Goal: Task Accomplishment & Management: Complete application form

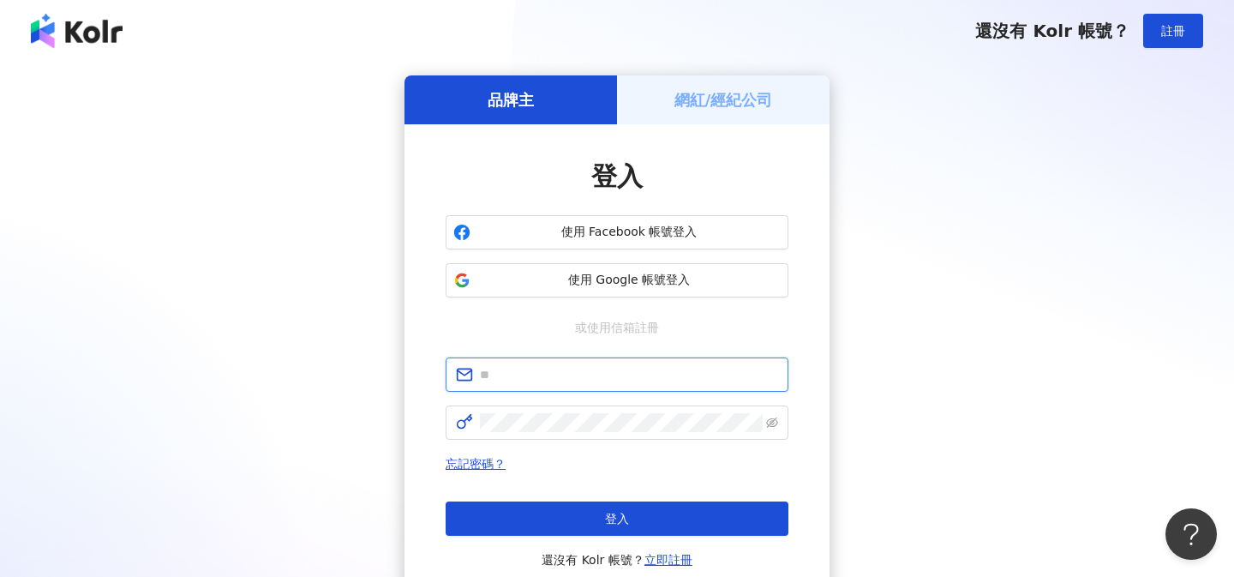
type input "**********"
click at [732, 106] on h5 "網紅/經紀公司" at bounding box center [724, 99] width 99 height 21
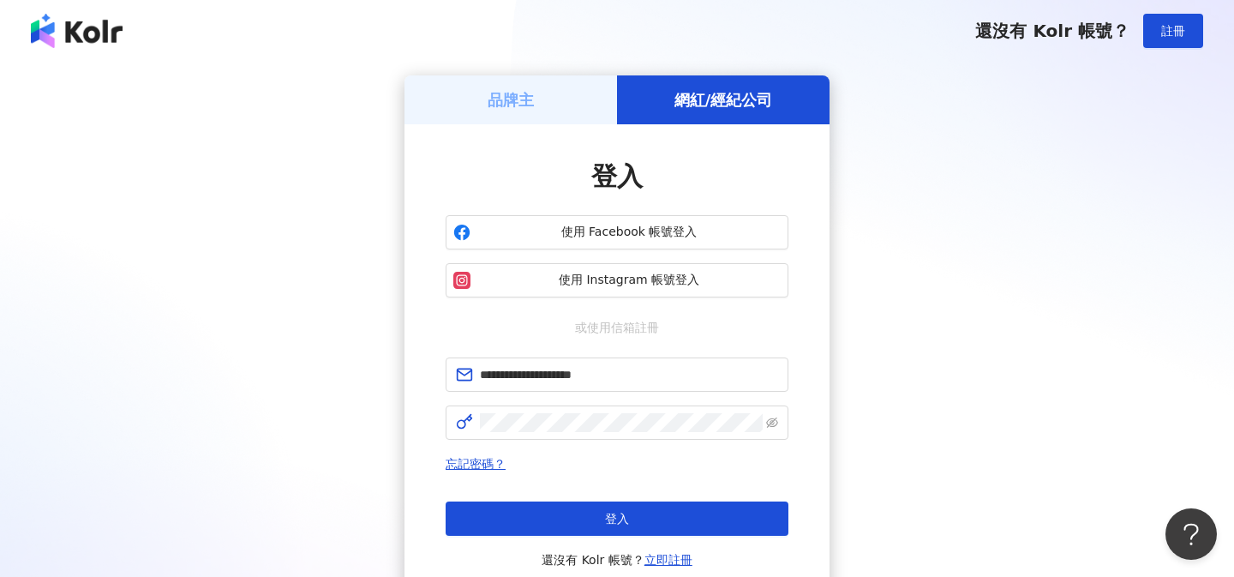
click at [604, 508] on button "登入" at bounding box center [617, 518] width 343 height 34
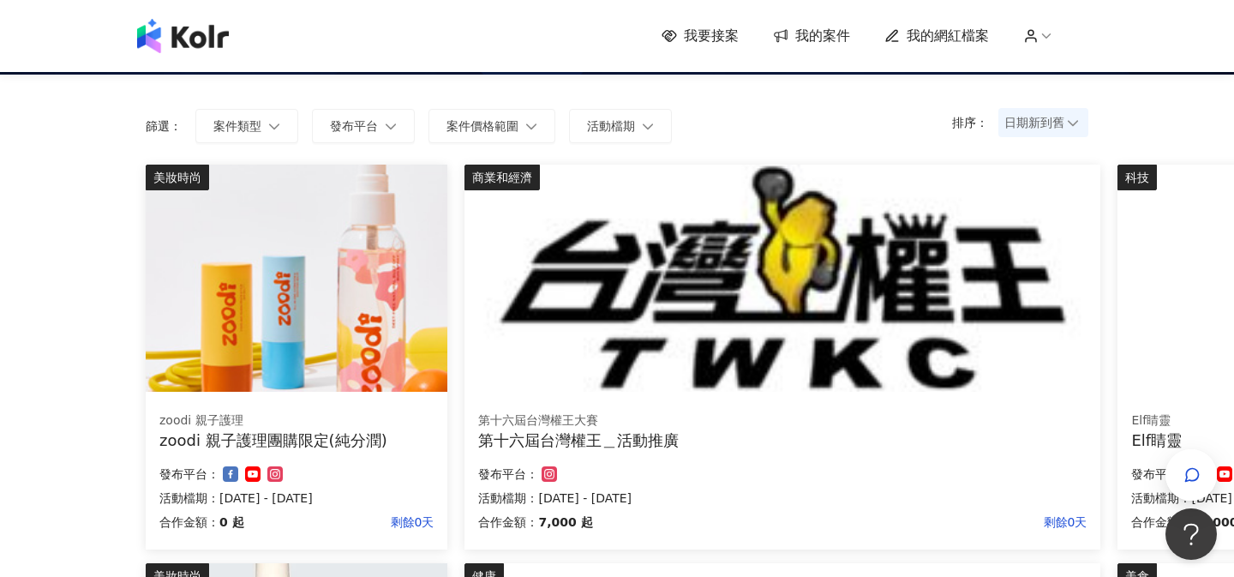
scroll to position [103, 0]
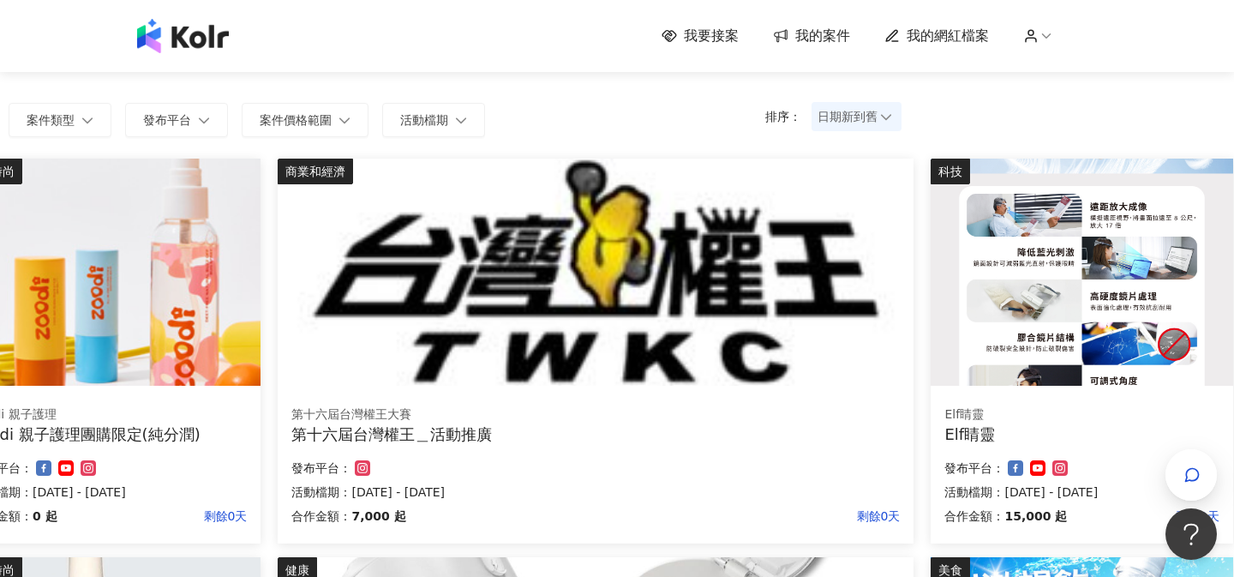
click at [691, 29] on span "我要接案" at bounding box center [711, 36] width 55 height 19
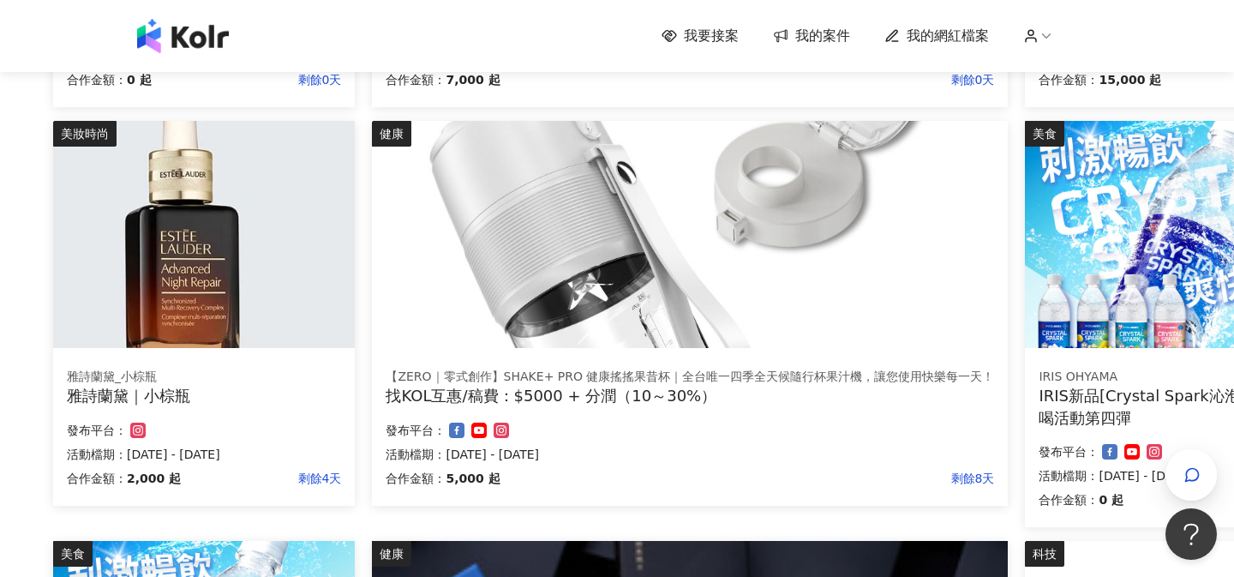
scroll to position [539, 87]
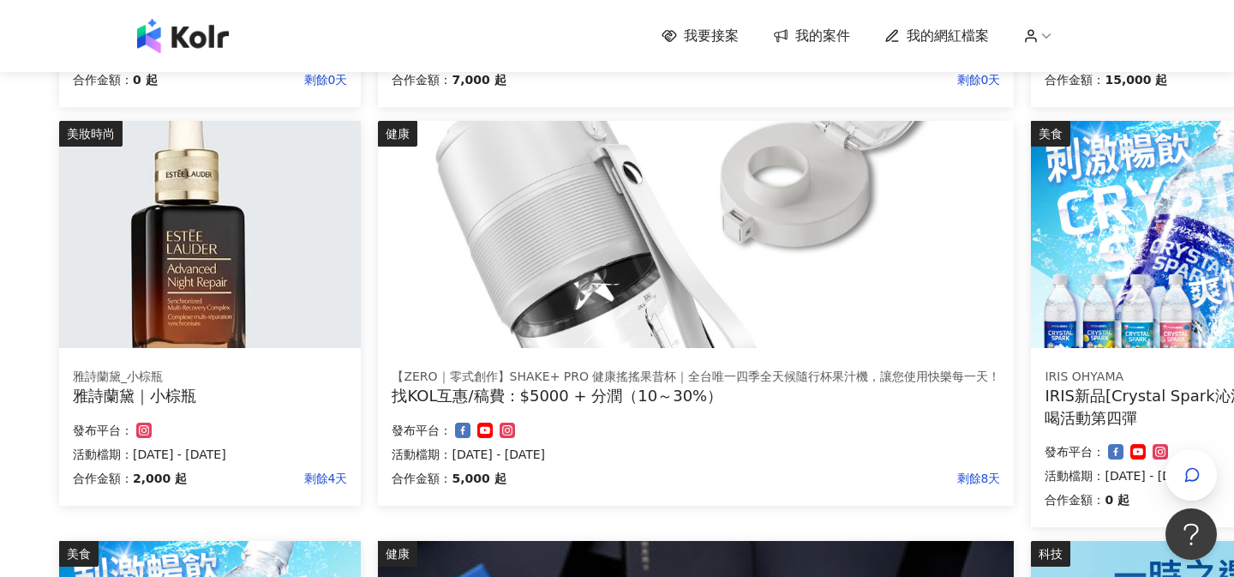
click at [576, 412] on div "【ZERO｜零式創作】SHAKE+ PRO 健康搖搖果昔杯｜全台唯一四季全天候隨行杯果汁機，讓您使用快樂每一天！ 找KOL互惠/稿費：$5000 + 分潤（1…" at bounding box center [696, 430] width 636 height 151
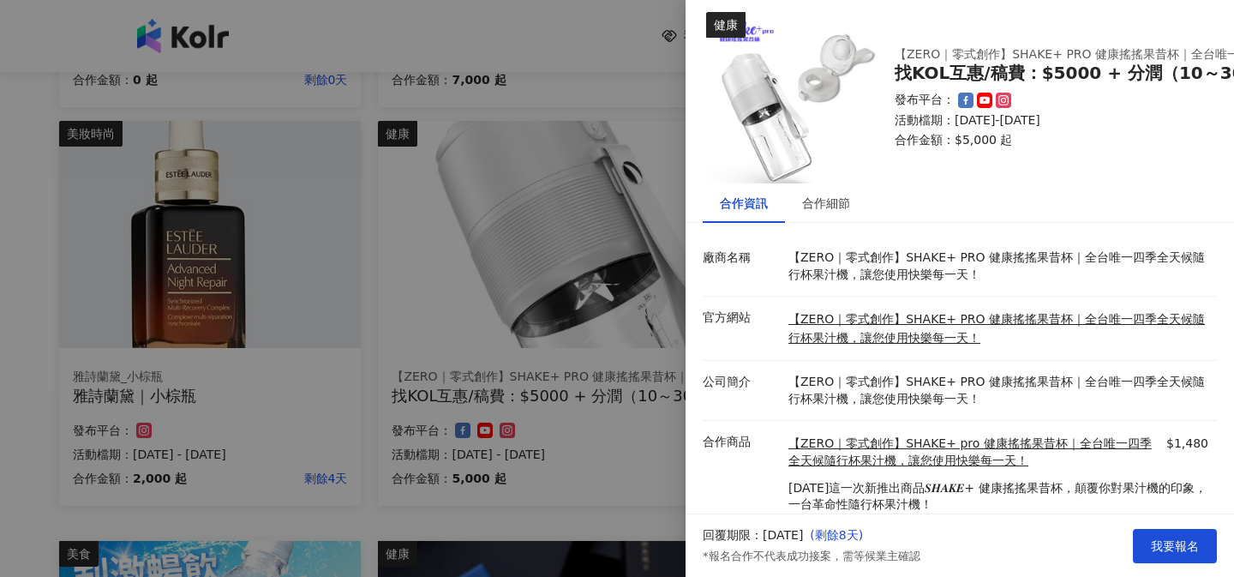
scroll to position [0, 0]
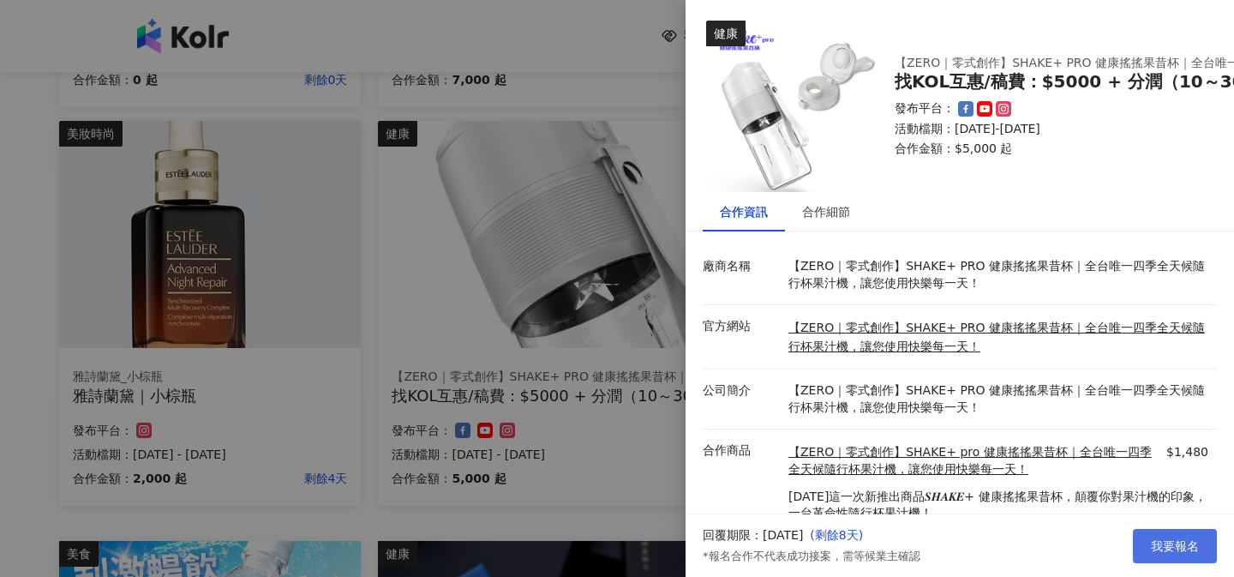
click at [1170, 544] on span "我要報名" at bounding box center [1175, 546] width 48 height 14
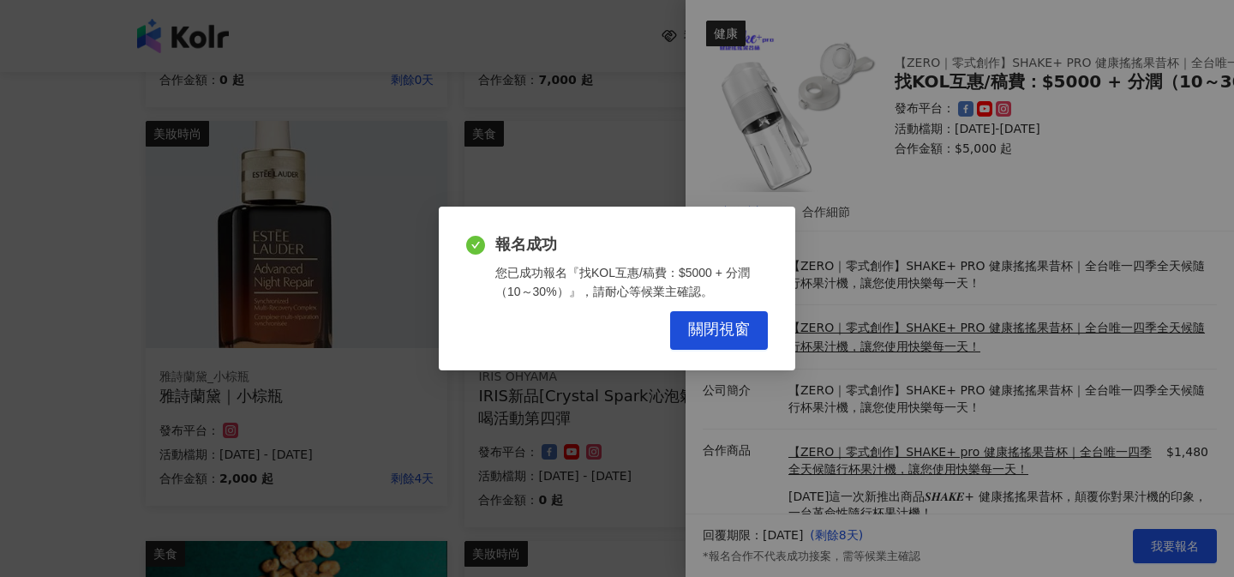
scroll to position [539, 0]
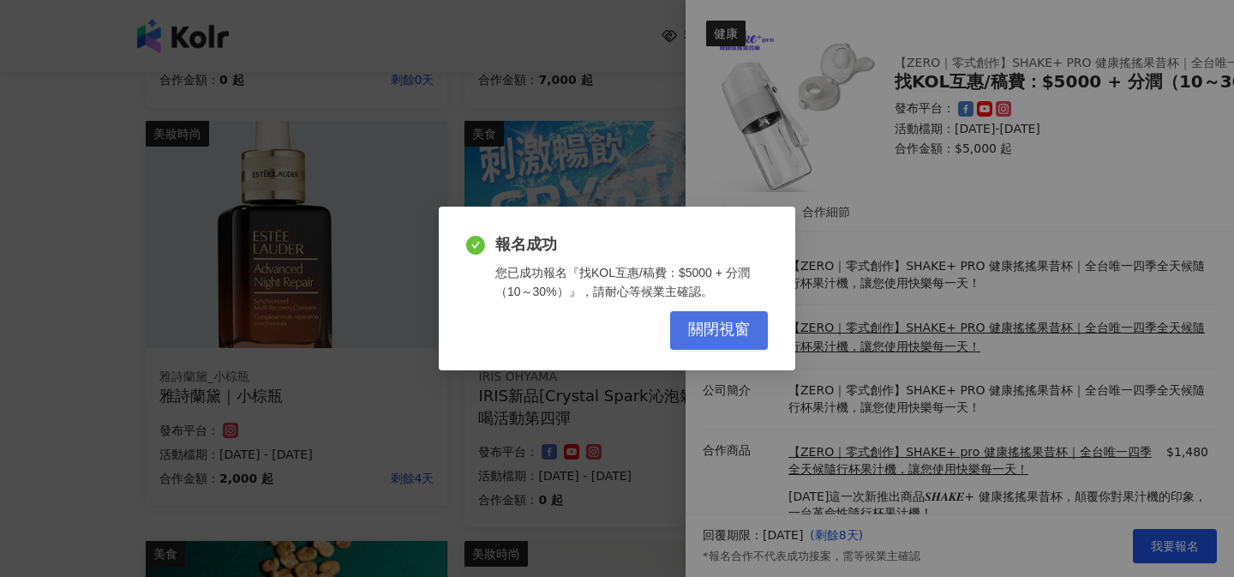
click at [700, 338] on span "關閉視窗" at bounding box center [719, 330] width 62 height 19
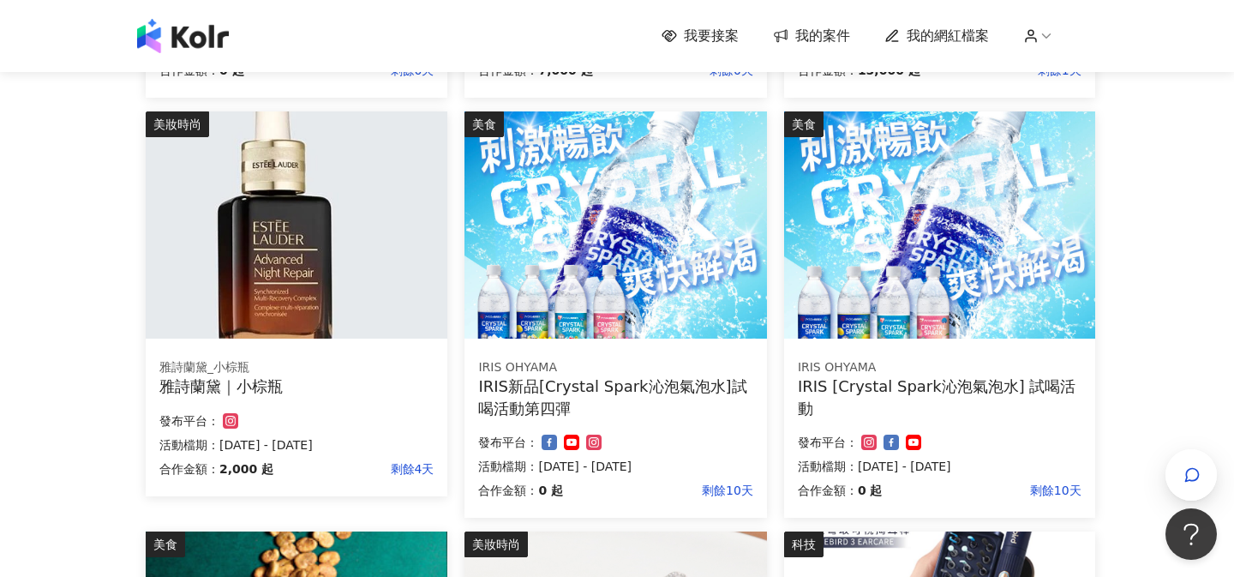
scroll to position [544, 0]
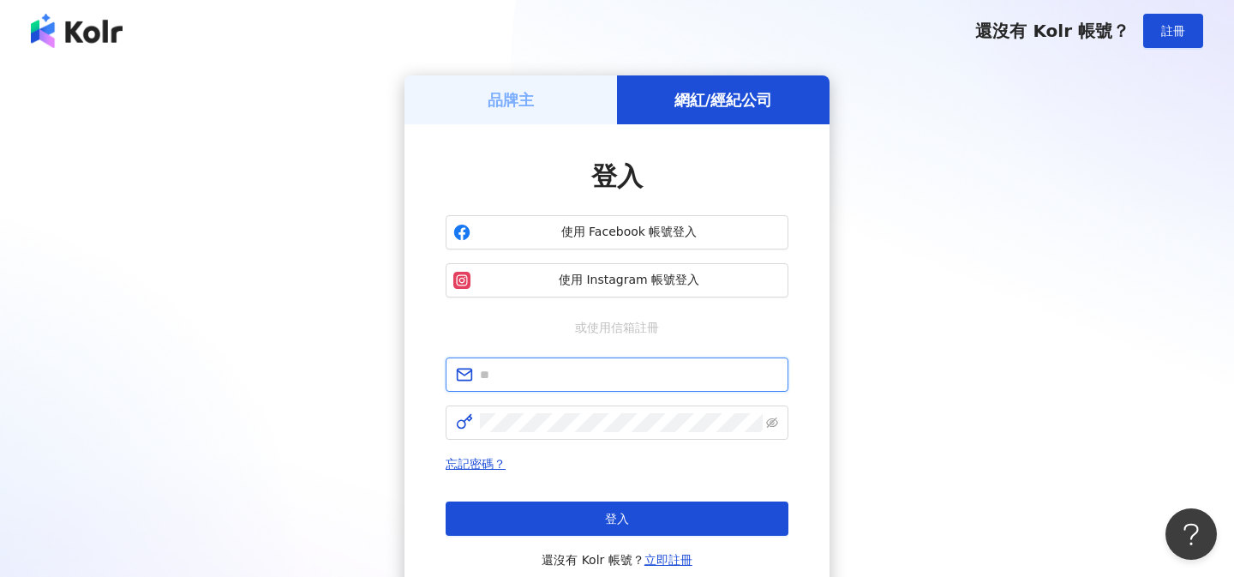
type input "**********"
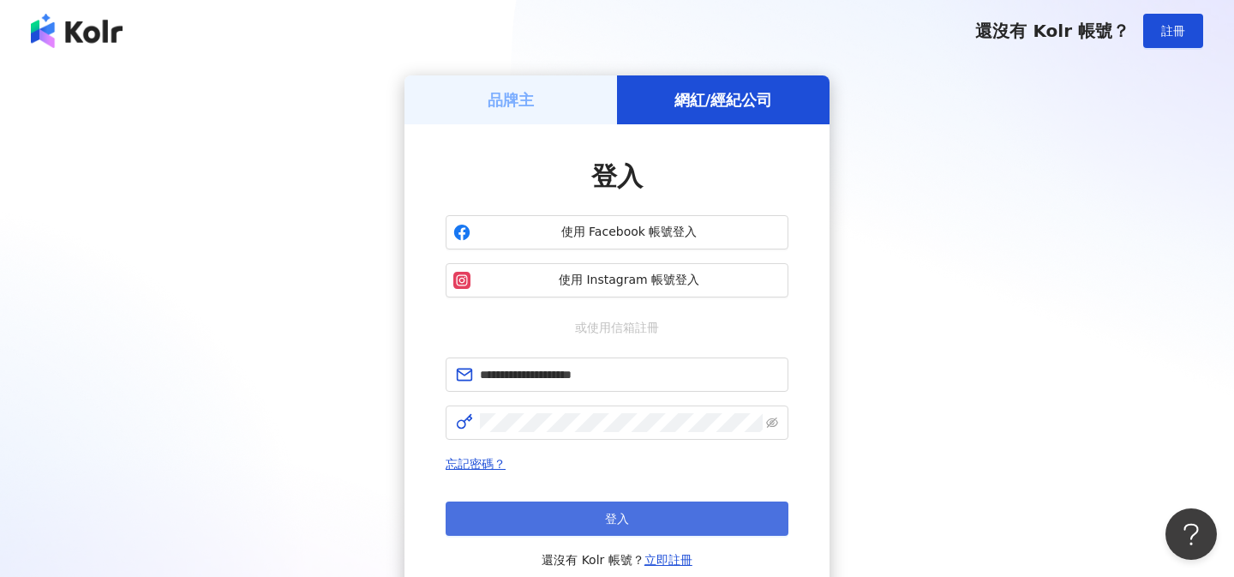
click at [556, 506] on button "登入" at bounding box center [617, 518] width 343 height 34
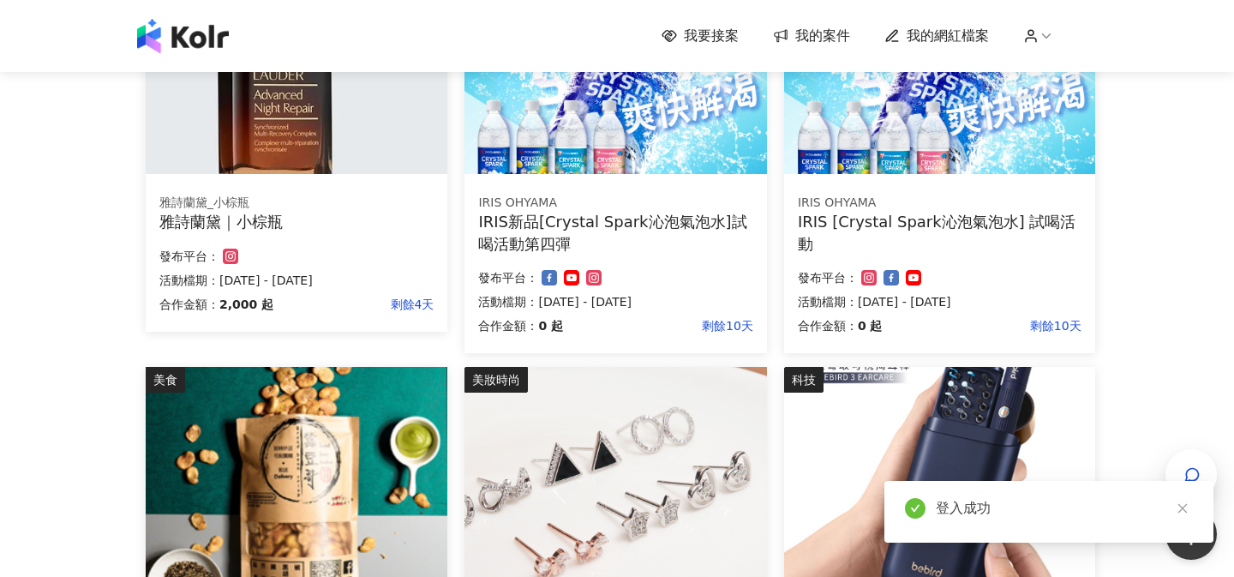
scroll to position [715, 0]
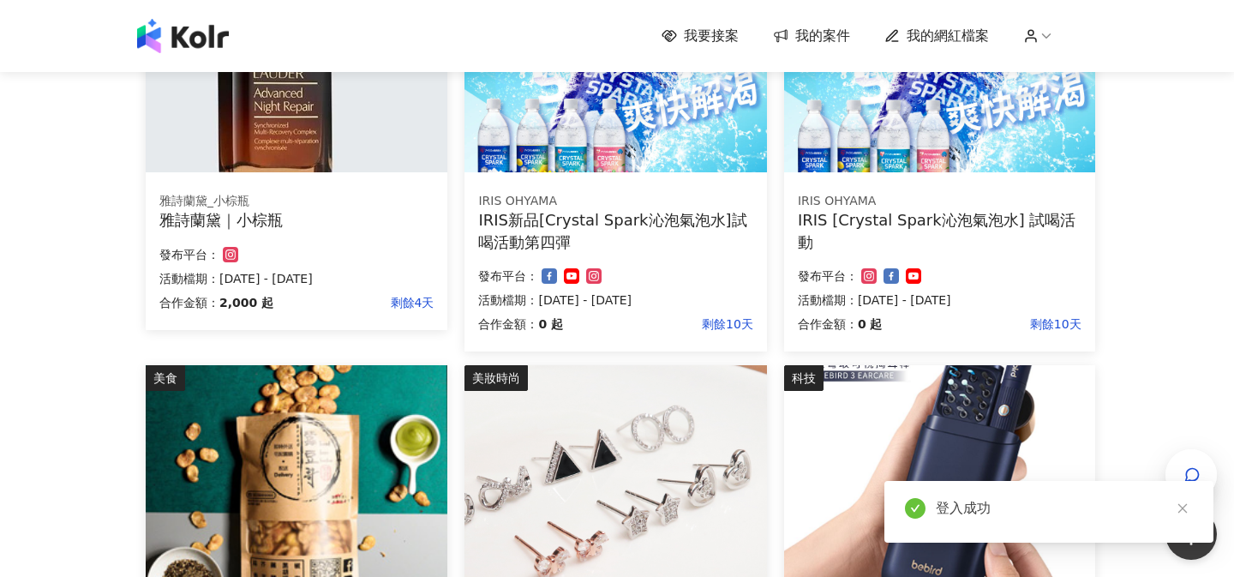
click at [393, 211] on div "雅詩蘭黛｜小棕瓶" at bounding box center [296, 219] width 274 height 21
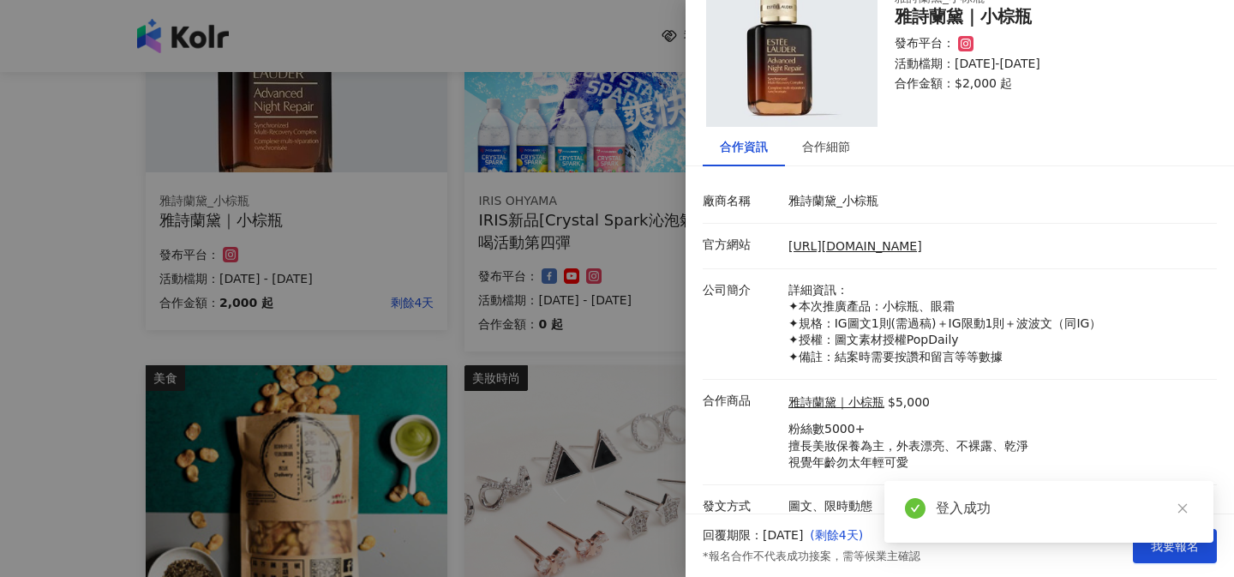
scroll to position [77, 0]
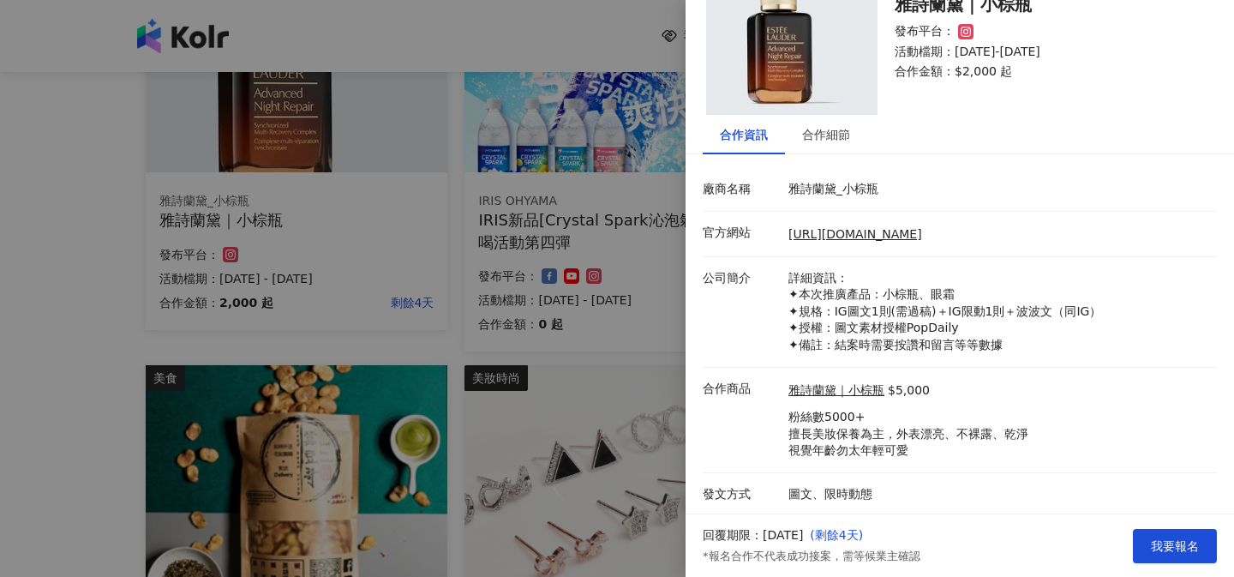
click at [45, 321] on div at bounding box center [617, 288] width 1234 height 577
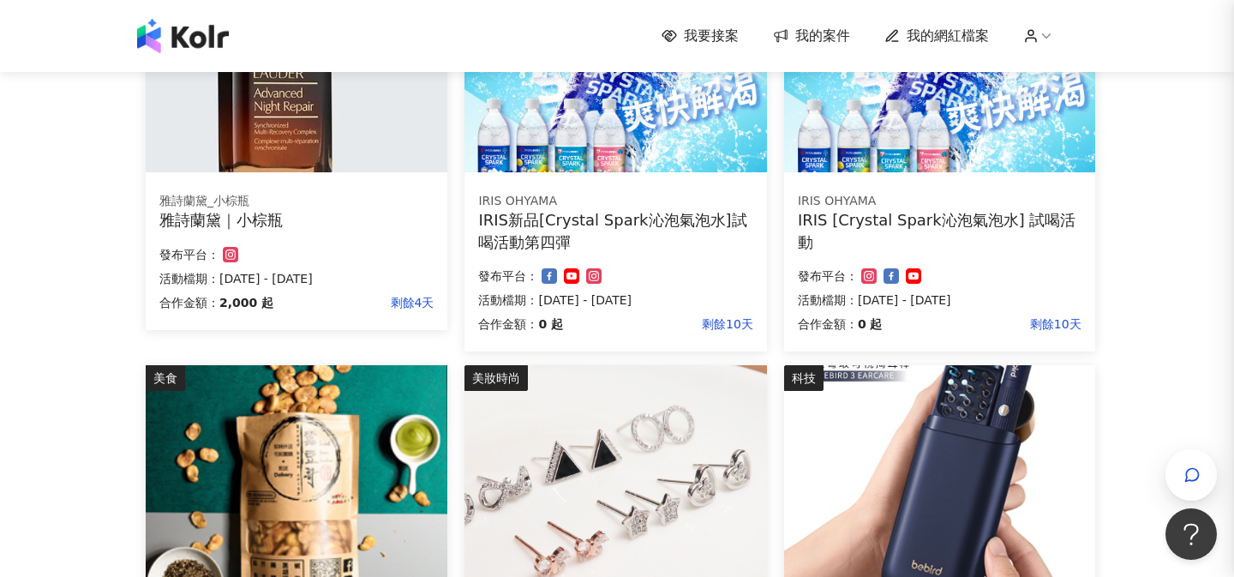
scroll to position [0, 0]
click at [280, 244] on div "發布平台：" at bounding box center [296, 254] width 274 height 21
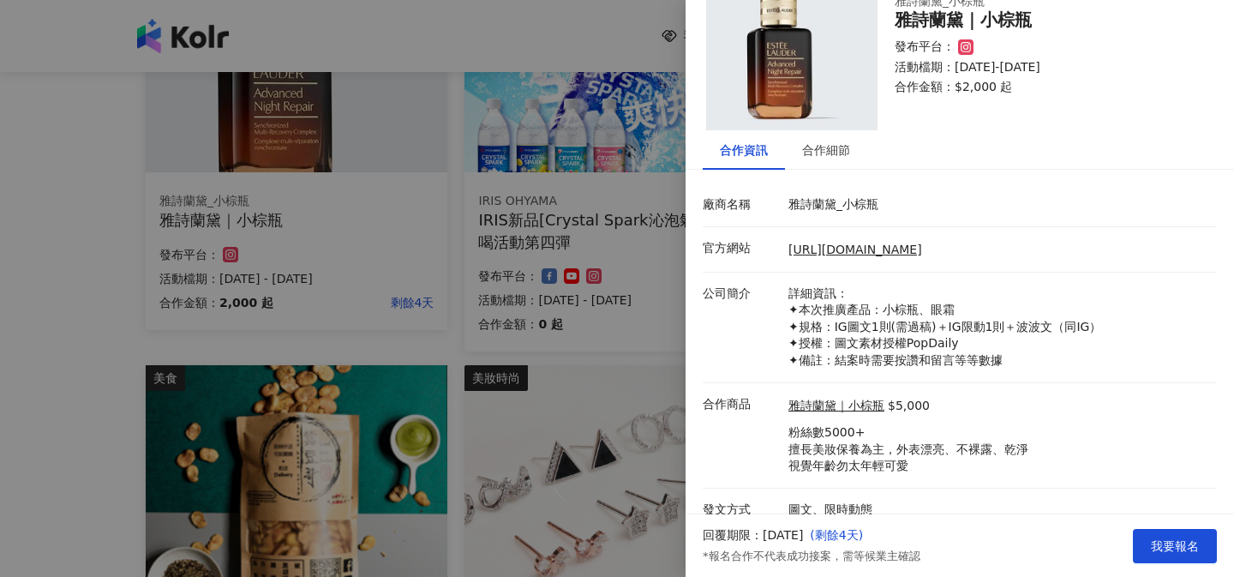
scroll to position [77, 0]
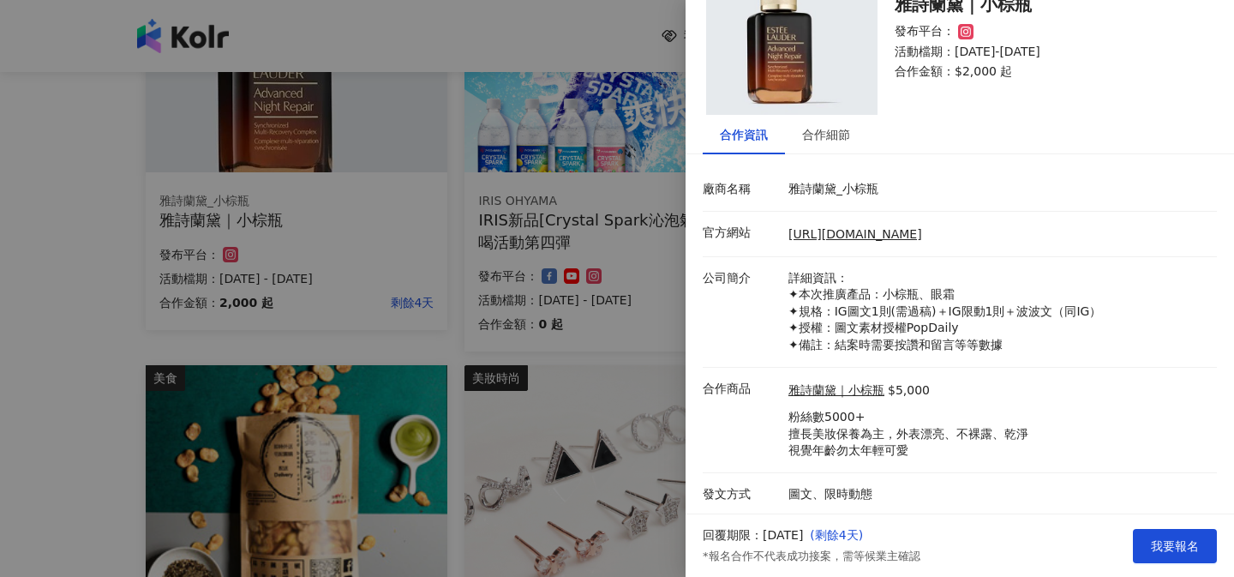
click at [27, 239] on div at bounding box center [617, 288] width 1234 height 577
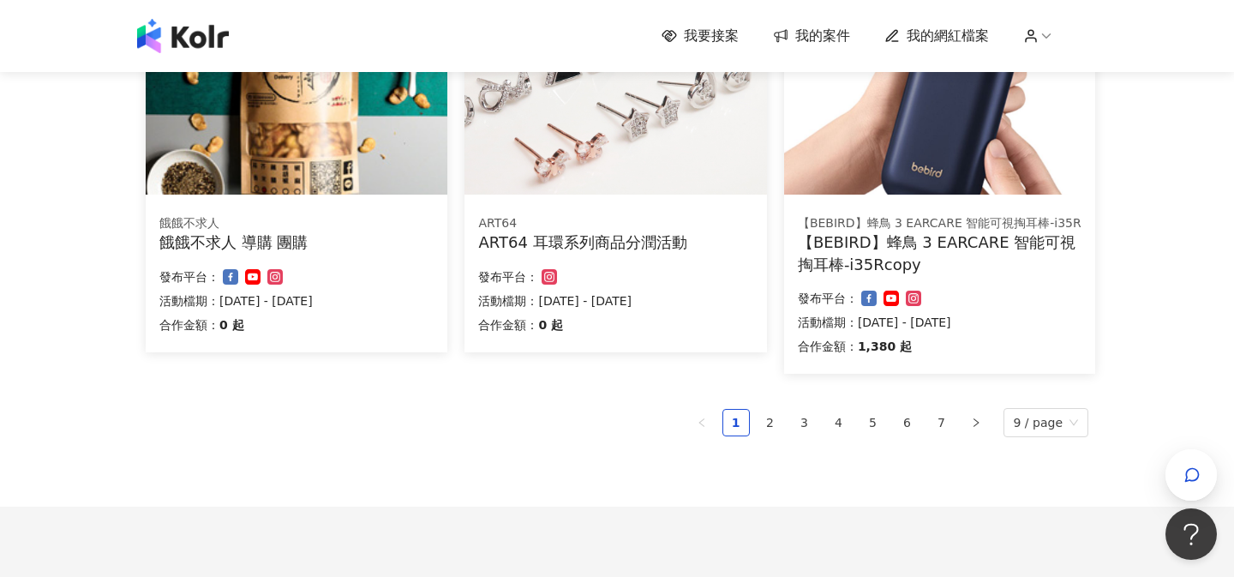
scroll to position [1115, 0]
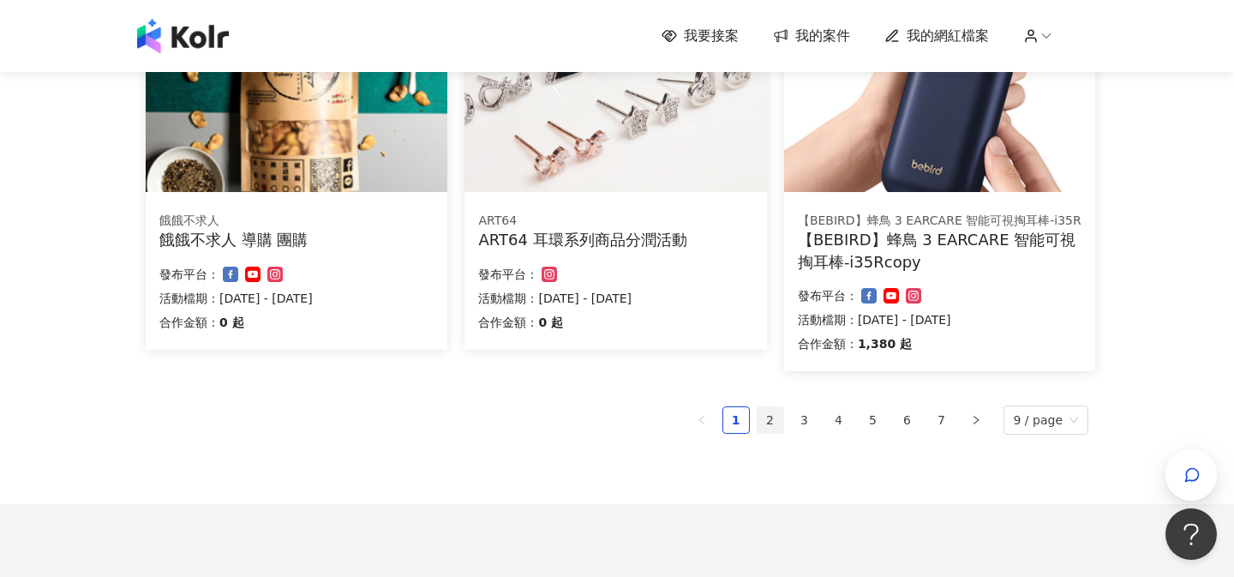
click at [778, 423] on link "2" at bounding box center [771, 420] width 26 height 26
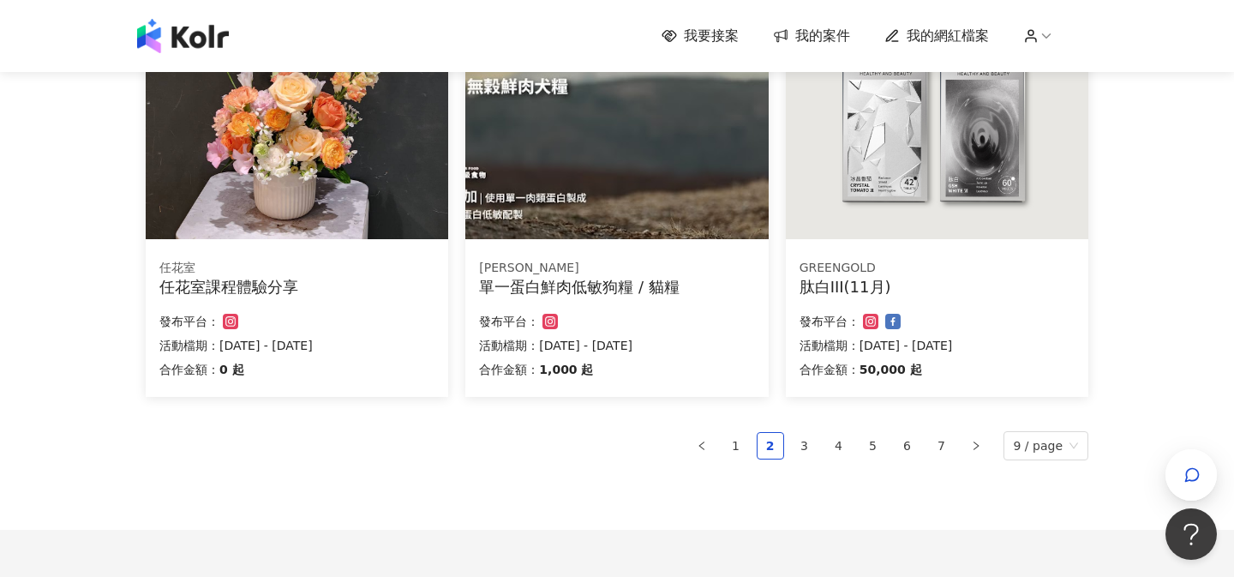
scroll to position [1210, 0]
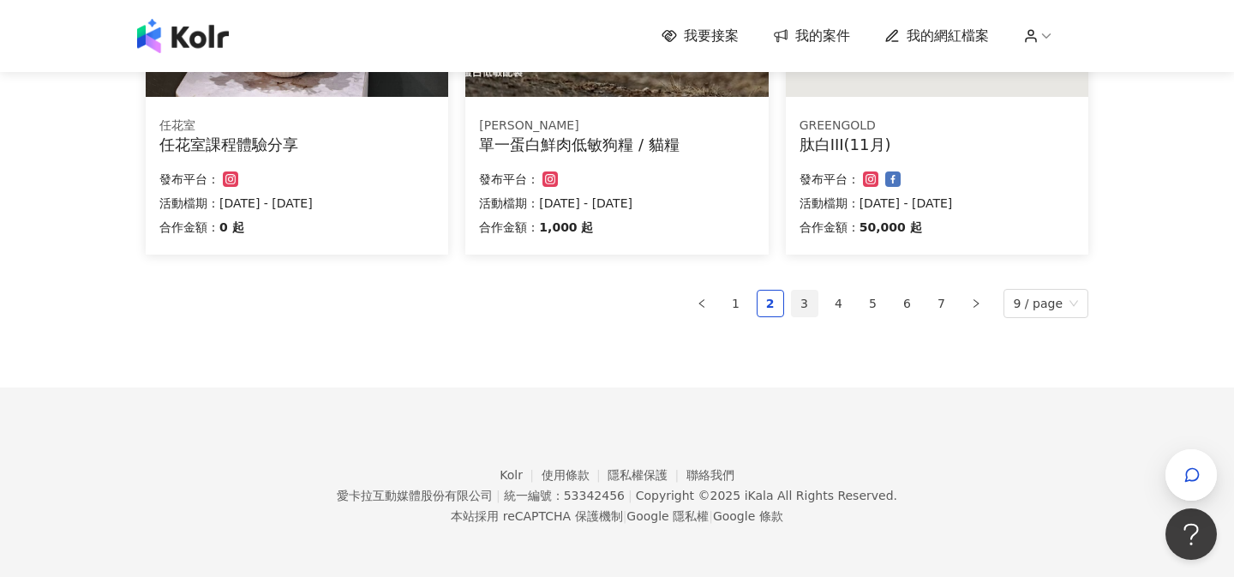
click at [804, 305] on link "3" at bounding box center [805, 304] width 26 height 26
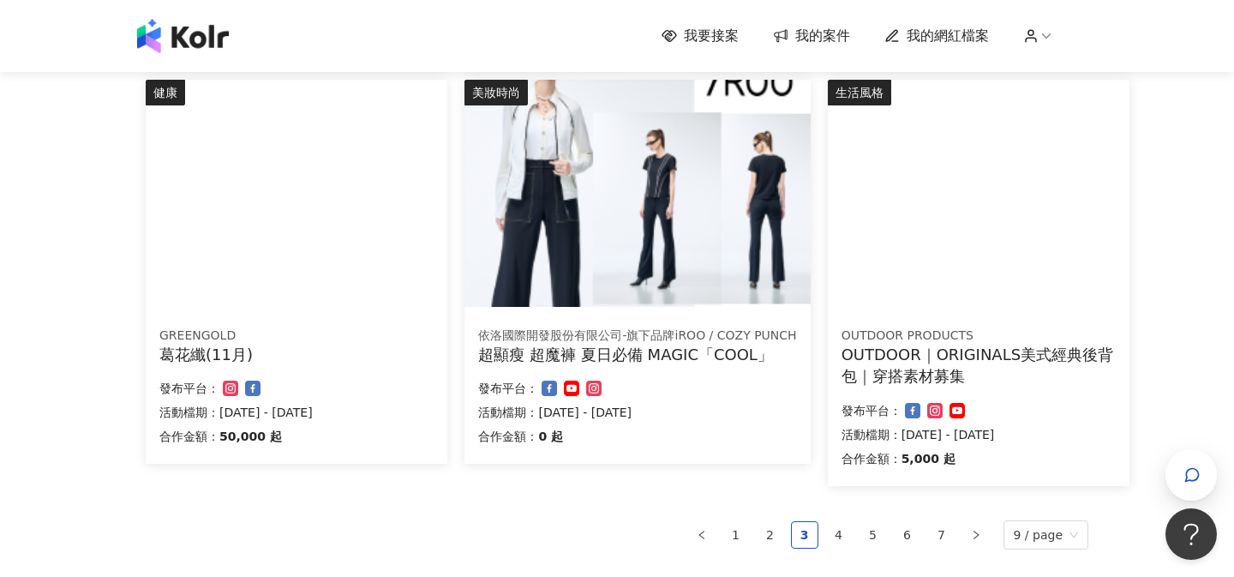
scroll to position [980, 0]
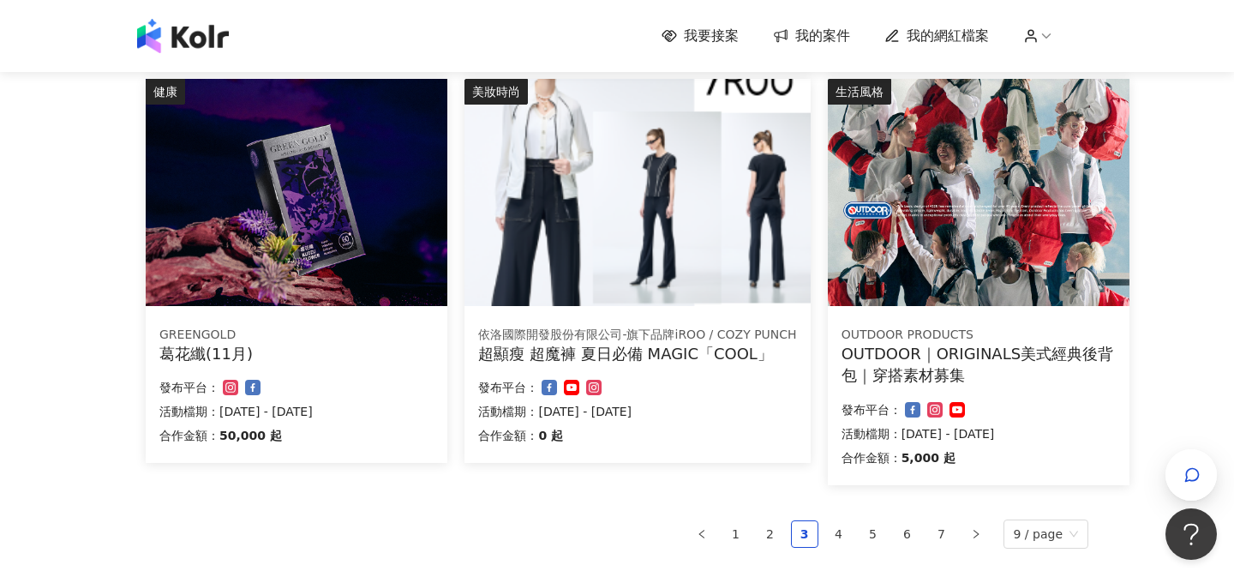
click at [917, 255] on img at bounding box center [979, 192] width 302 height 227
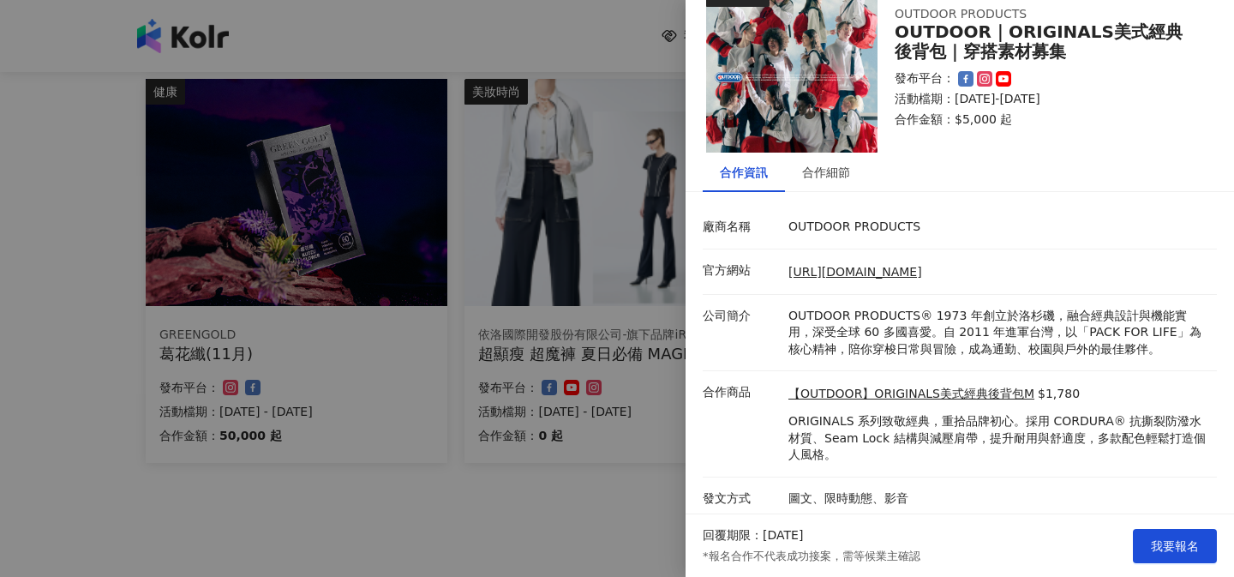
scroll to position [44, 0]
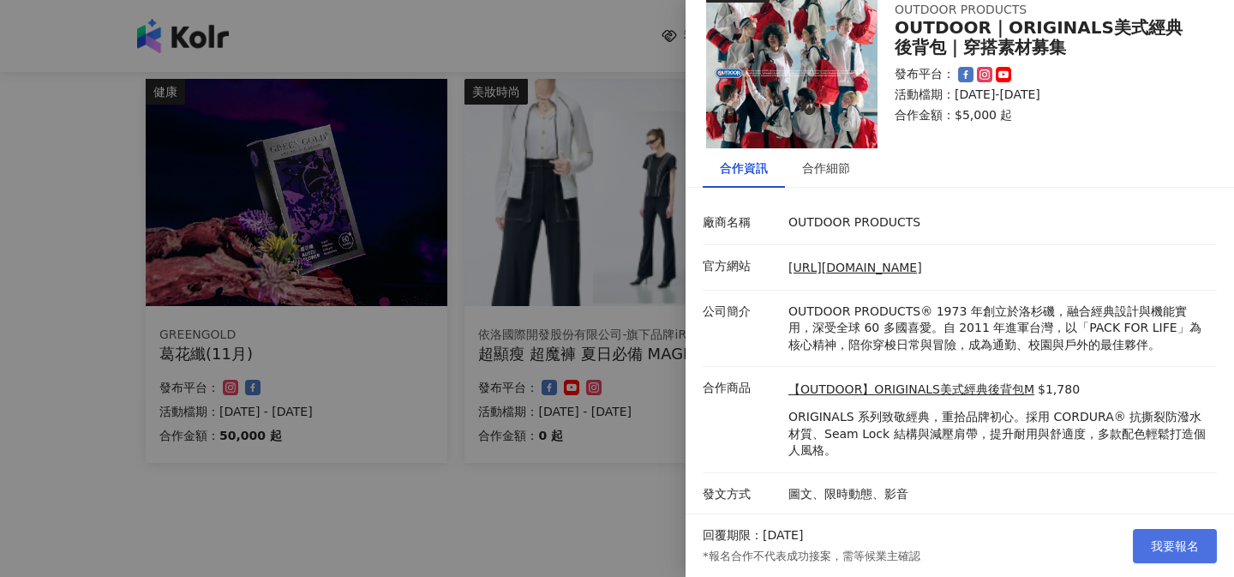
click at [1162, 549] on span "我要報名" at bounding box center [1175, 546] width 48 height 14
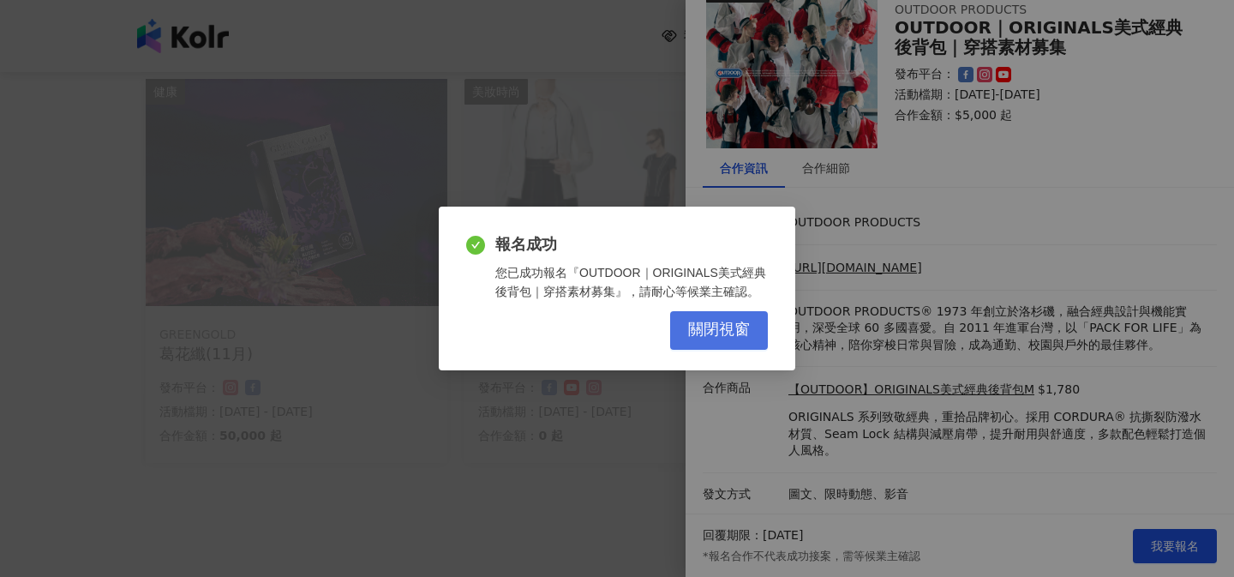
click at [719, 335] on span "關閉視窗" at bounding box center [719, 330] width 62 height 19
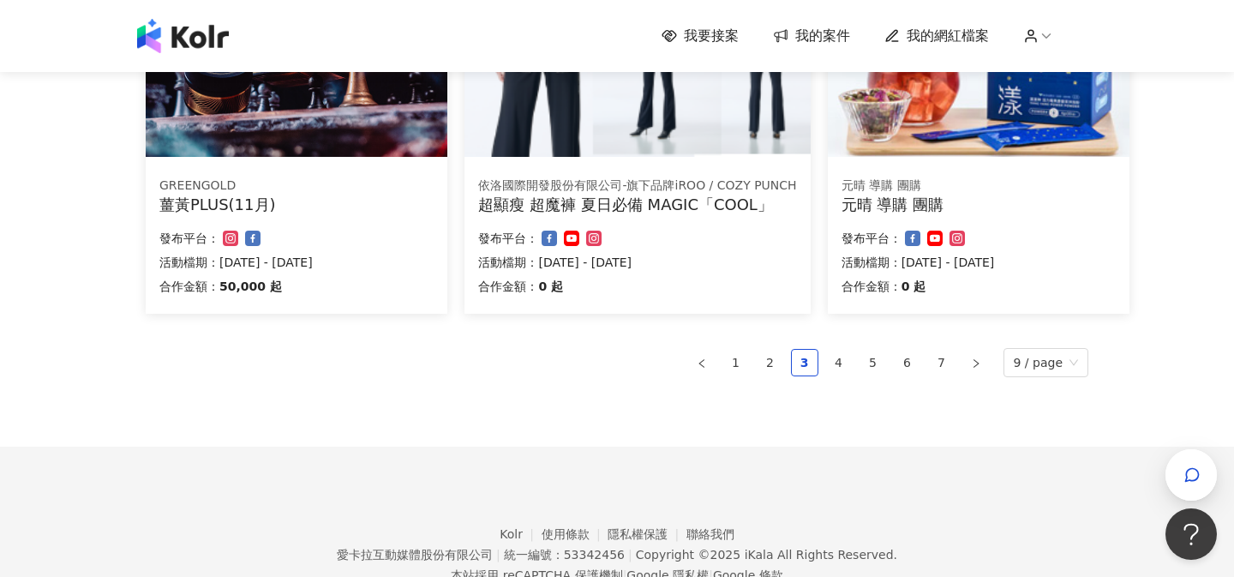
scroll to position [1189, 0]
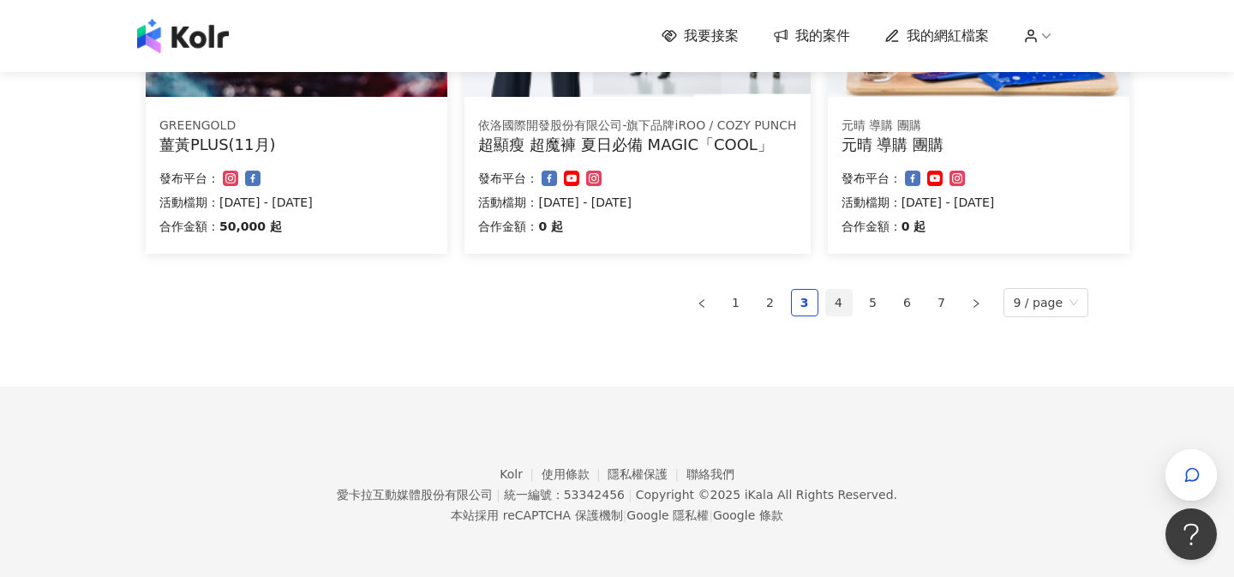
click at [833, 299] on link "4" at bounding box center [839, 303] width 26 height 26
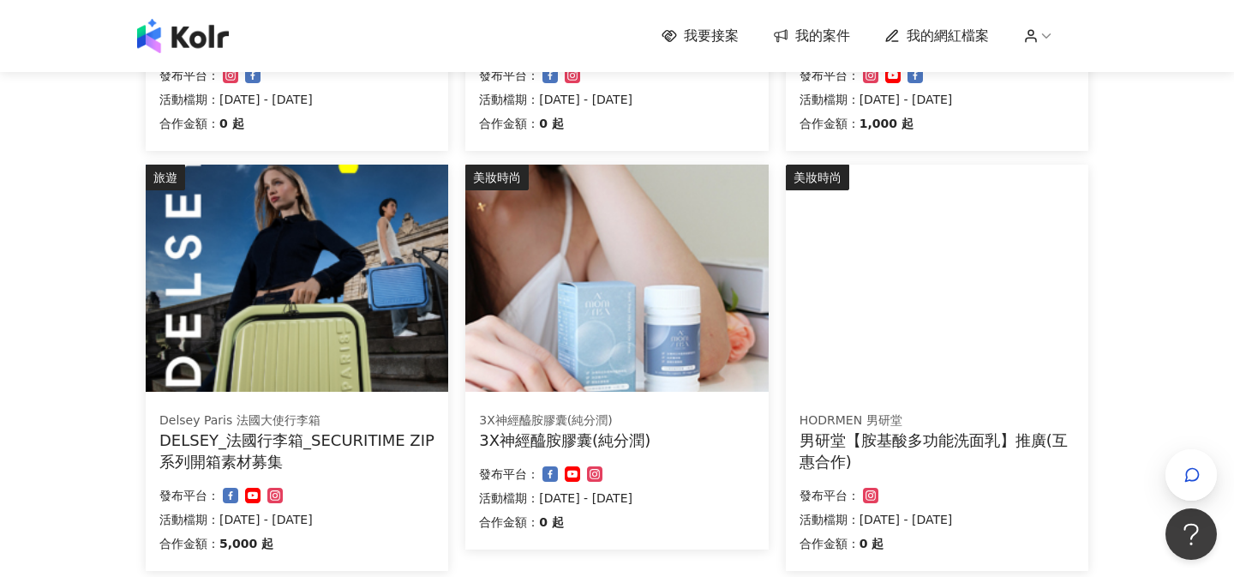
scroll to position [544, 0]
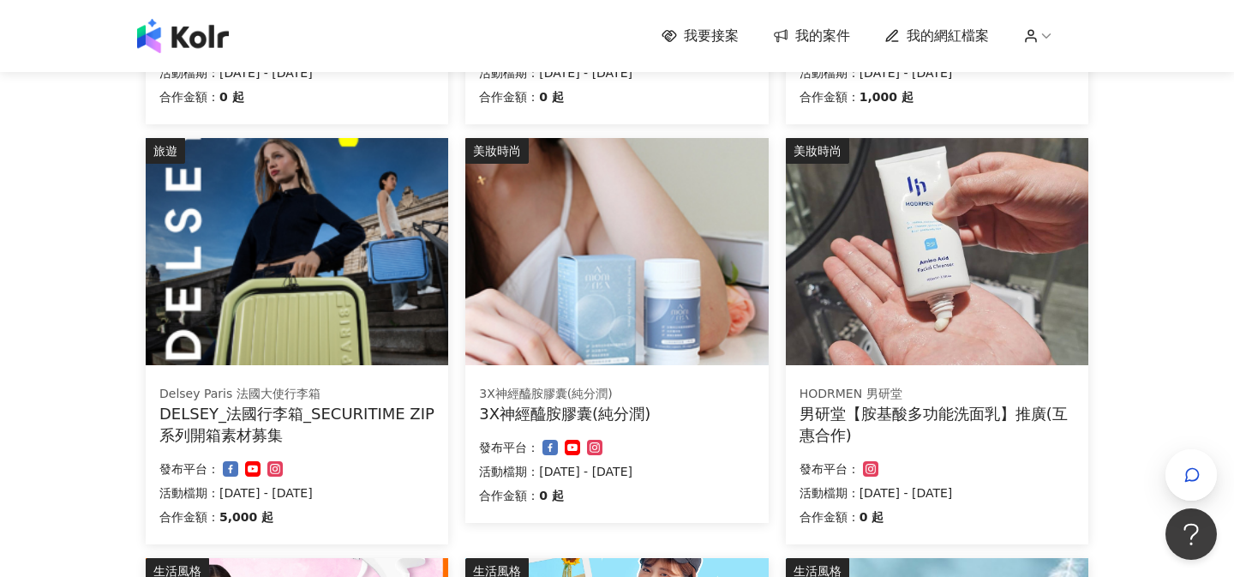
click at [326, 262] on img at bounding box center [297, 251] width 303 height 227
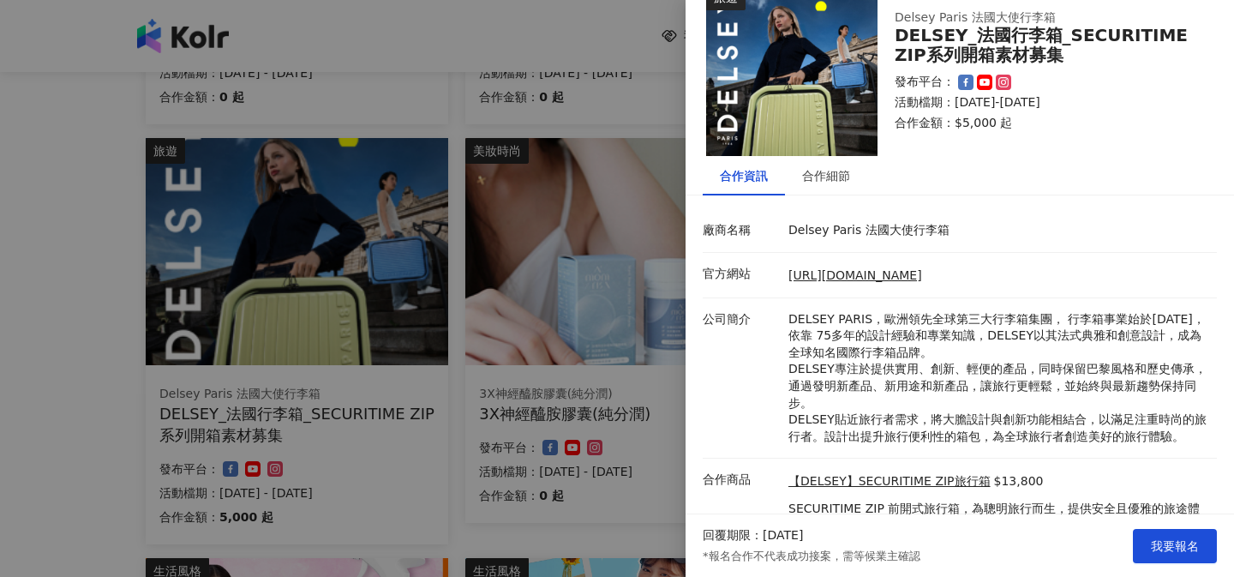
scroll to position [111, 0]
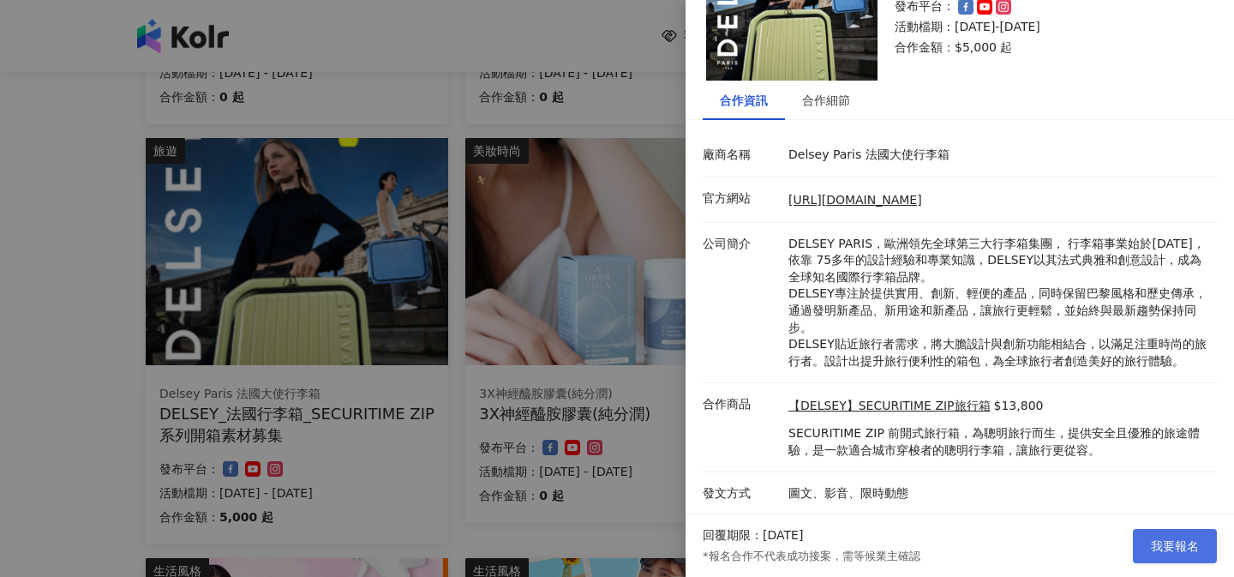
click at [1181, 548] on span "我要報名" at bounding box center [1175, 546] width 48 height 14
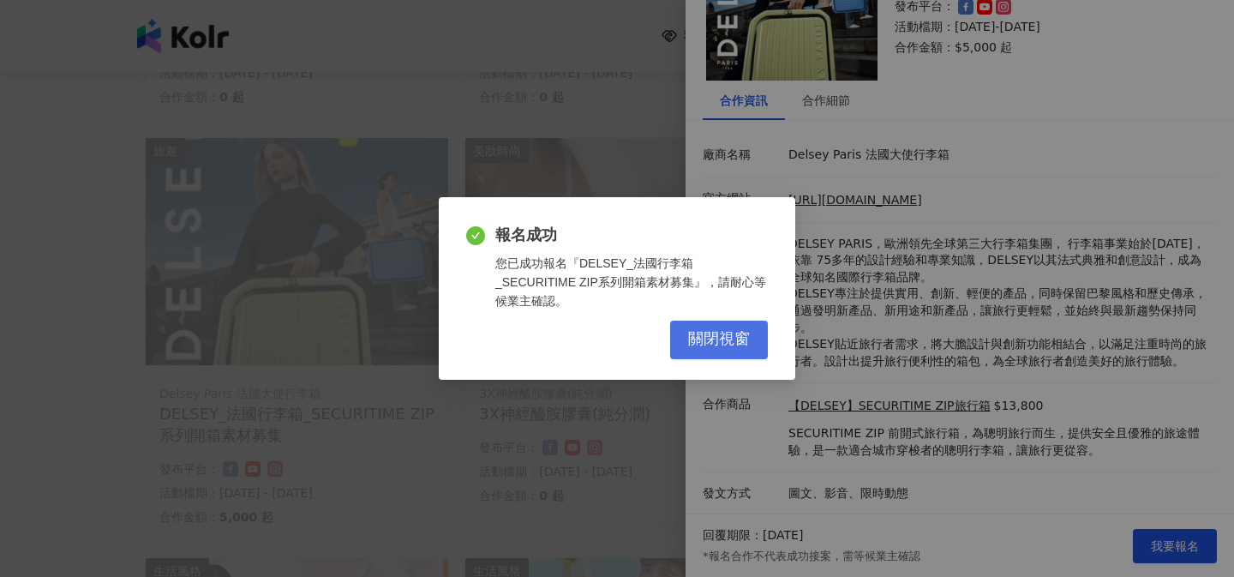
click at [724, 330] on span "關閉視窗" at bounding box center [719, 339] width 62 height 19
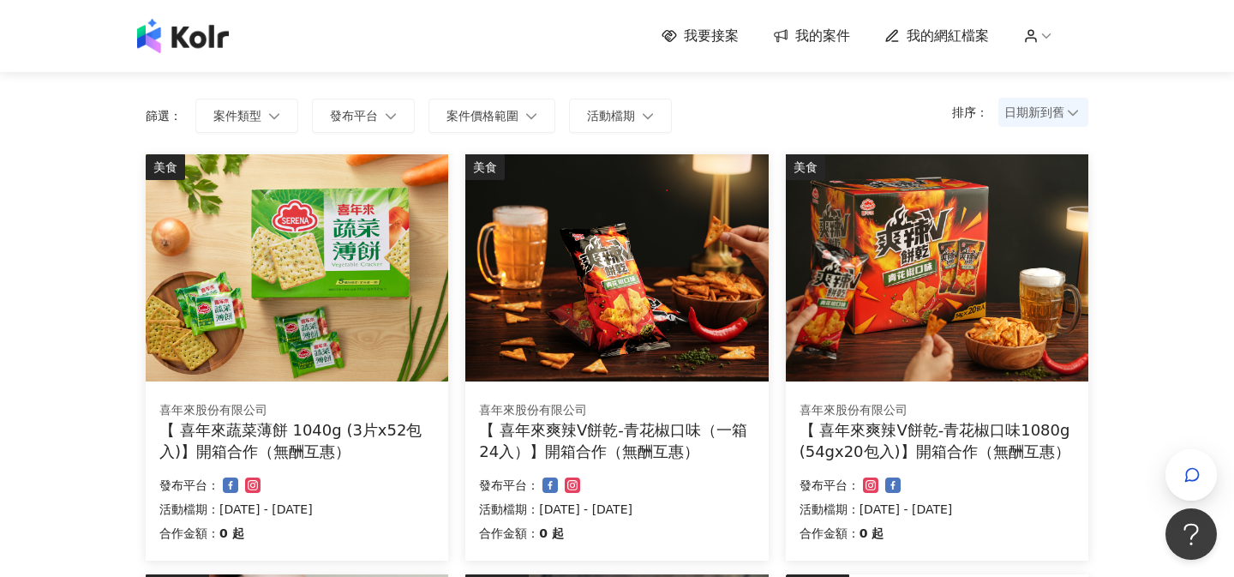
scroll to position [108, 0]
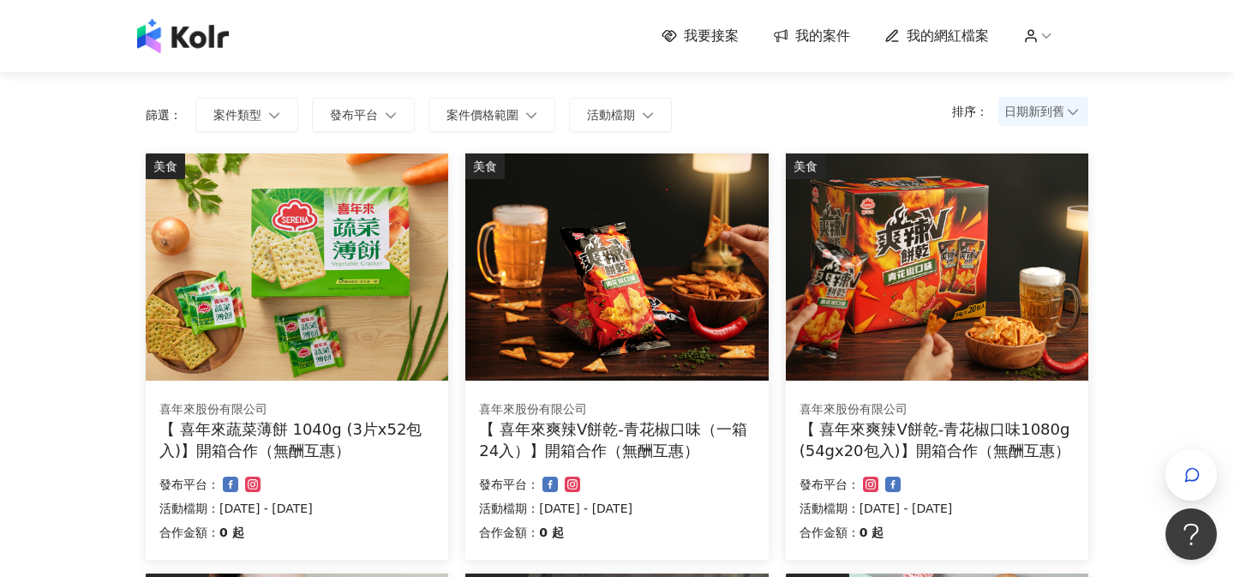
click at [685, 312] on img at bounding box center [616, 266] width 303 height 227
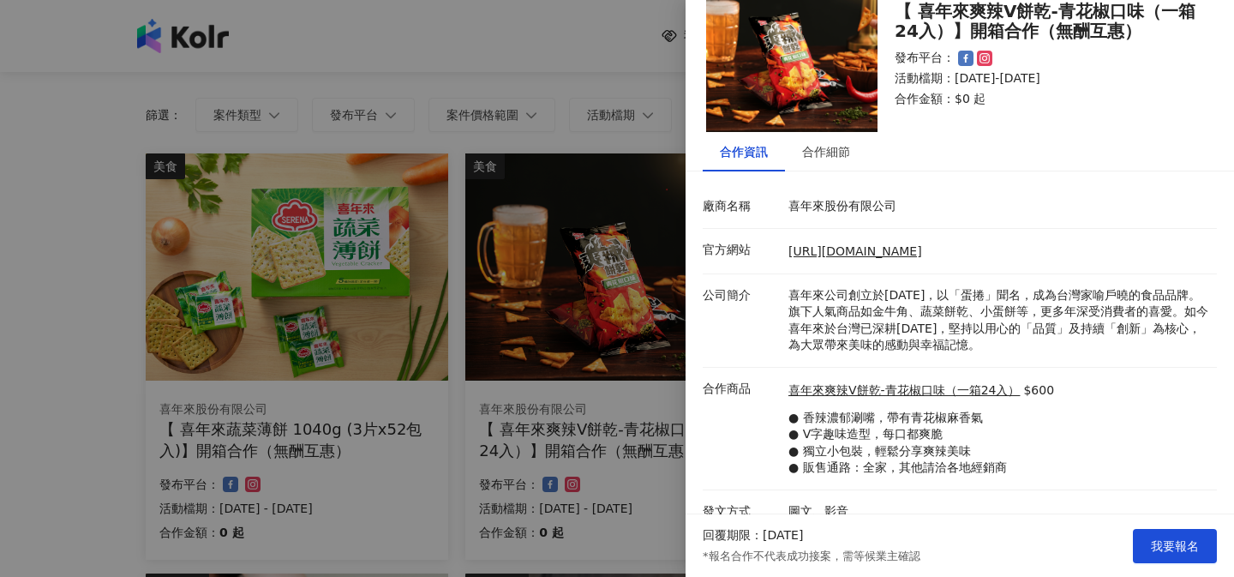
scroll to position [77, 0]
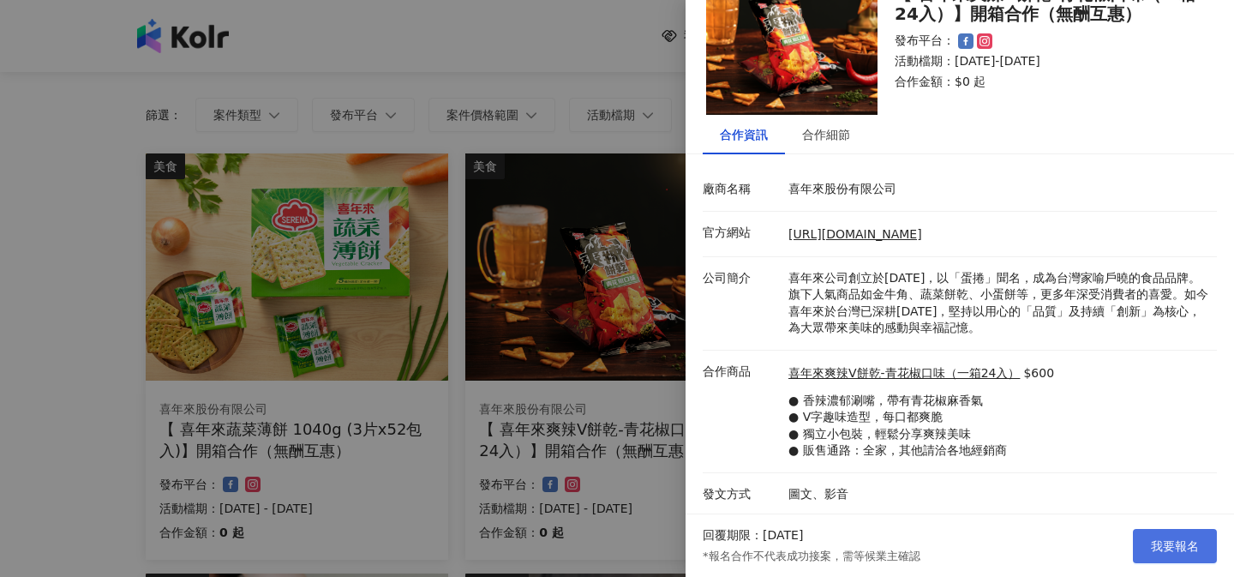
click at [1170, 536] on button "我要報名" at bounding box center [1175, 546] width 84 height 34
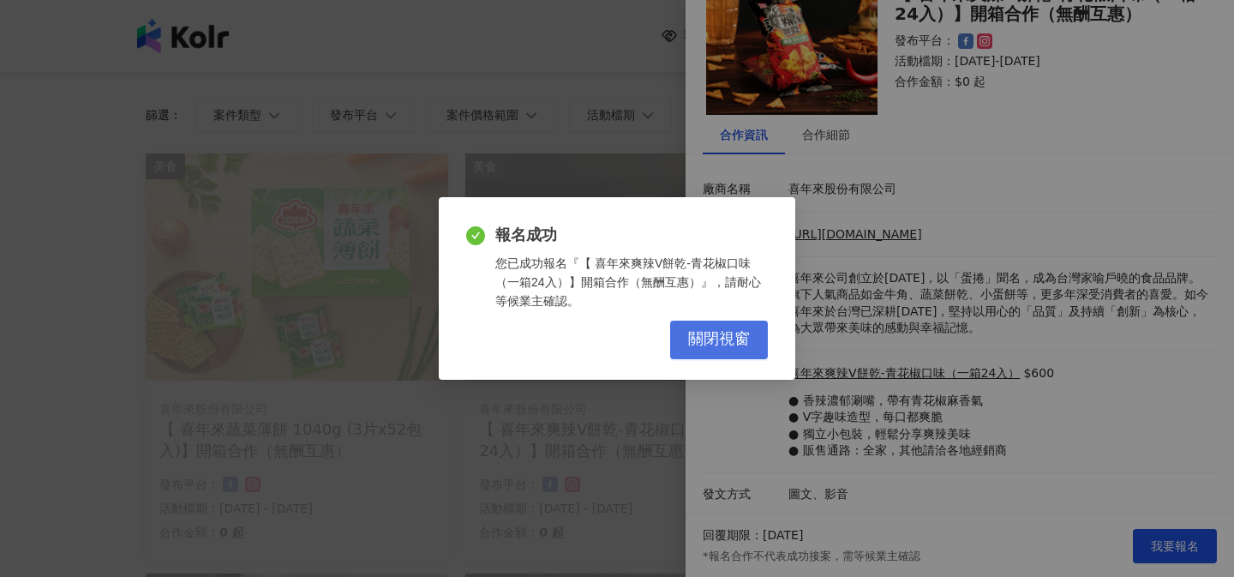
click at [701, 339] on span "關閉視窗" at bounding box center [719, 339] width 62 height 19
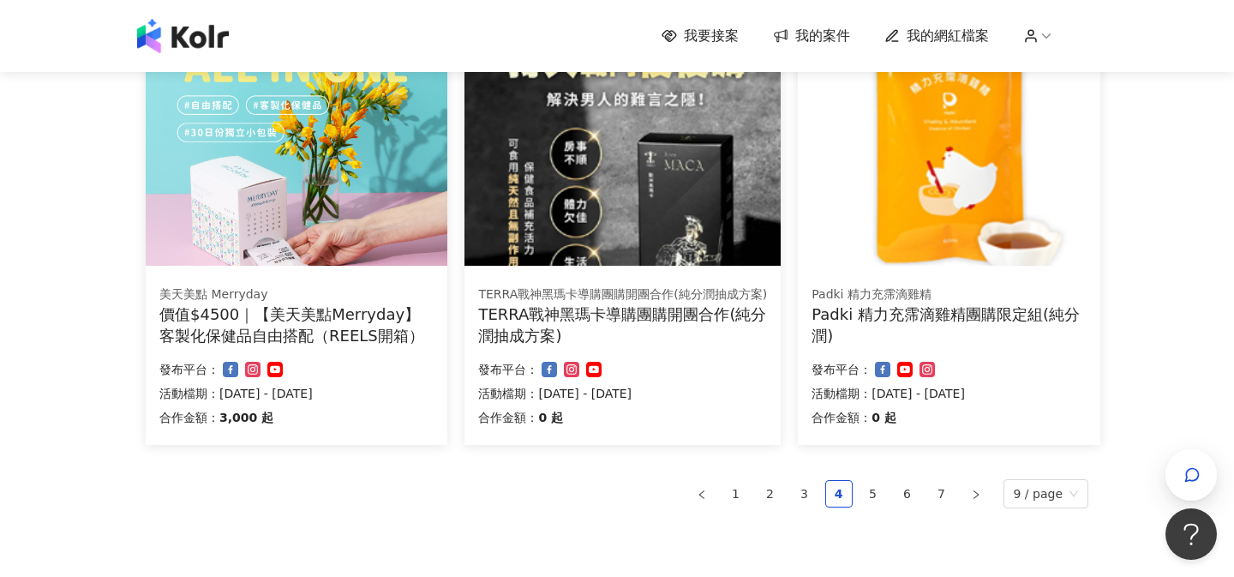
scroll to position [1068, 0]
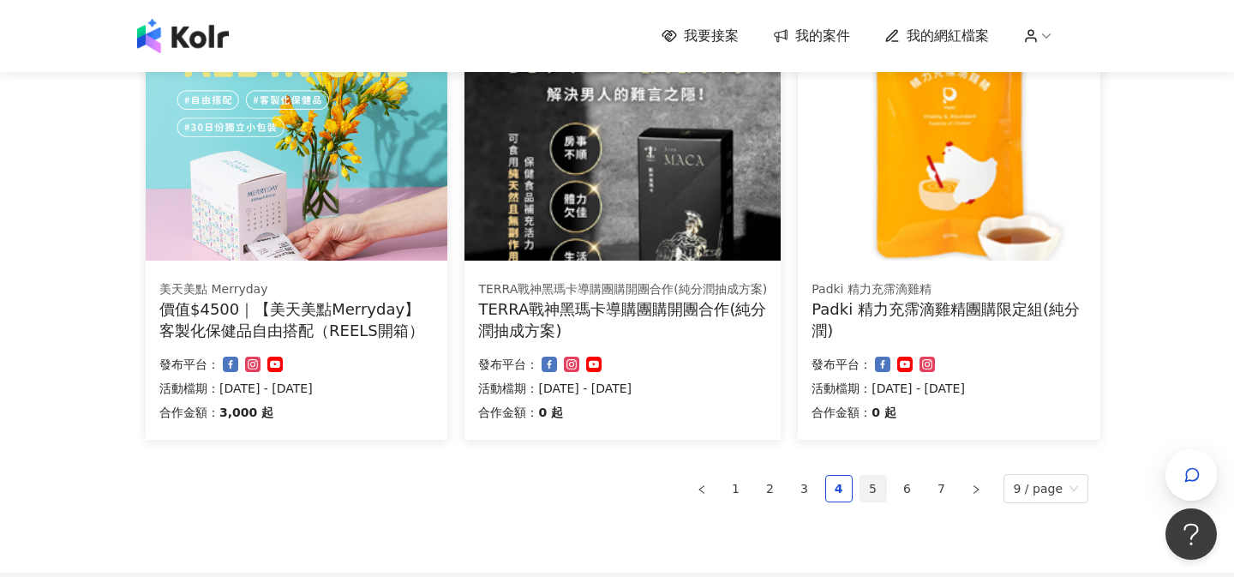
click at [874, 489] on link "5" at bounding box center [874, 489] width 26 height 26
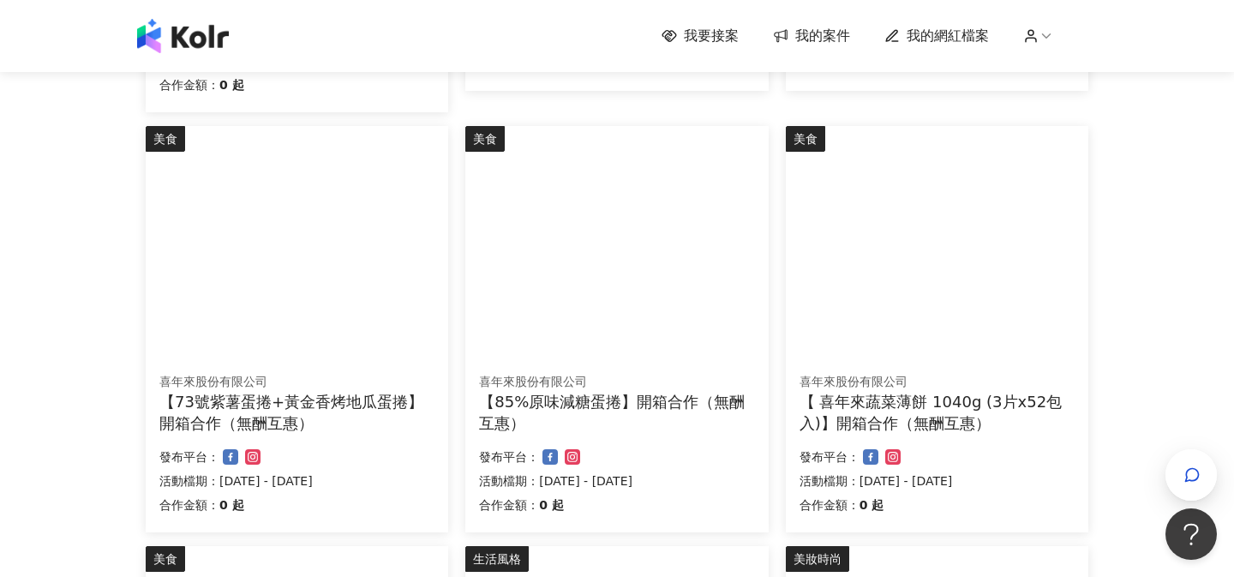
scroll to position [554, 0]
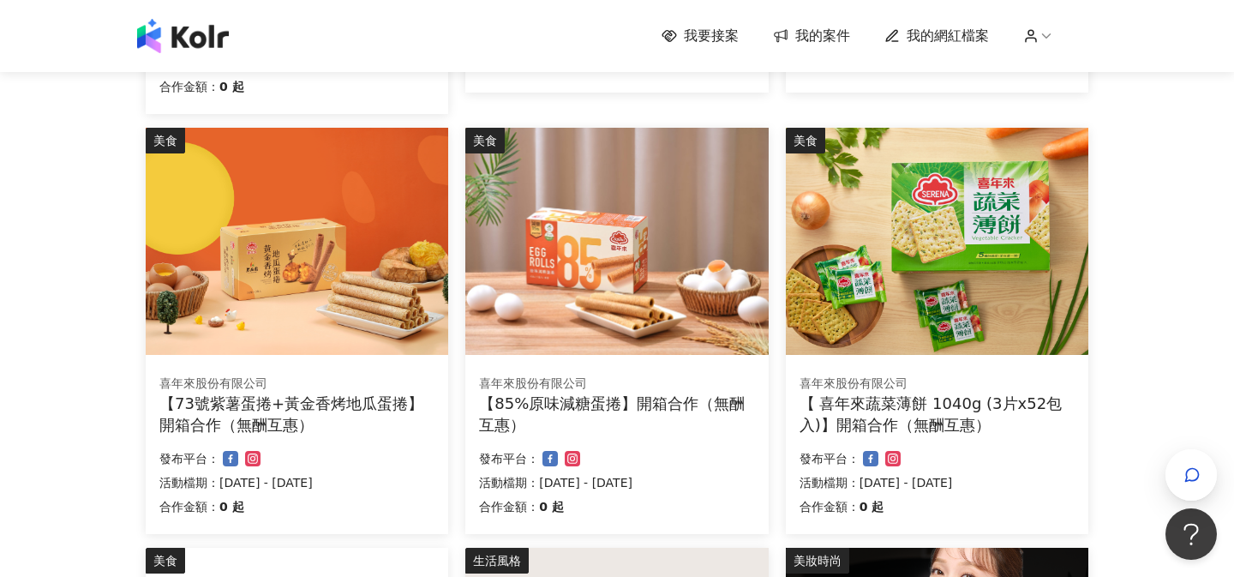
click at [623, 243] on img at bounding box center [616, 241] width 303 height 227
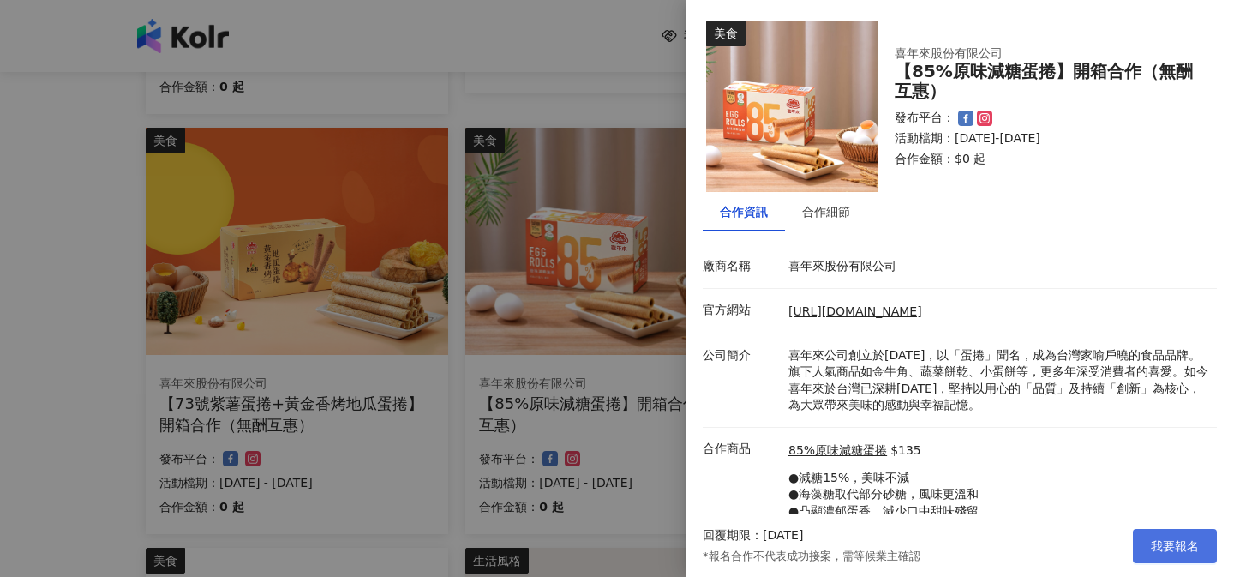
click at [1173, 539] on span "我要報名" at bounding box center [1175, 546] width 48 height 14
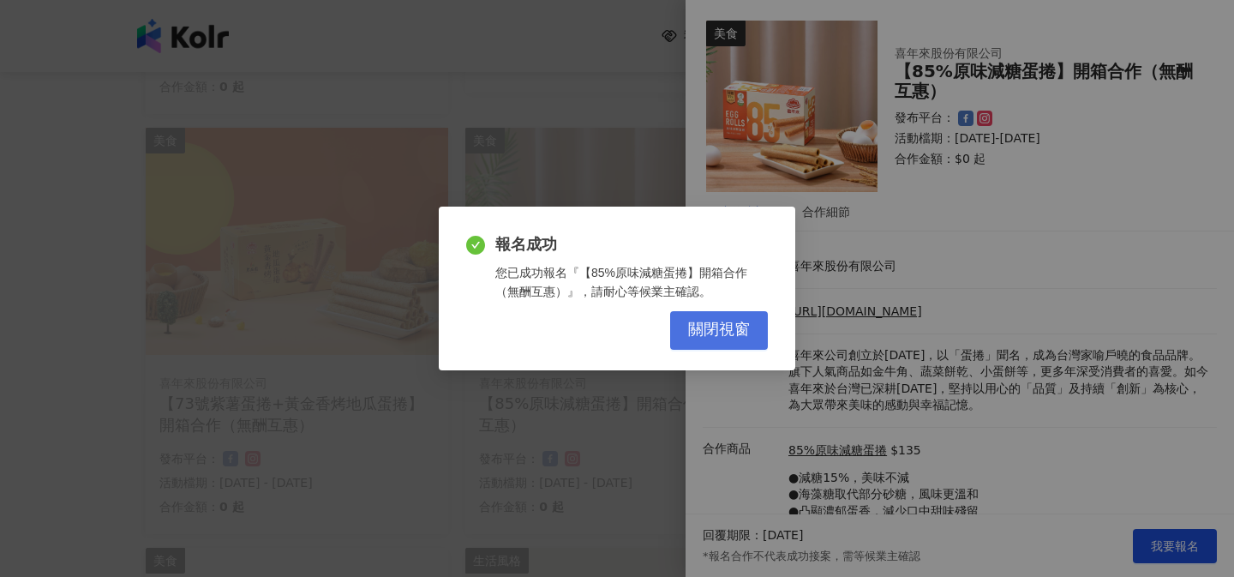
click at [742, 330] on span "關閉視窗" at bounding box center [719, 330] width 62 height 19
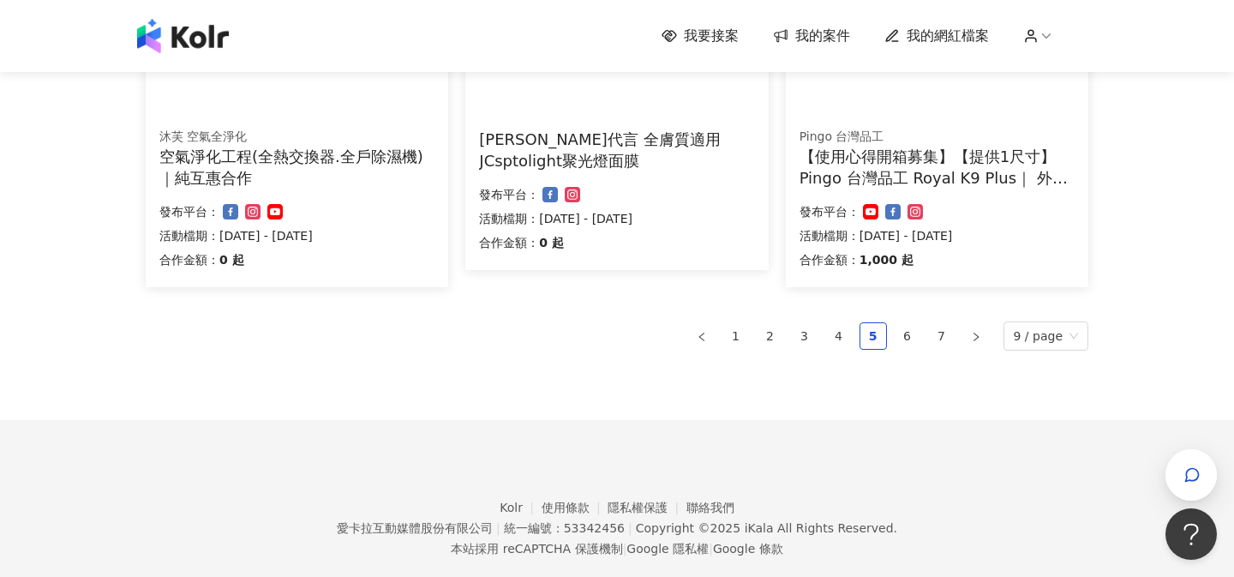
scroll to position [1254, 0]
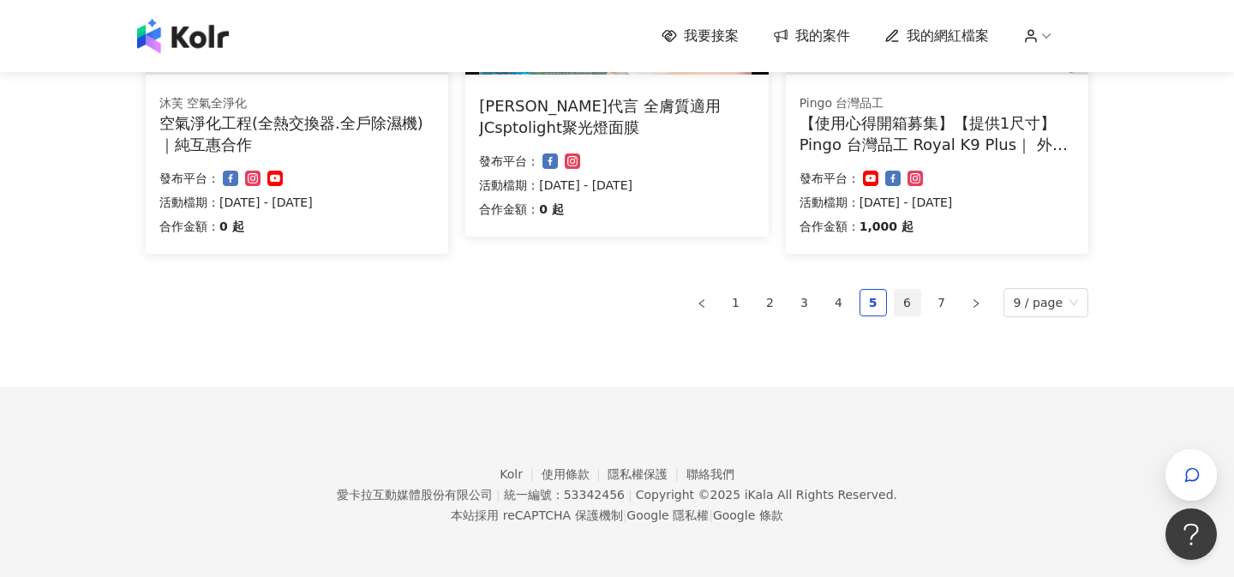
click at [904, 303] on link "6" at bounding box center [908, 303] width 26 height 26
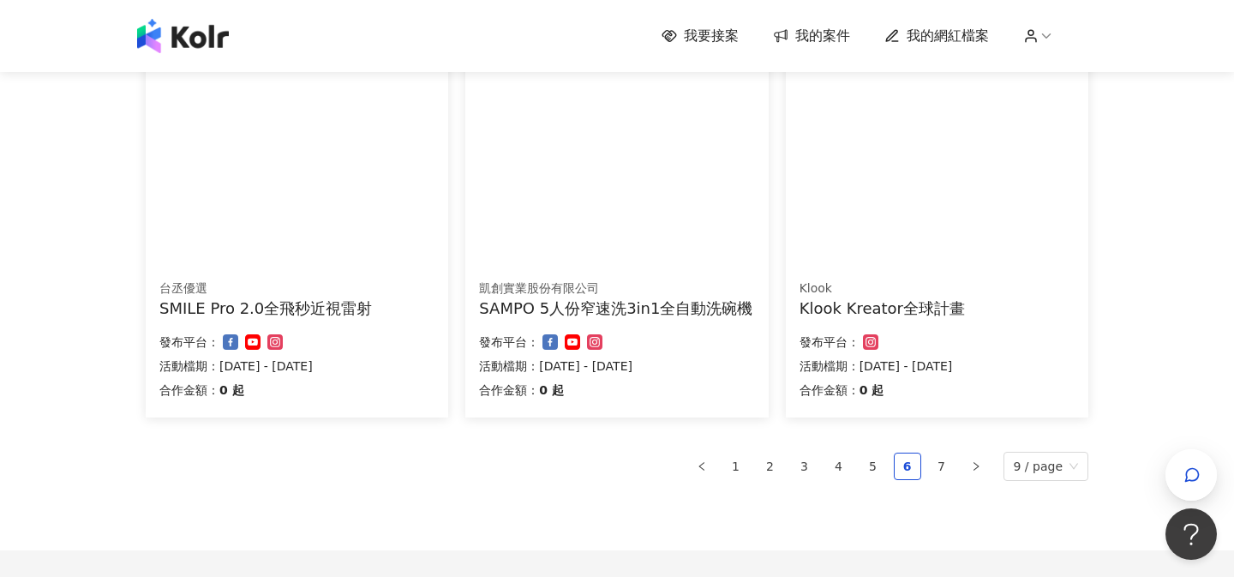
scroll to position [1233, 0]
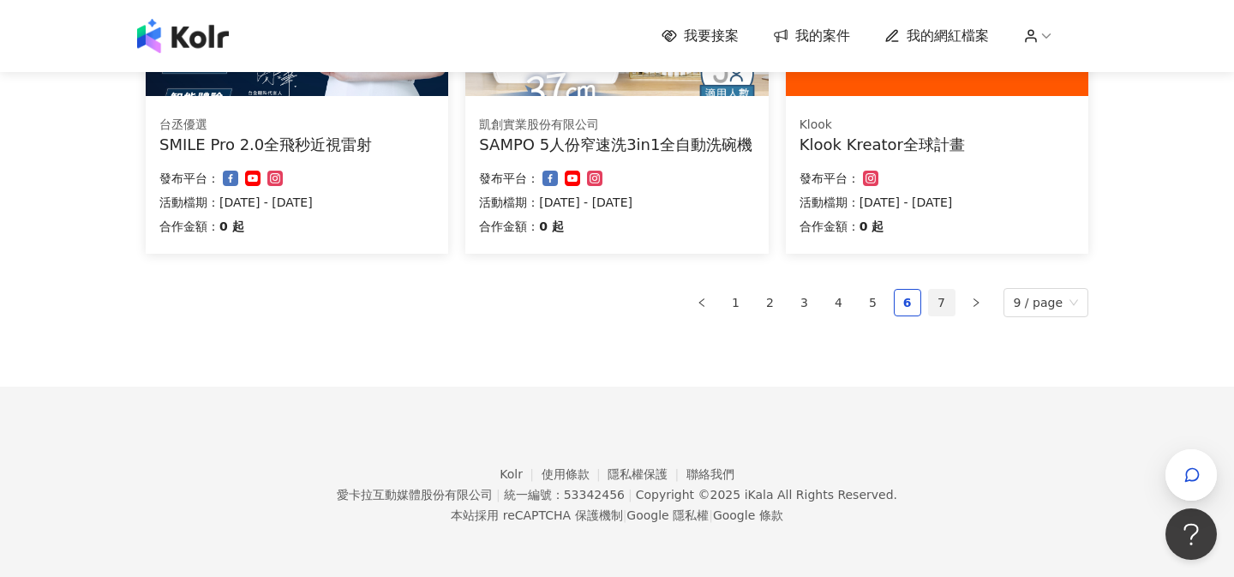
click at [940, 303] on link "7" at bounding box center [942, 303] width 26 height 26
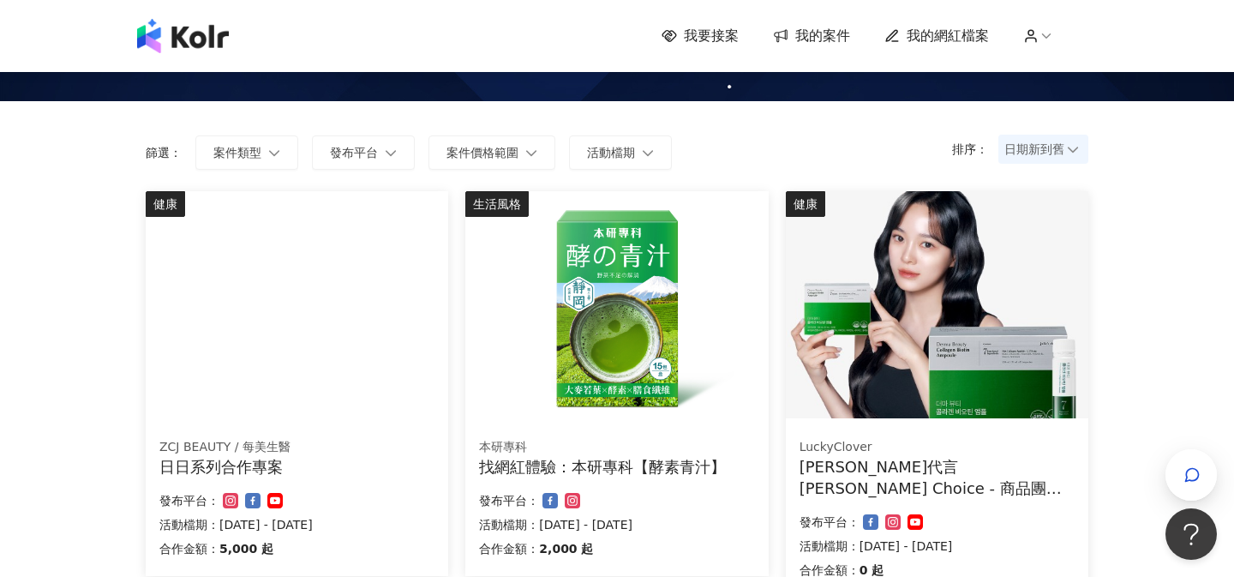
scroll to position [75, 0]
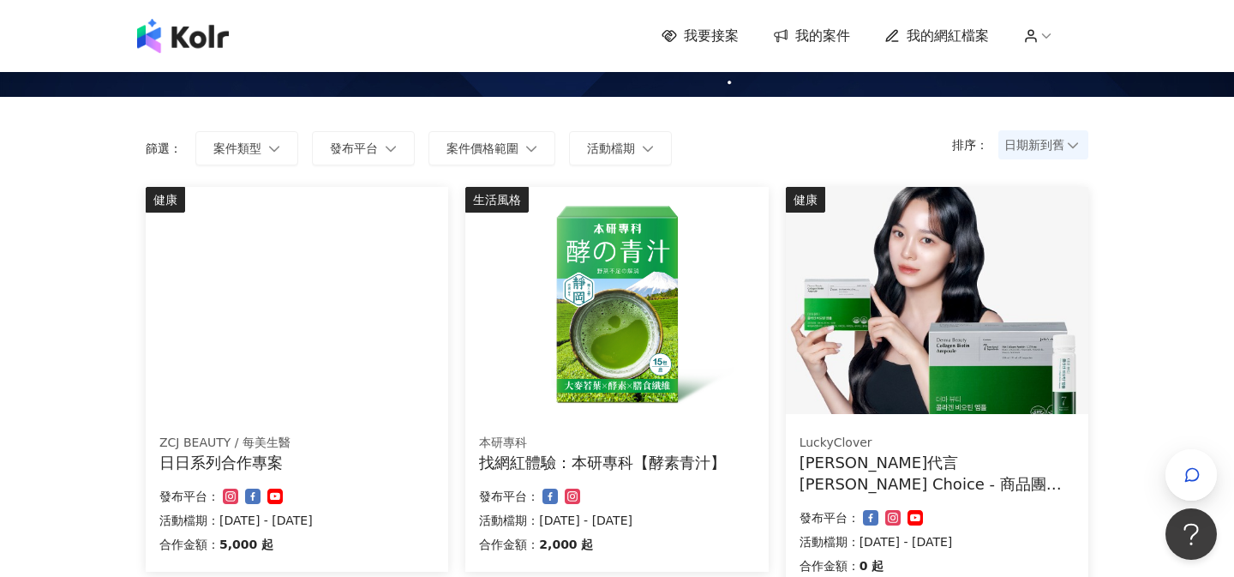
click at [785, 40] on icon at bounding box center [780, 35] width 17 height 16
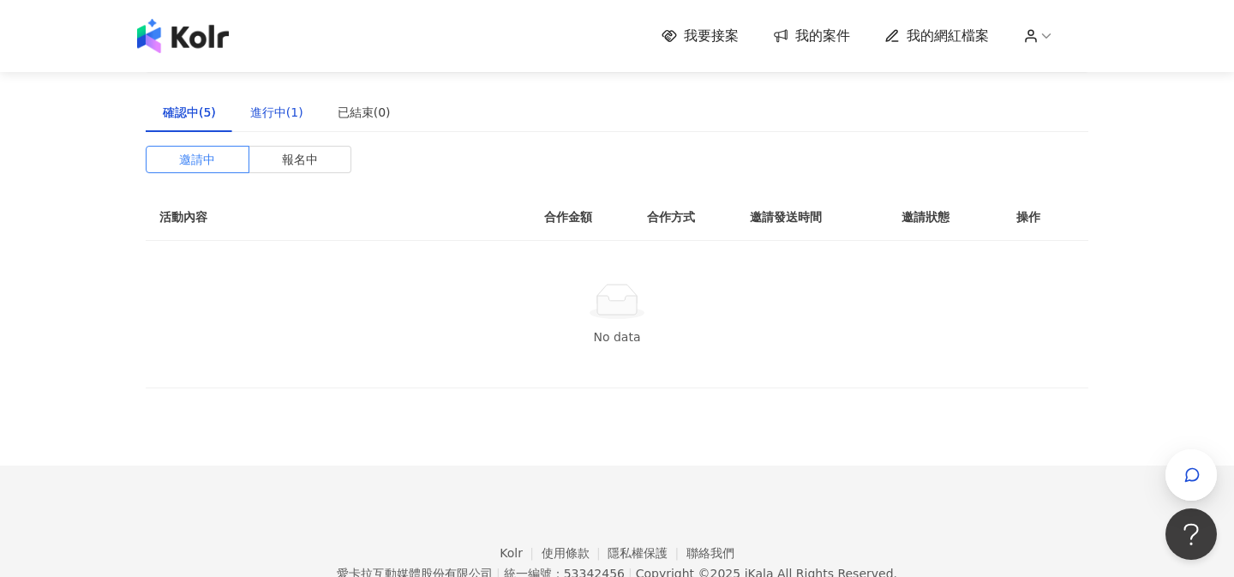
click at [284, 119] on div "進行中(1)" at bounding box center [276, 112] width 53 height 19
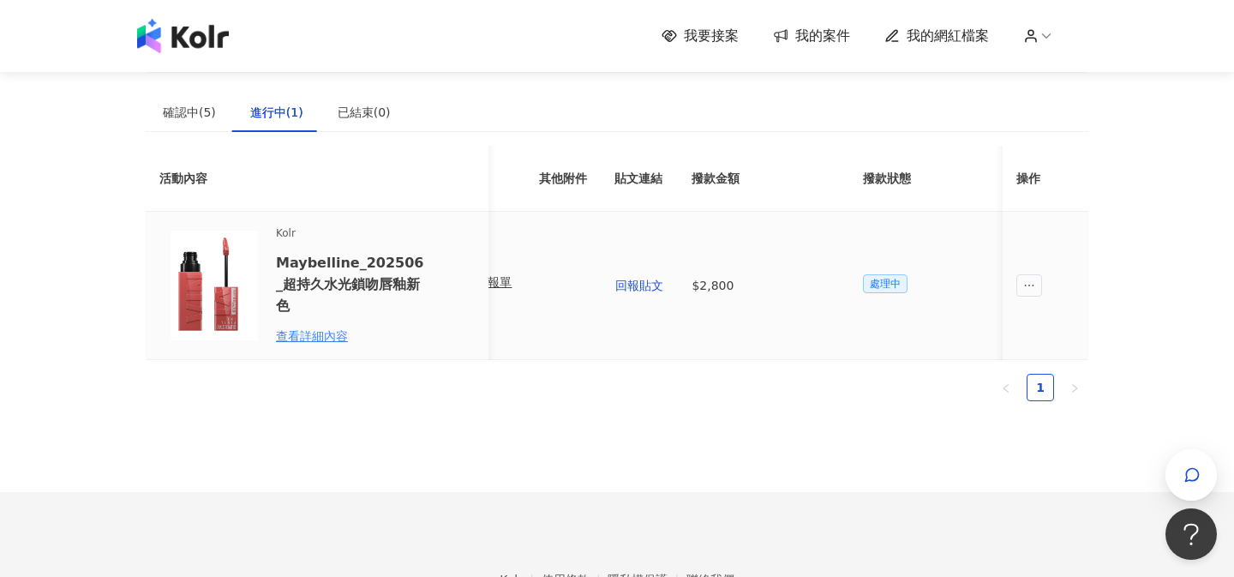
scroll to position [0, 882]
click at [870, 284] on span "處理中" at bounding box center [874, 283] width 45 height 19
click at [1030, 286] on icon "ellipsis" at bounding box center [1030, 285] width 12 height 12
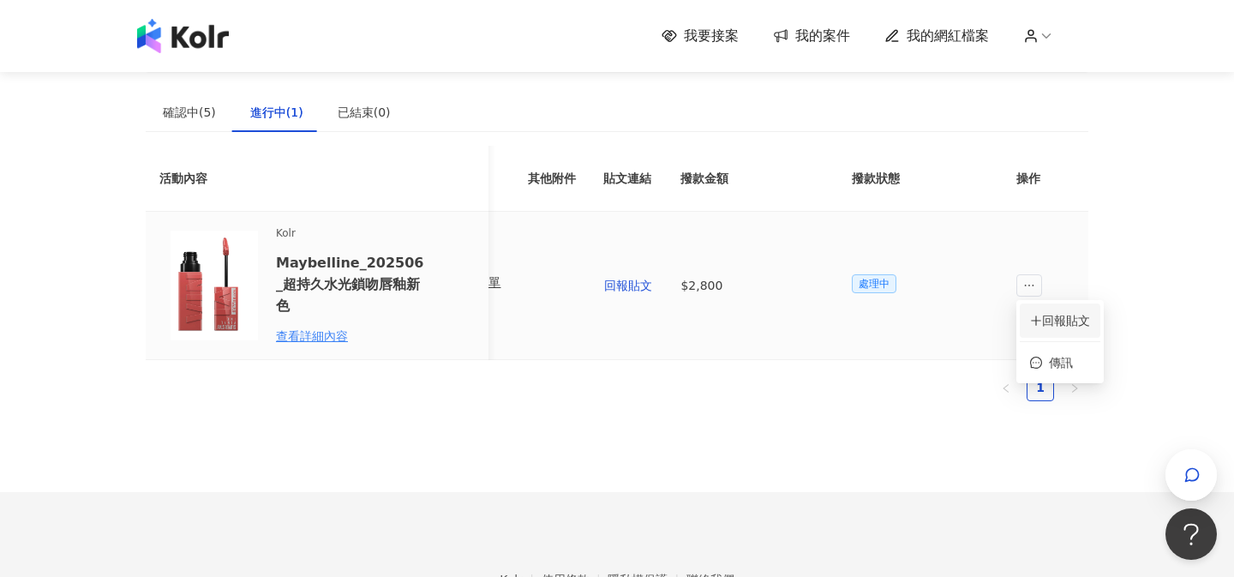
click at [1044, 315] on span "回報貼文" at bounding box center [1060, 320] width 60 height 19
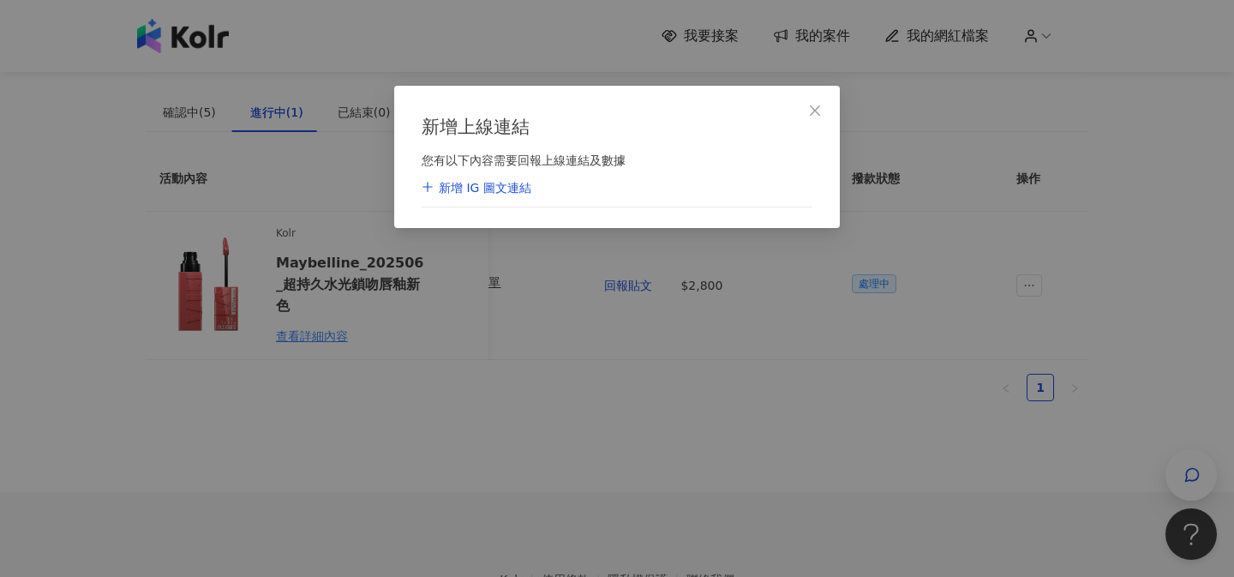
click at [591, 198] on div "新增 IG 圖文連結" at bounding box center [617, 189] width 391 height 39
click at [495, 189] on div "新增 IG 圖文連結" at bounding box center [477, 188] width 110 height 17
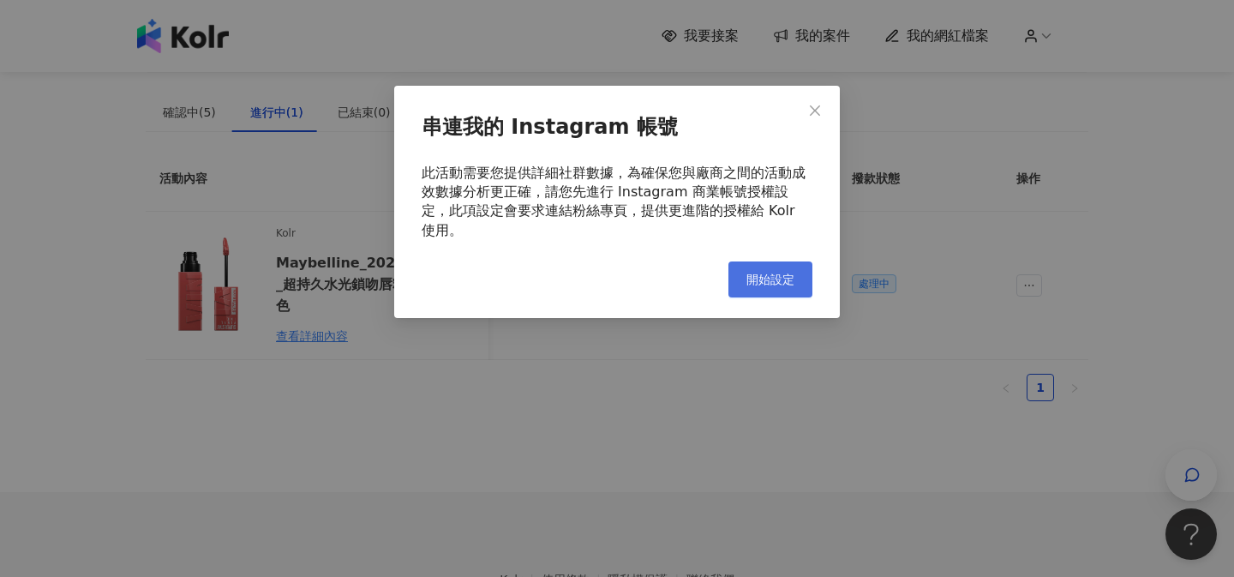
click at [766, 268] on button "開始設定" at bounding box center [771, 279] width 84 height 36
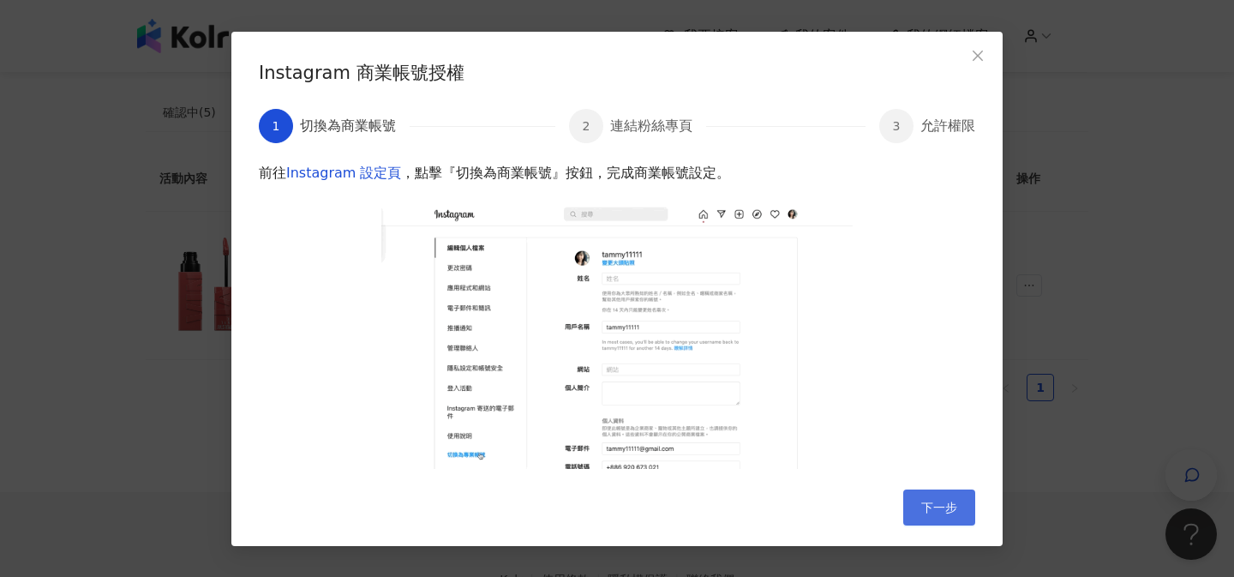
click at [943, 501] on span "下一步" at bounding box center [940, 508] width 36 height 14
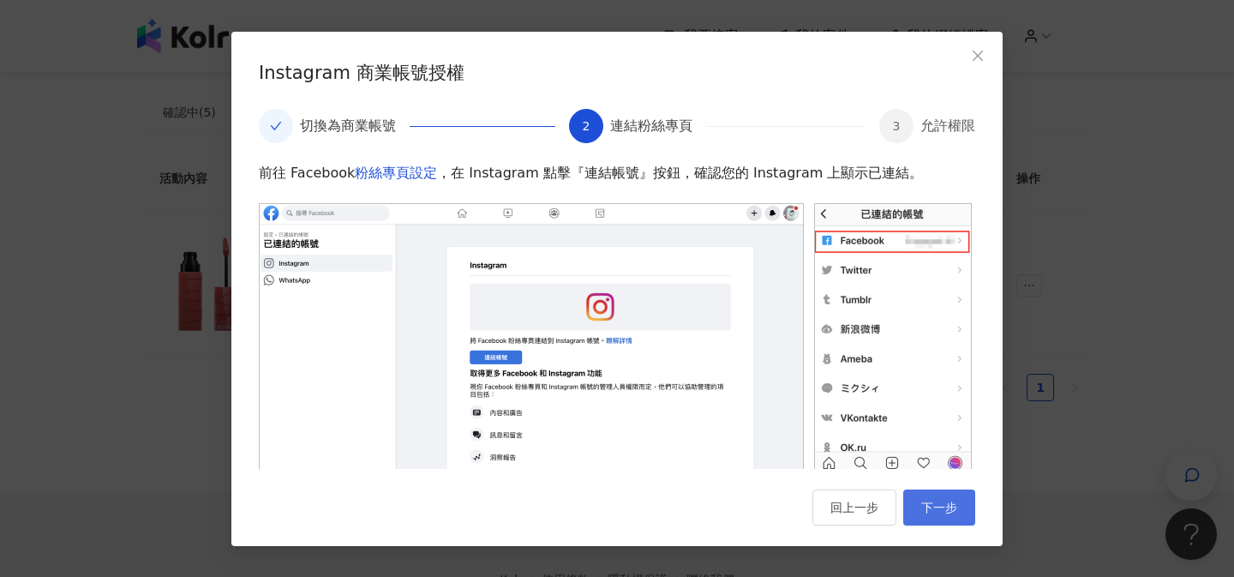
click at [944, 498] on button "下一步" at bounding box center [940, 507] width 72 height 36
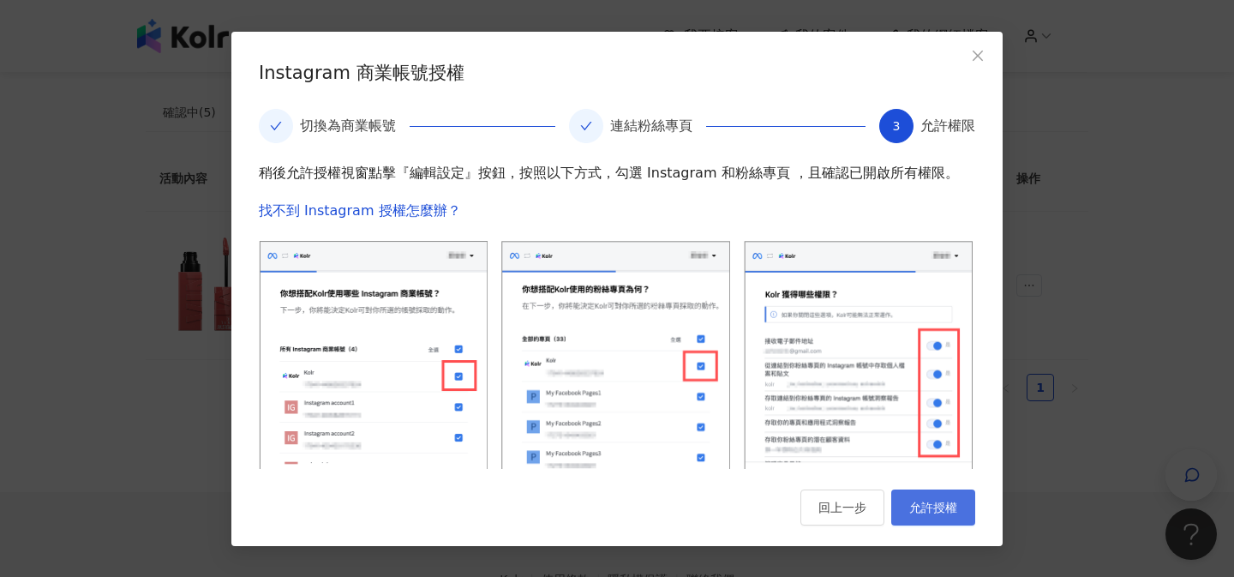
click at [960, 507] on button "允許授權" at bounding box center [934, 507] width 84 height 36
click at [811, 491] on button "回上一步" at bounding box center [844, 507] width 84 height 36
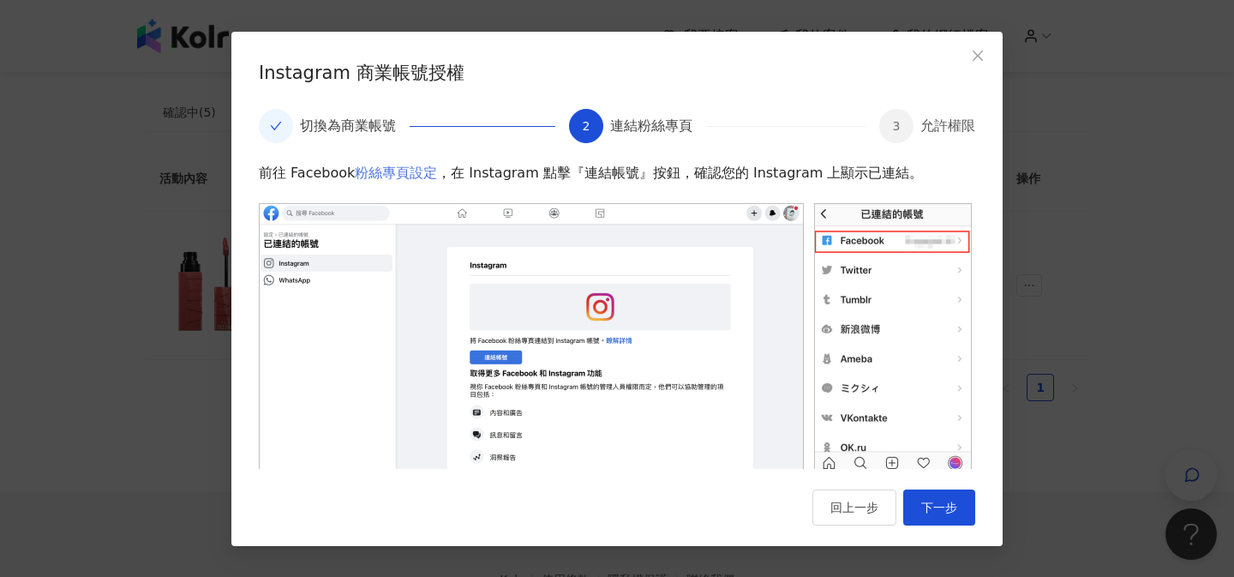
click at [374, 174] on link "粉絲專頁設定" at bounding box center [396, 173] width 82 height 16
click at [381, 176] on link "粉絲專頁設定" at bounding box center [396, 173] width 82 height 16
click at [979, 49] on icon "close" at bounding box center [978, 56] width 14 height 14
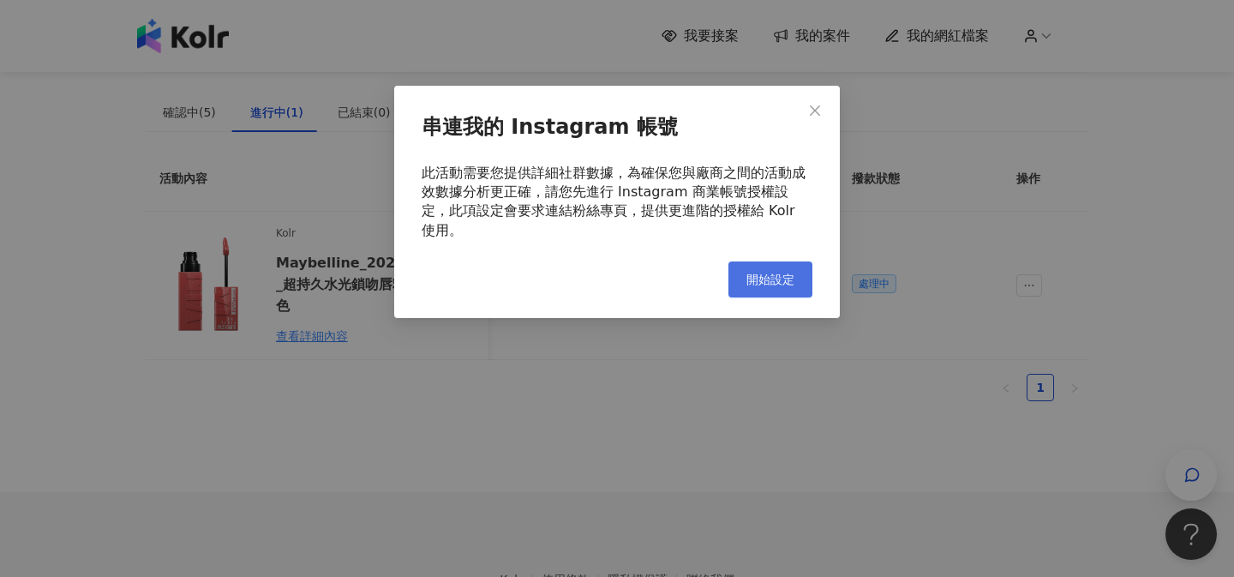
click at [772, 273] on span "開始設定" at bounding box center [771, 280] width 48 height 14
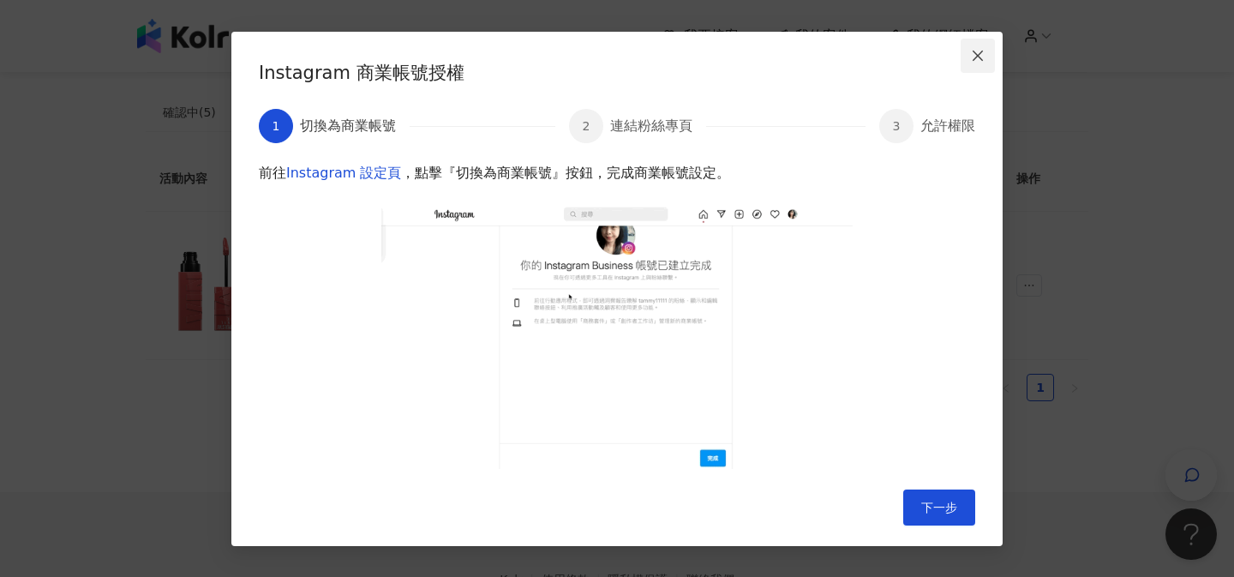
click at [967, 58] on span "Close" at bounding box center [978, 56] width 34 height 14
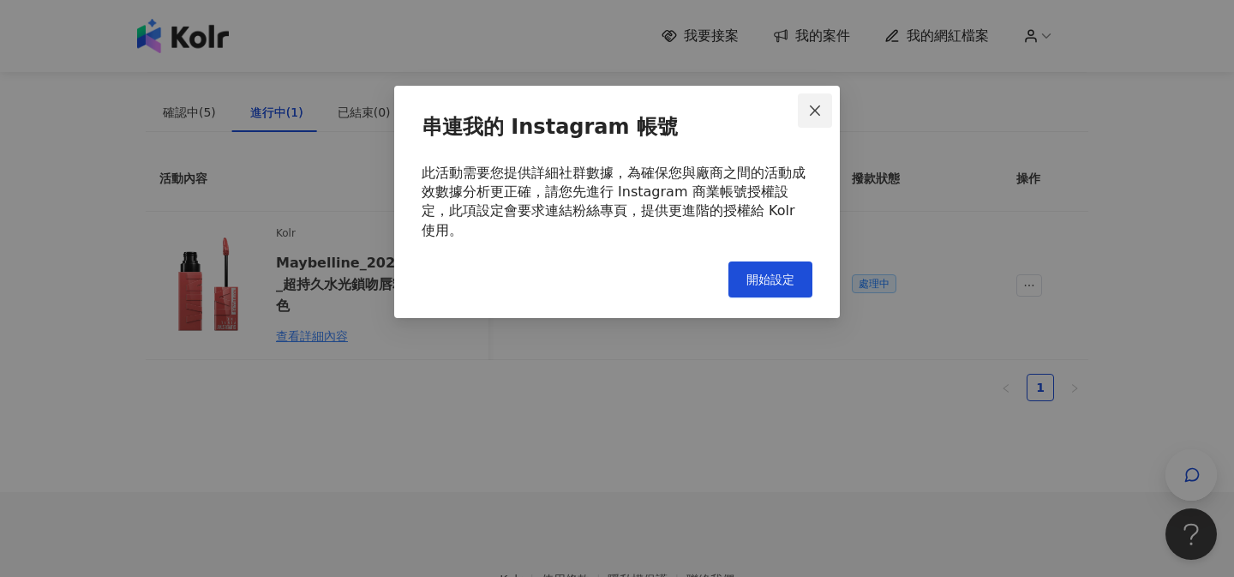
click at [817, 110] on icon "close" at bounding box center [815, 111] width 14 height 14
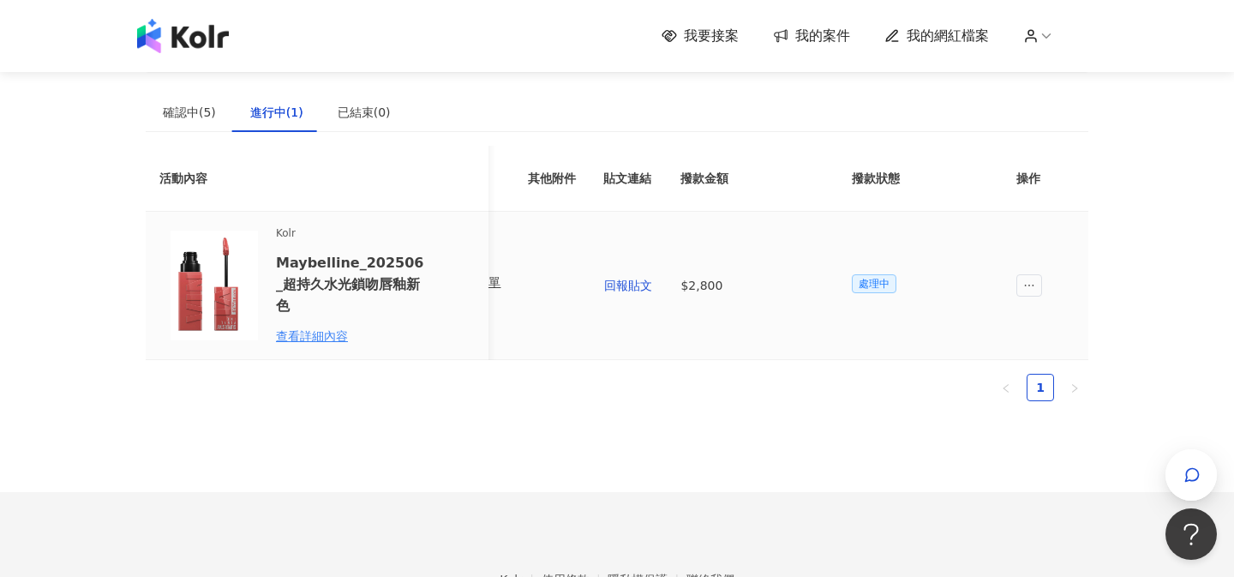
click at [865, 282] on span "處理中" at bounding box center [874, 283] width 45 height 19
click at [1038, 278] on span "ellipsis" at bounding box center [1030, 285] width 26 height 22
click at [1042, 323] on span "回報貼文" at bounding box center [1060, 320] width 60 height 19
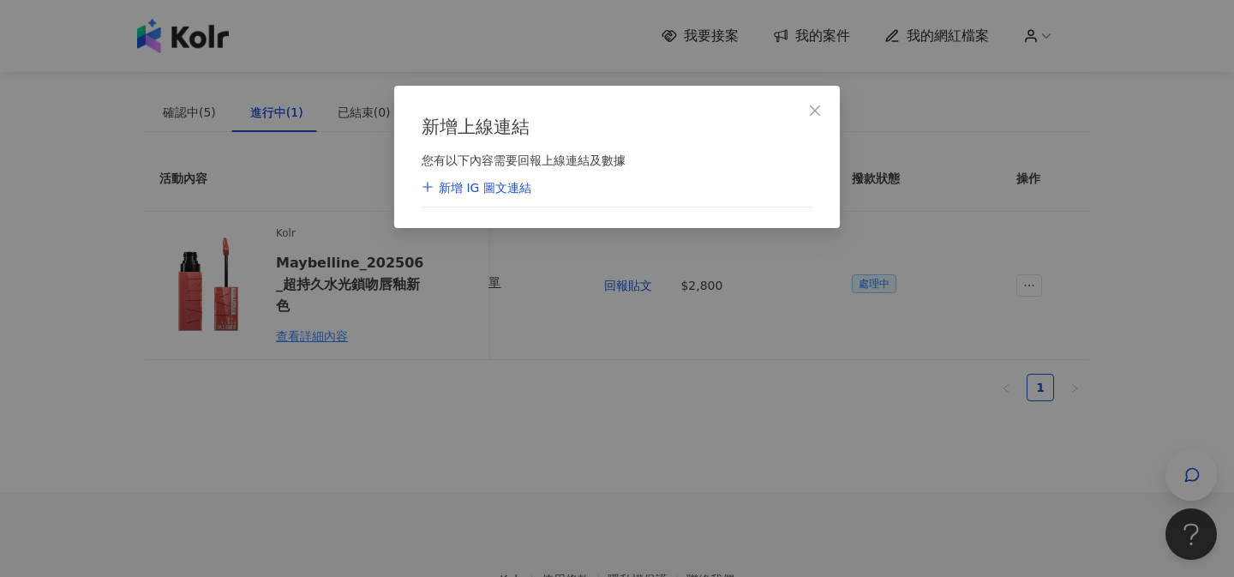
click at [520, 205] on div "新增 IG 圖文連結" at bounding box center [617, 189] width 391 height 39
click at [495, 192] on div "新增 IG 圖文連結" at bounding box center [477, 188] width 110 height 17
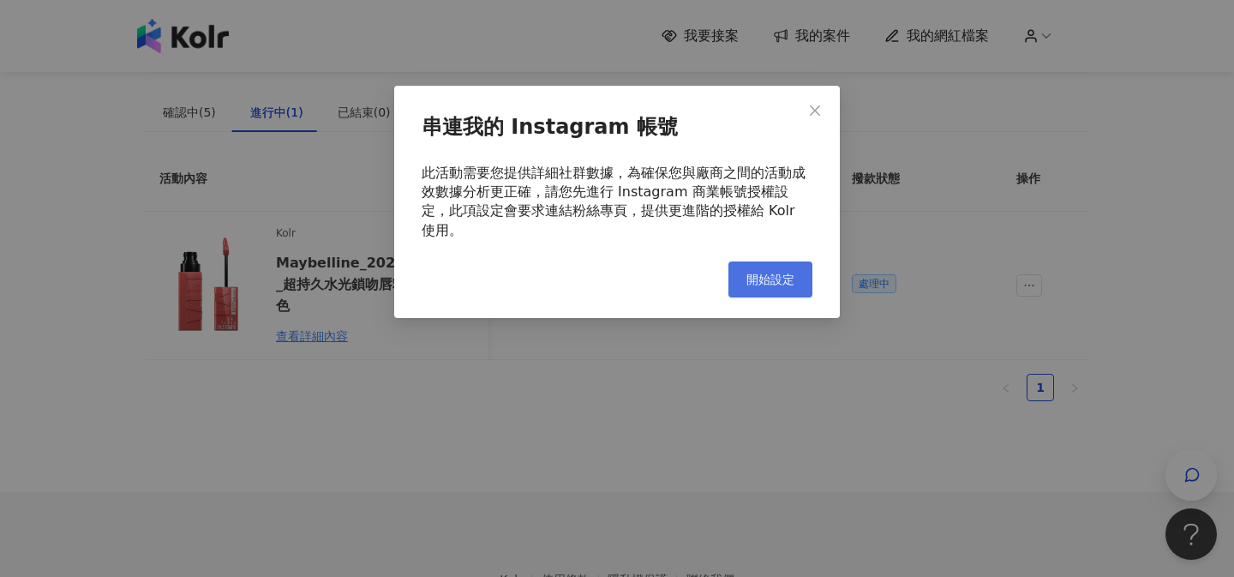
click at [796, 261] on button "開始設定" at bounding box center [771, 279] width 84 height 36
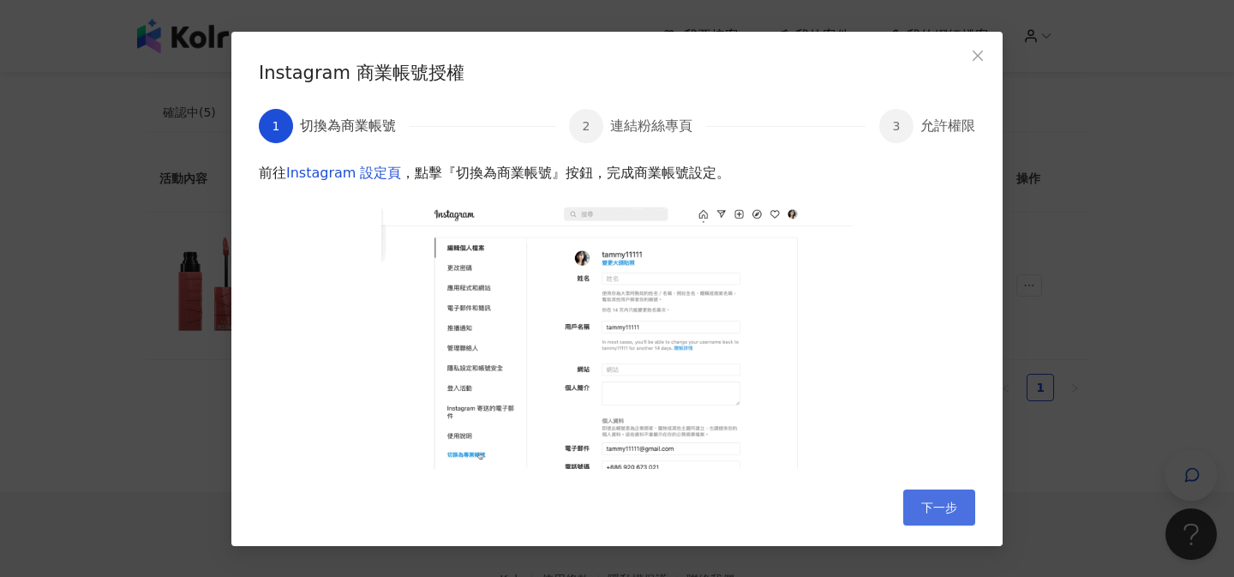
click at [938, 505] on span "下一步" at bounding box center [940, 508] width 36 height 14
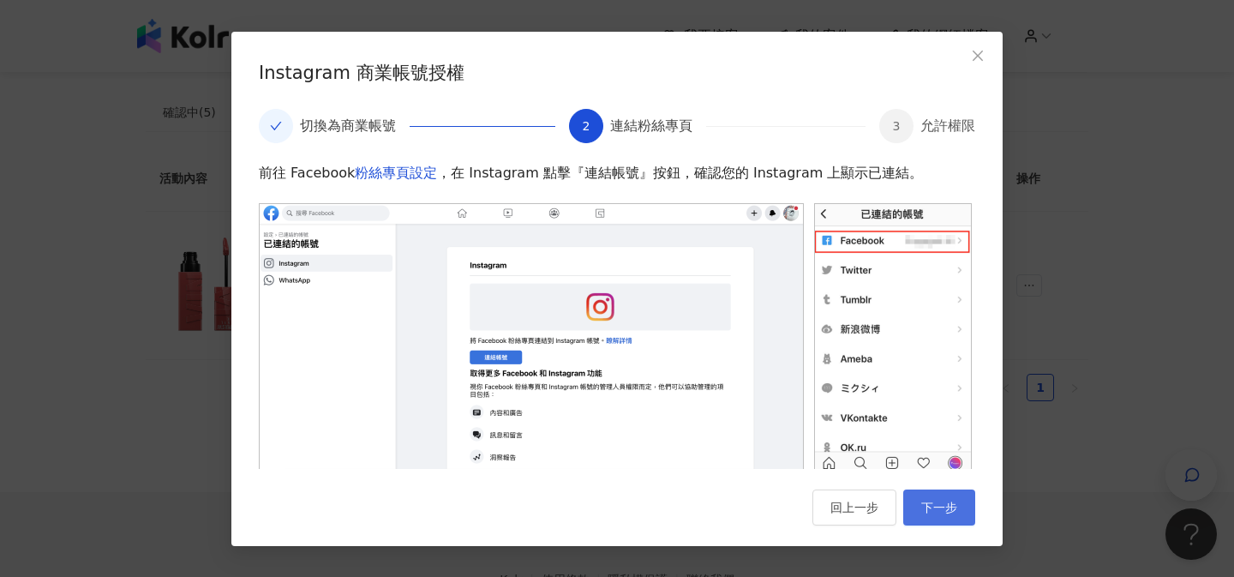
click at [938, 506] on span "下一步" at bounding box center [940, 508] width 36 height 14
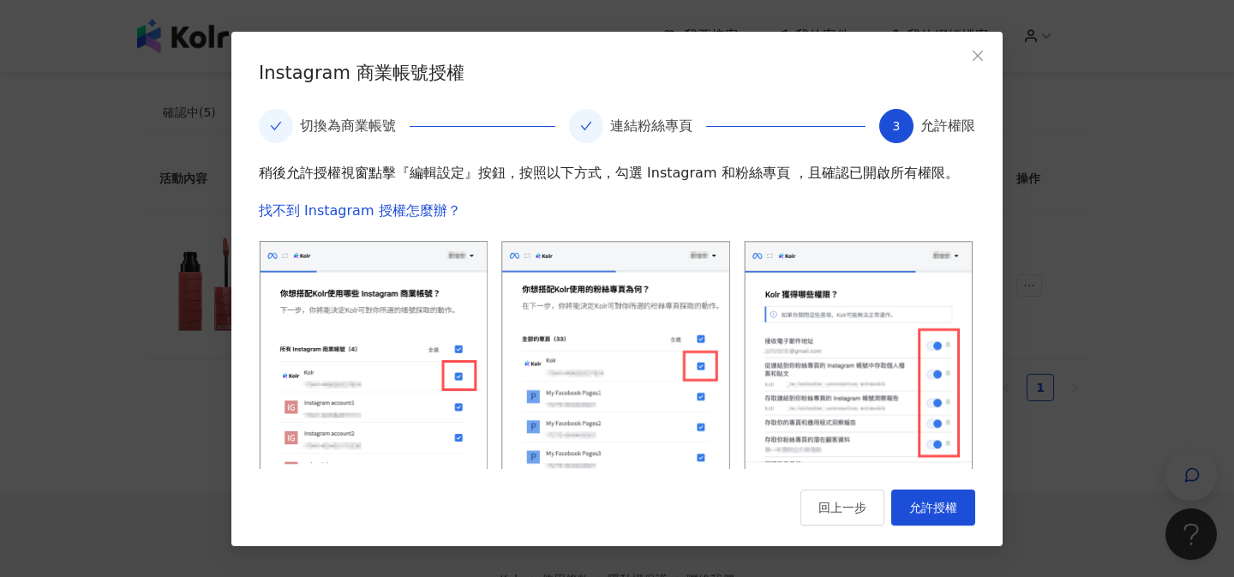
click at [938, 506] on span "允許授權" at bounding box center [934, 508] width 48 height 14
click at [852, 516] on button "回上一步" at bounding box center [844, 507] width 84 height 36
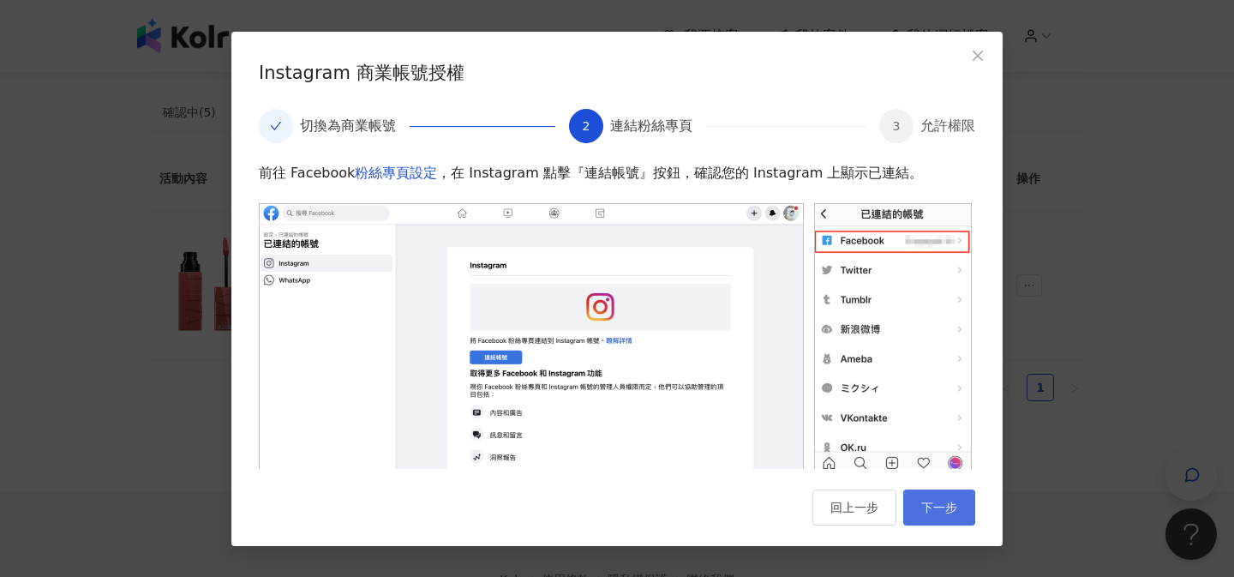
click at [934, 502] on span "下一步" at bounding box center [940, 508] width 36 height 14
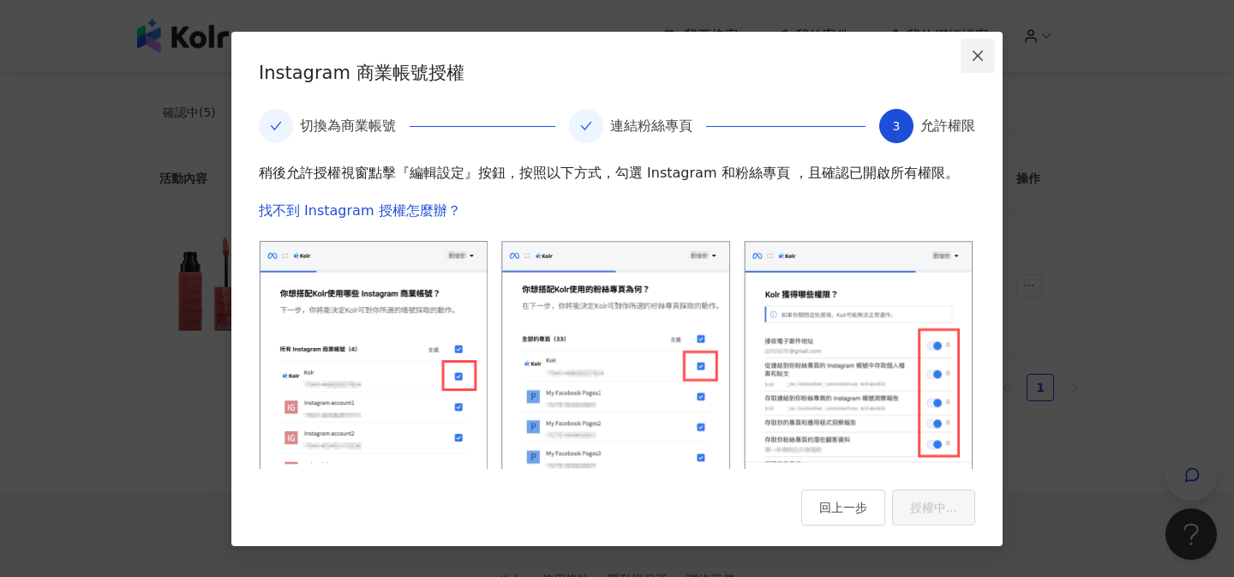
click at [975, 57] on icon "close" at bounding box center [978, 56] width 14 height 14
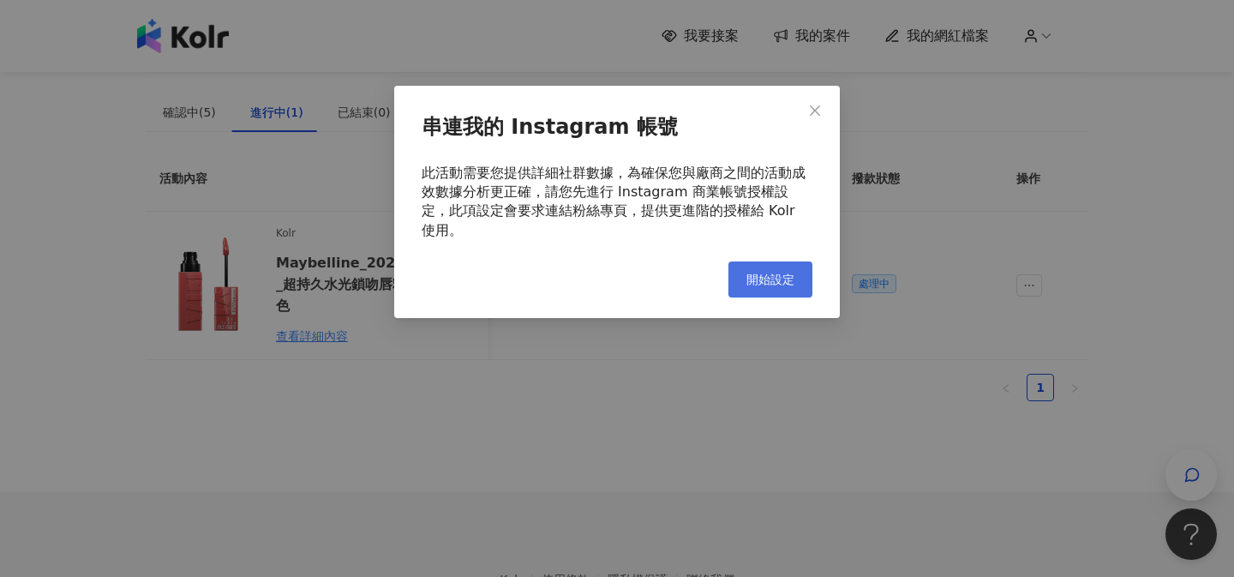
click at [777, 273] on span "開始設定" at bounding box center [771, 280] width 48 height 14
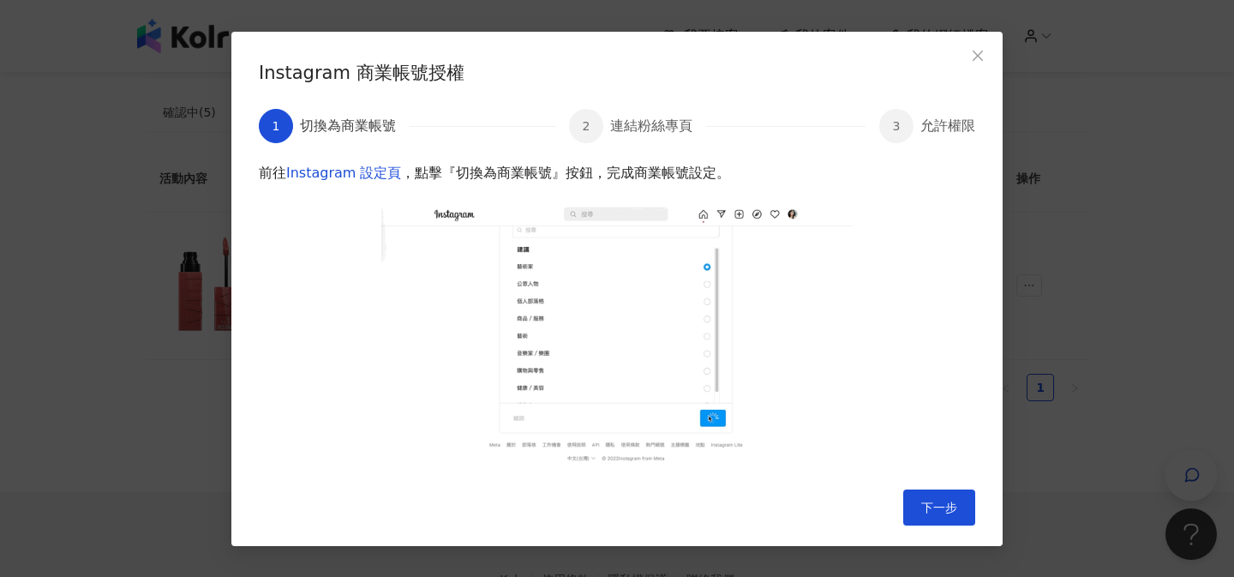
click at [937, 527] on div "Instagram 商業帳號授權 1 切換為商業帳號 2 連結粉絲專頁 3 允許權限 前往 Instagram 設定頁 ，點擊『切換為商業帳號』按鈕，完成商業…" at bounding box center [617, 289] width 772 height 514
click at [937, 517] on button "下一步" at bounding box center [940, 507] width 72 height 36
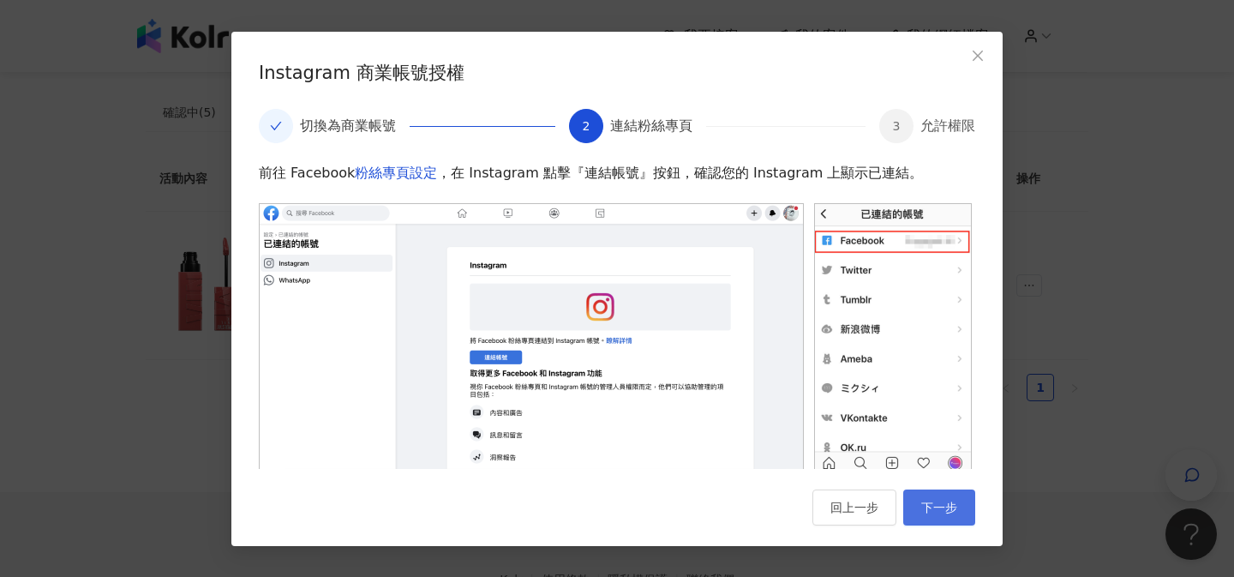
click at [946, 512] on span "下一步" at bounding box center [940, 508] width 36 height 14
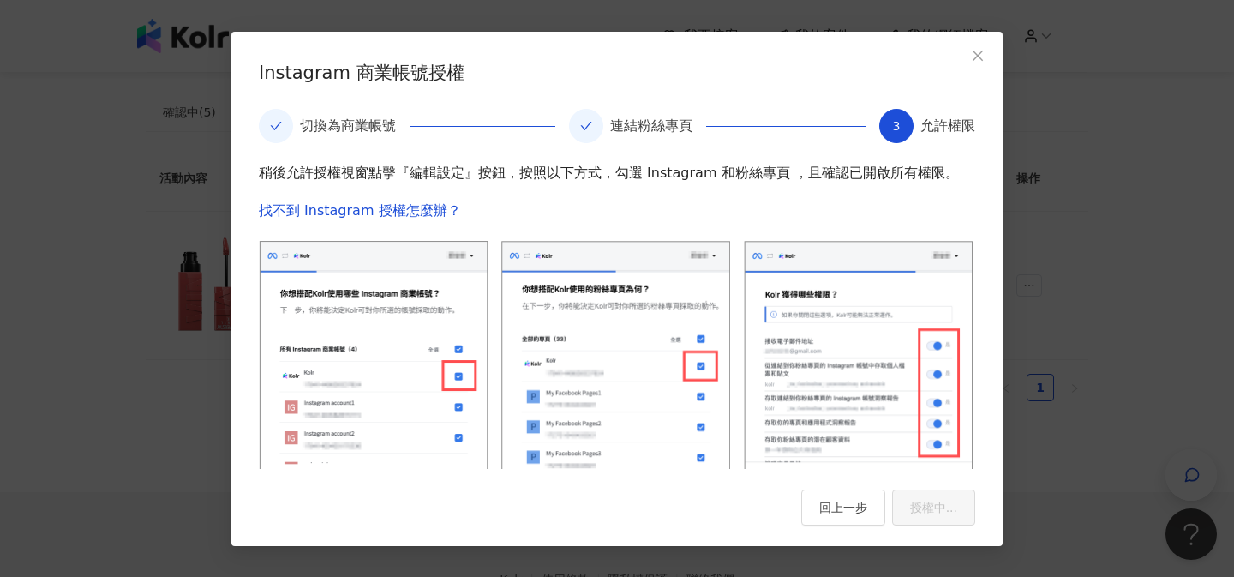
click at [898, 109] on div "3" at bounding box center [897, 126] width 34 height 34
click at [985, 53] on span "Close" at bounding box center [978, 56] width 34 height 14
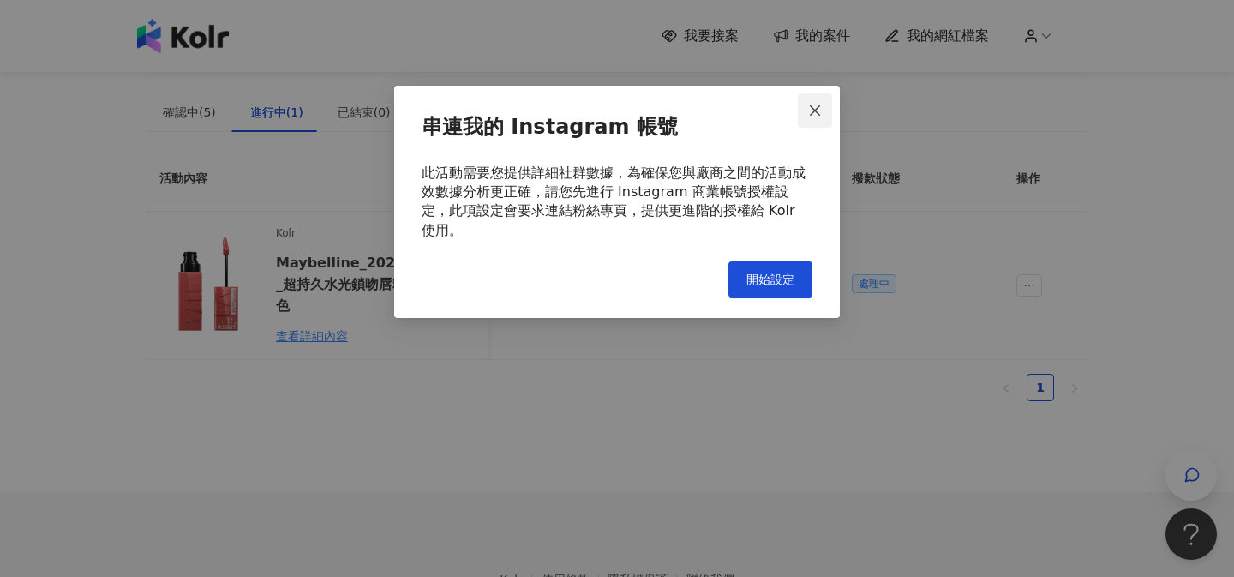
click at [810, 108] on icon "close" at bounding box center [815, 111] width 14 height 14
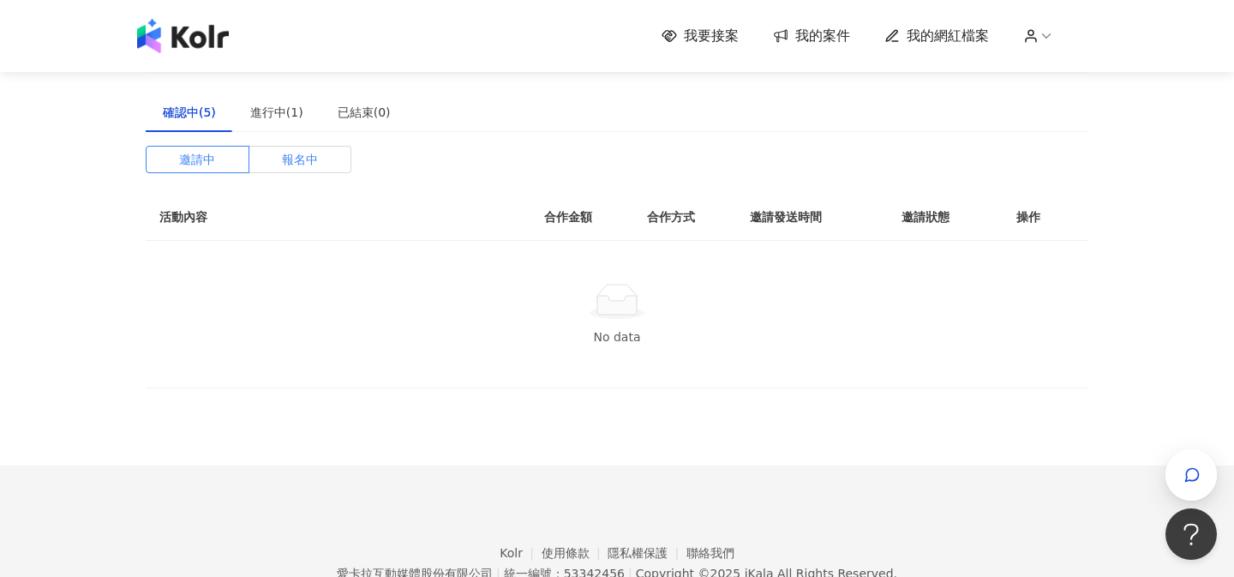
click at [304, 150] on span "報名中" at bounding box center [300, 160] width 36 height 26
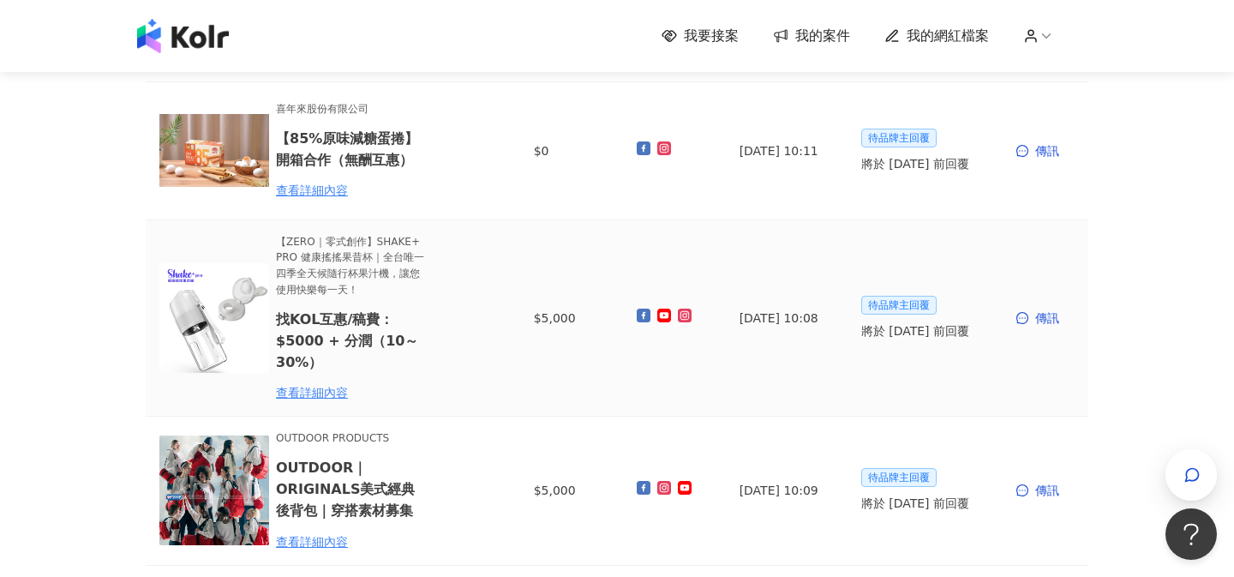
scroll to position [327, 0]
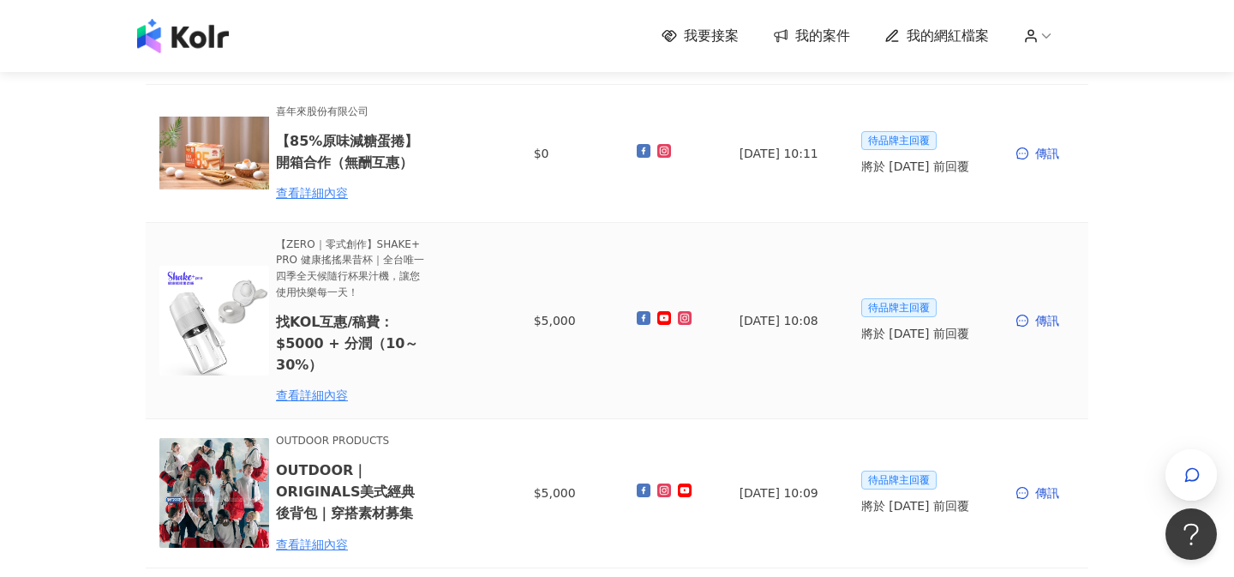
click at [226, 309] on img at bounding box center [214, 321] width 110 height 110
click at [321, 386] on div "查看詳細內容" at bounding box center [351, 395] width 150 height 19
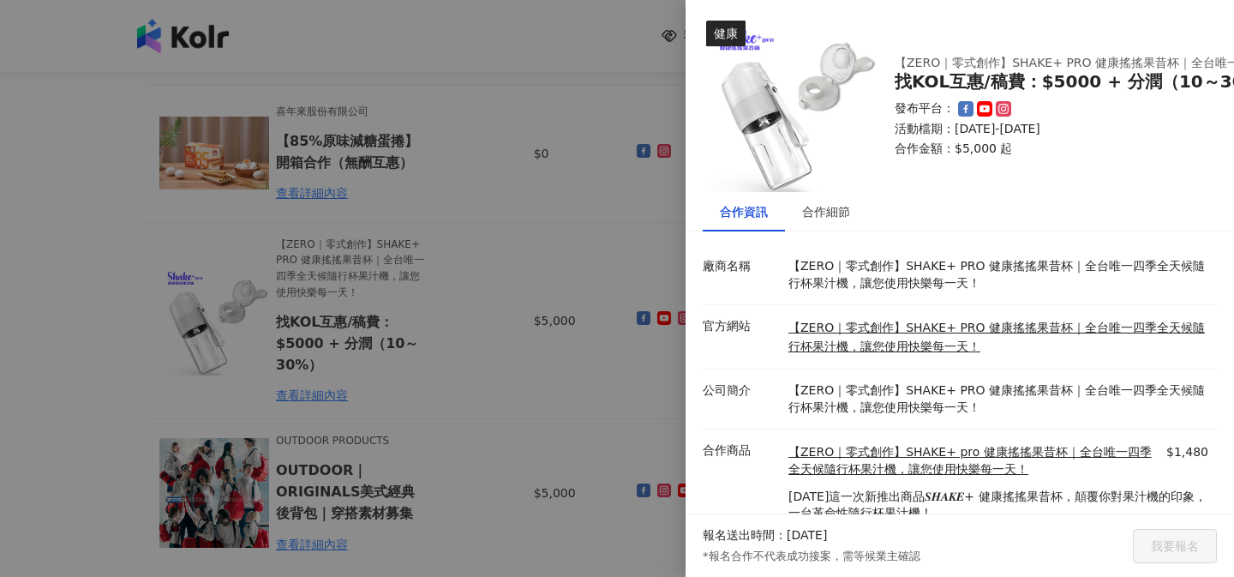
scroll to position [63, 0]
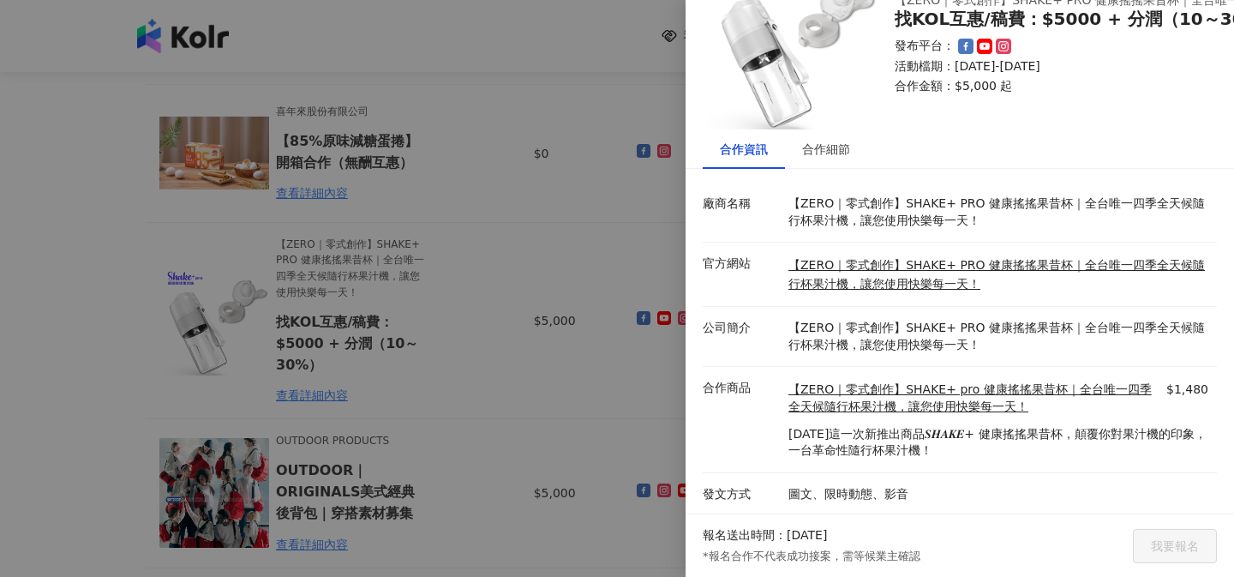
click at [556, 383] on div at bounding box center [617, 288] width 1234 height 577
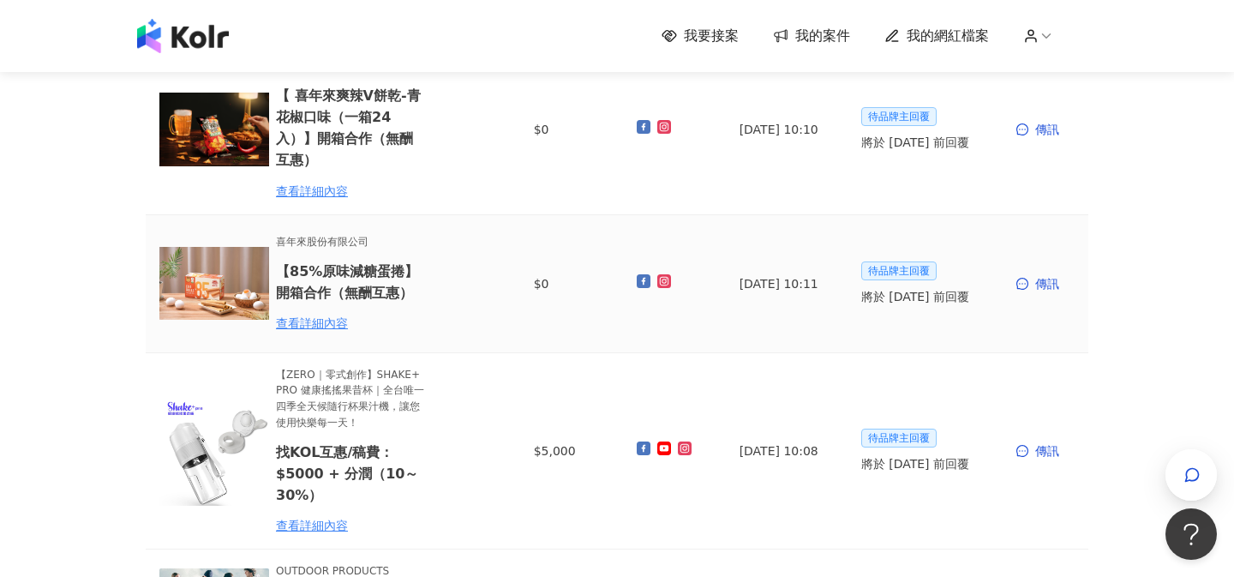
scroll to position [0, 0]
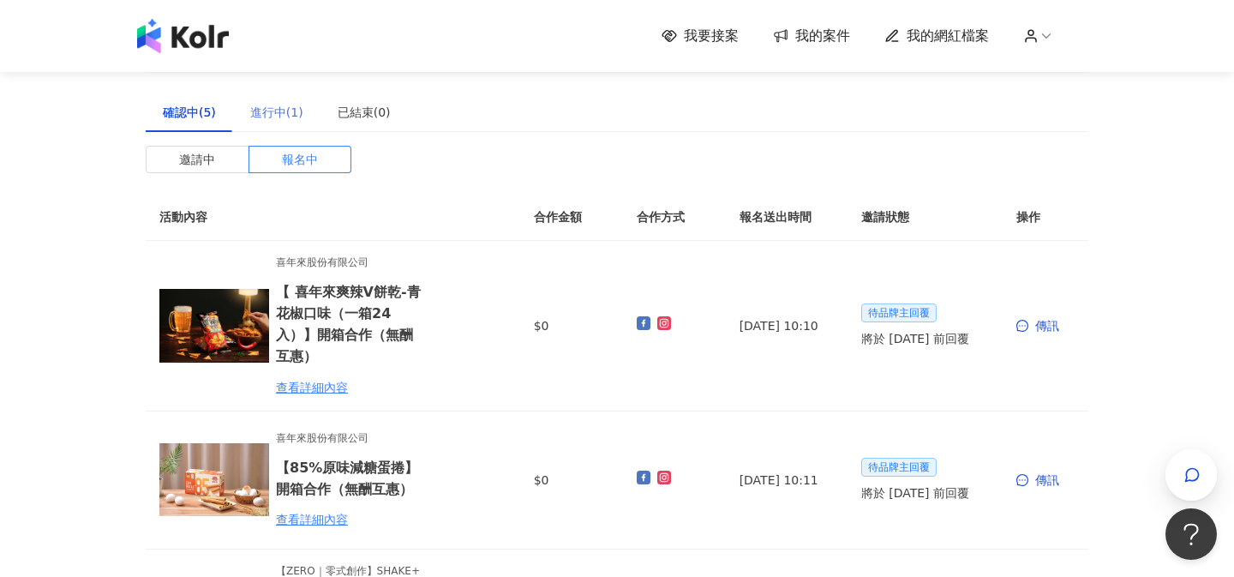
click at [303, 98] on div "進行中(1)" at bounding box center [276, 112] width 87 height 39
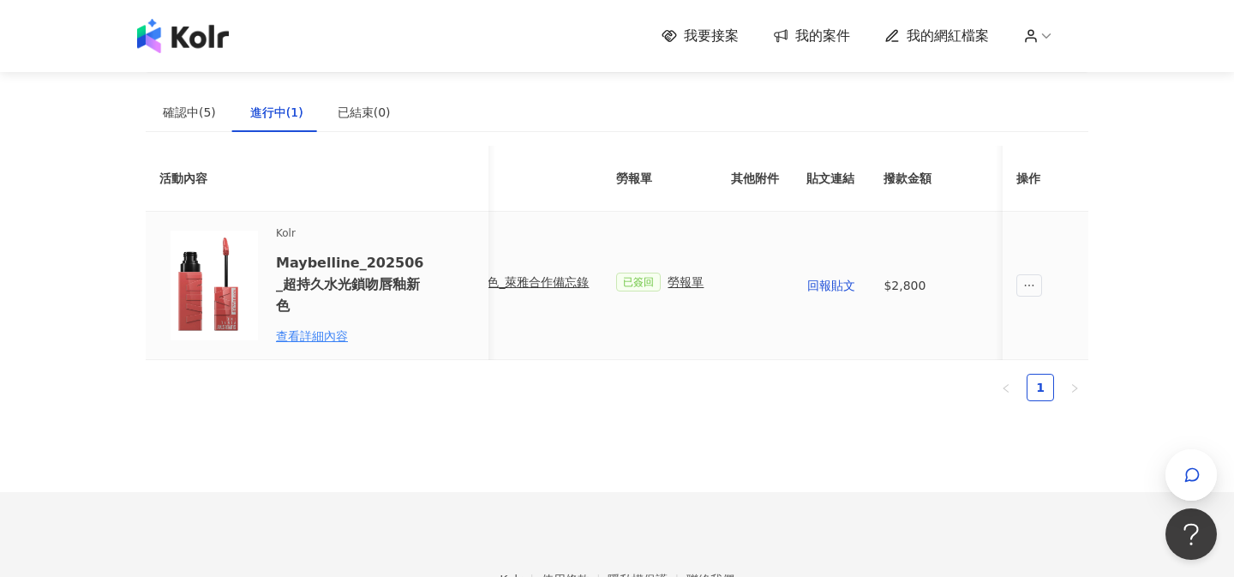
scroll to position [0, 882]
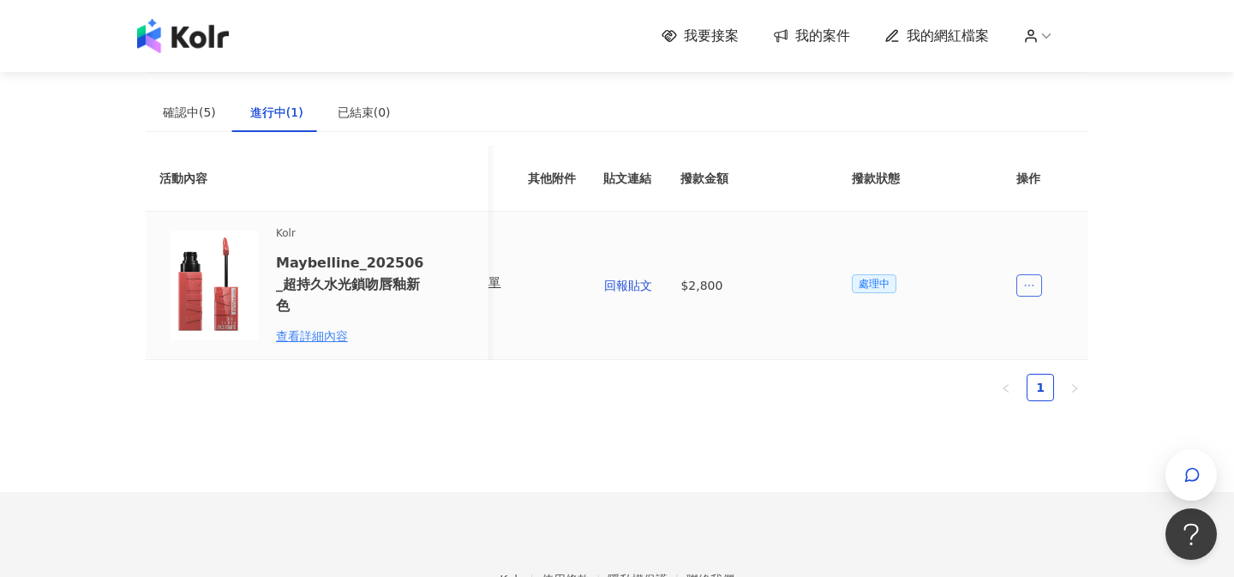
click at [1034, 288] on icon "ellipsis" at bounding box center [1030, 285] width 12 height 12
click at [1041, 325] on icon "plus" at bounding box center [1036, 321] width 12 height 12
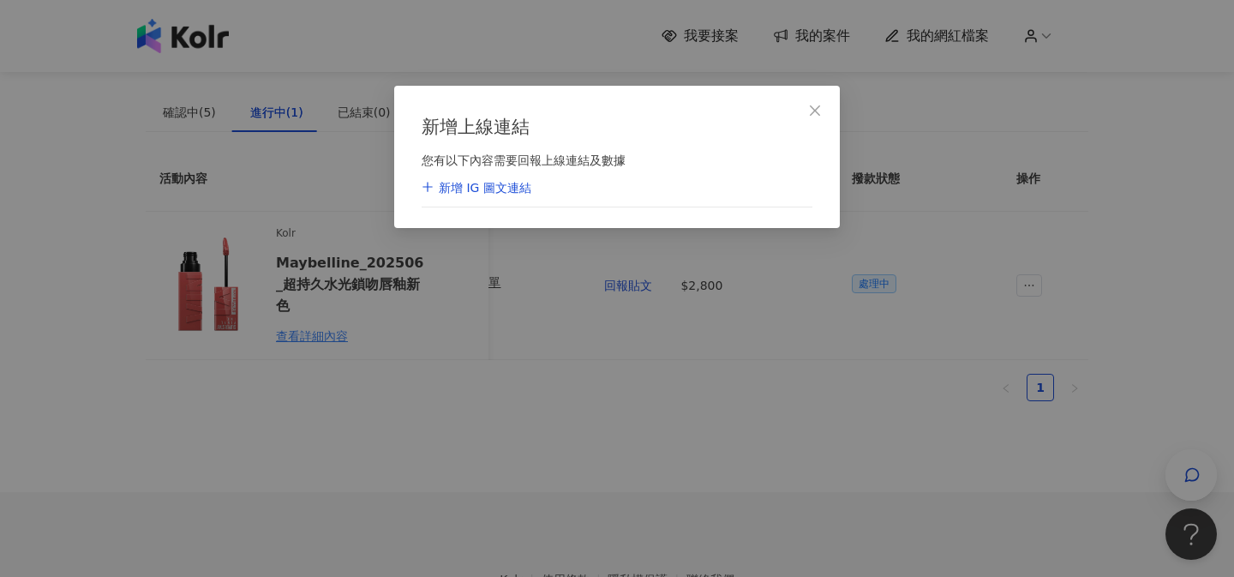
click at [668, 195] on div "新增 IG 圖文連結" at bounding box center [617, 189] width 391 height 39
click at [487, 203] on div "新增 IG 圖文連結" at bounding box center [617, 189] width 391 height 39
click at [486, 199] on div "新增 IG 圖文連結" at bounding box center [617, 189] width 391 height 39
click at [493, 194] on div "新增 IG 圖文連結" at bounding box center [477, 188] width 110 height 17
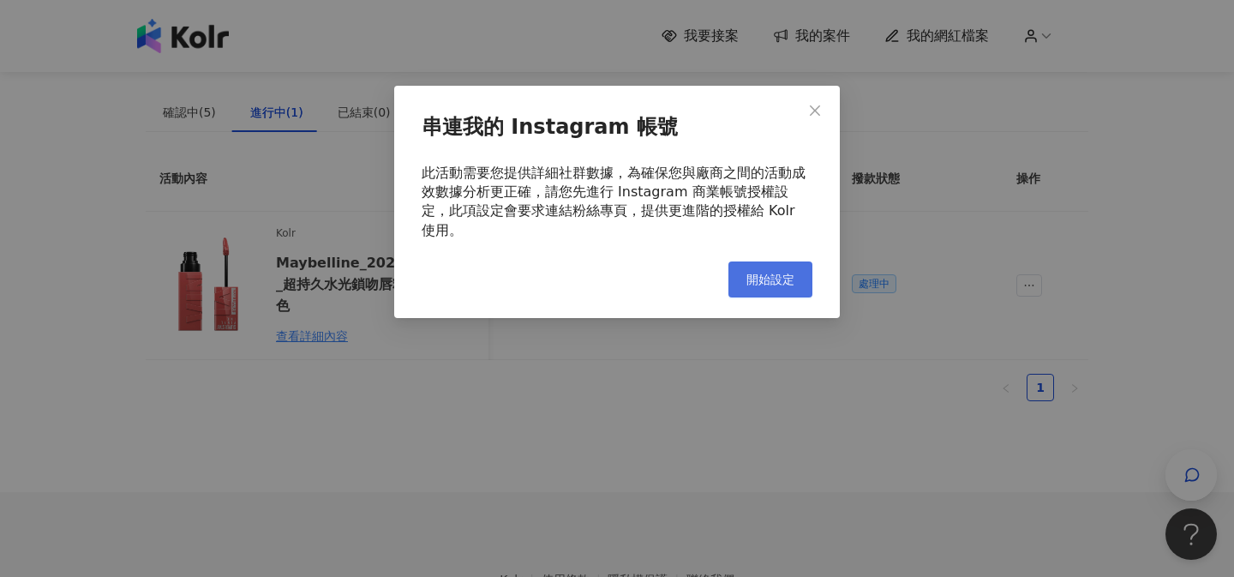
click at [742, 262] on button "開始設定" at bounding box center [771, 279] width 84 height 36
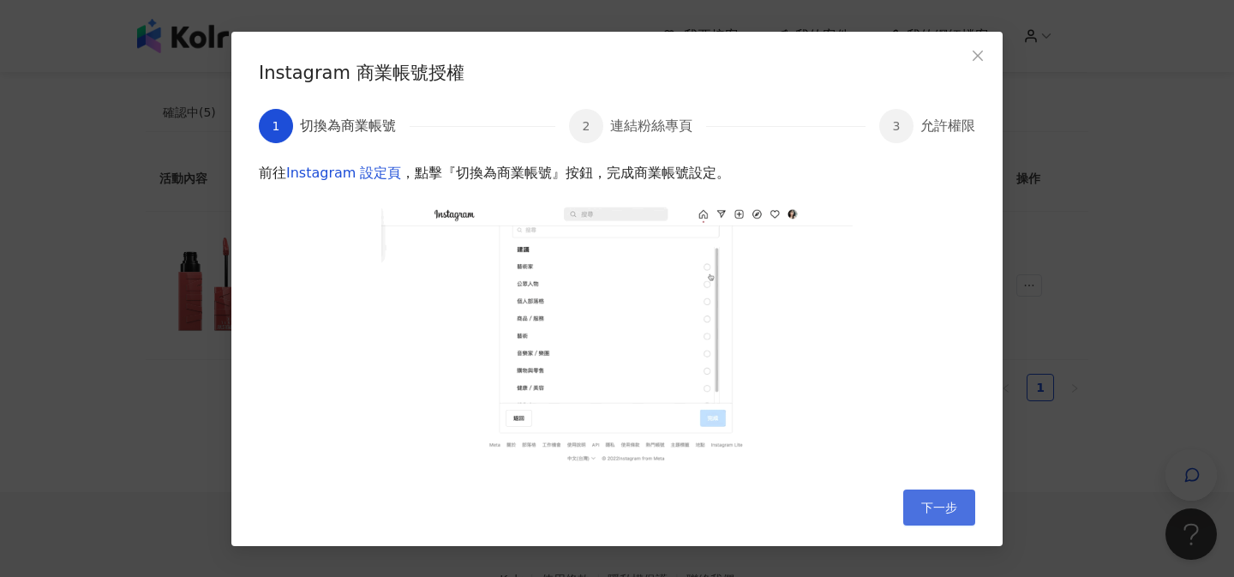
click at [929, 499] on button "下一步" at bounding box center [940, 507] width 72 height 36
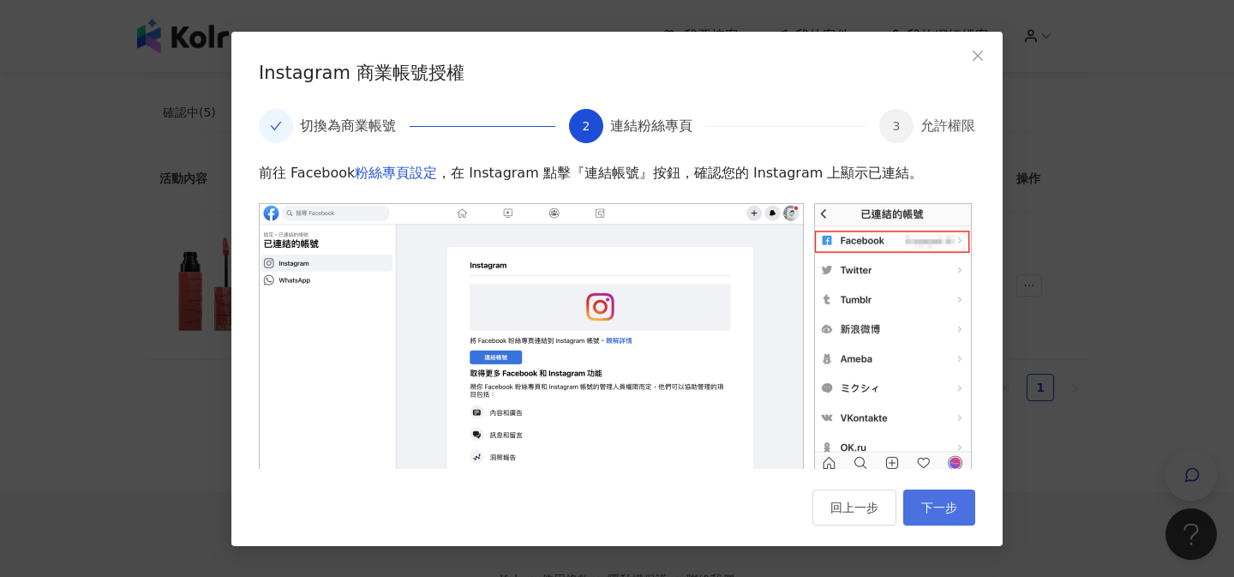
click at [929, 499] on button "下一步" at bounding box center [940, 507] width 72 height 36
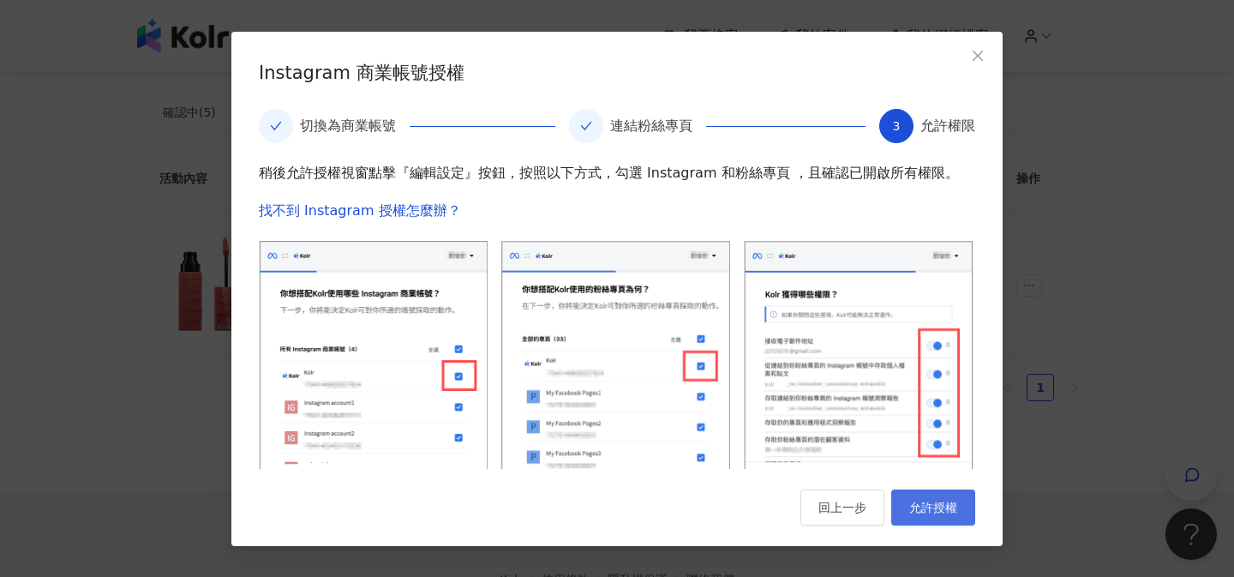
click at [928, 497] on button "允許授權" at bounding box center [934, 507] width 84 height 36
click at [987, 48] on button "Close" at bounding box center [978, 56] width 34 height 34
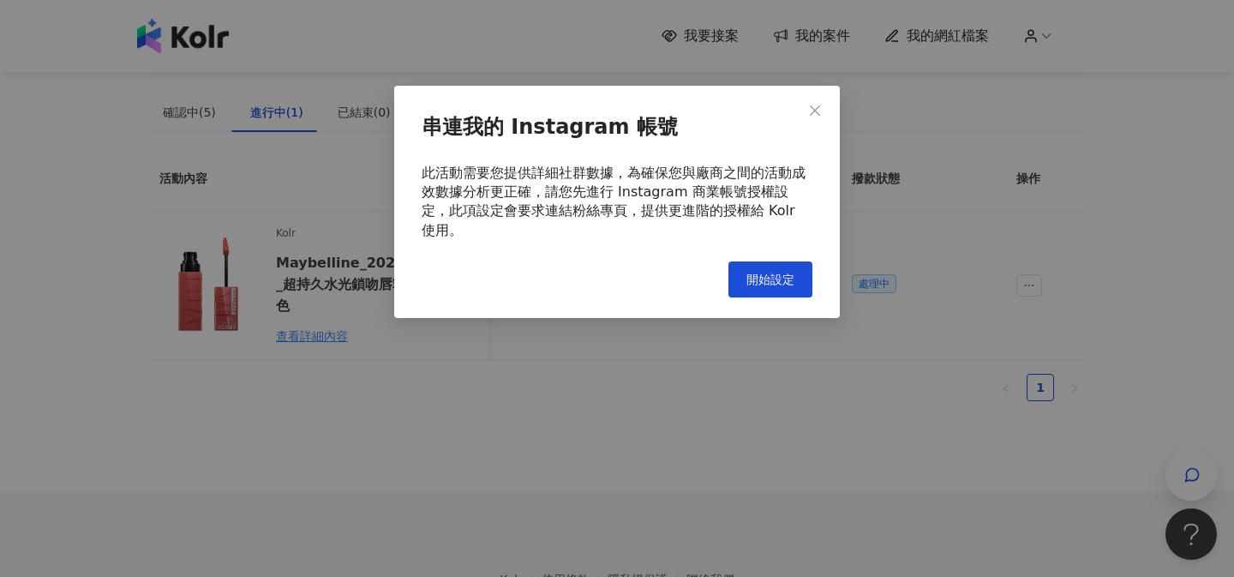
click at [819, 108] on icon "close" at bounding box center [815, 111] width 14 height 14
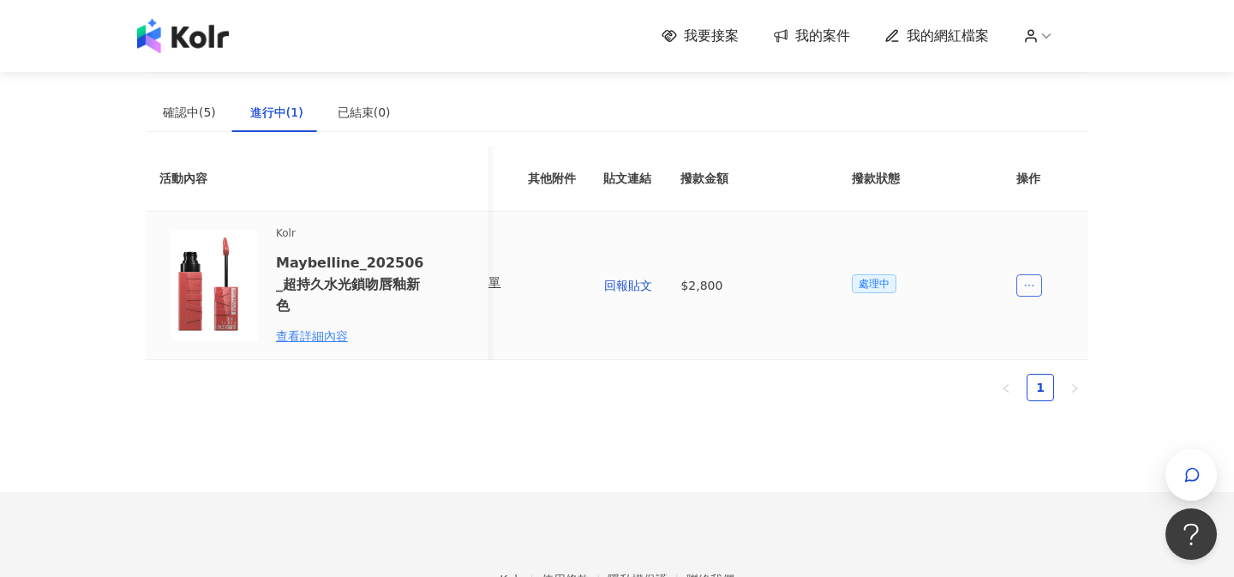
click at [1034, 285] on icon "ellipsis" at bounding box center [1030, 285] width 12 height 12
click at [1050, 330] on li "回報貼文" at bounding box center [1060, 320] width 81 height 34
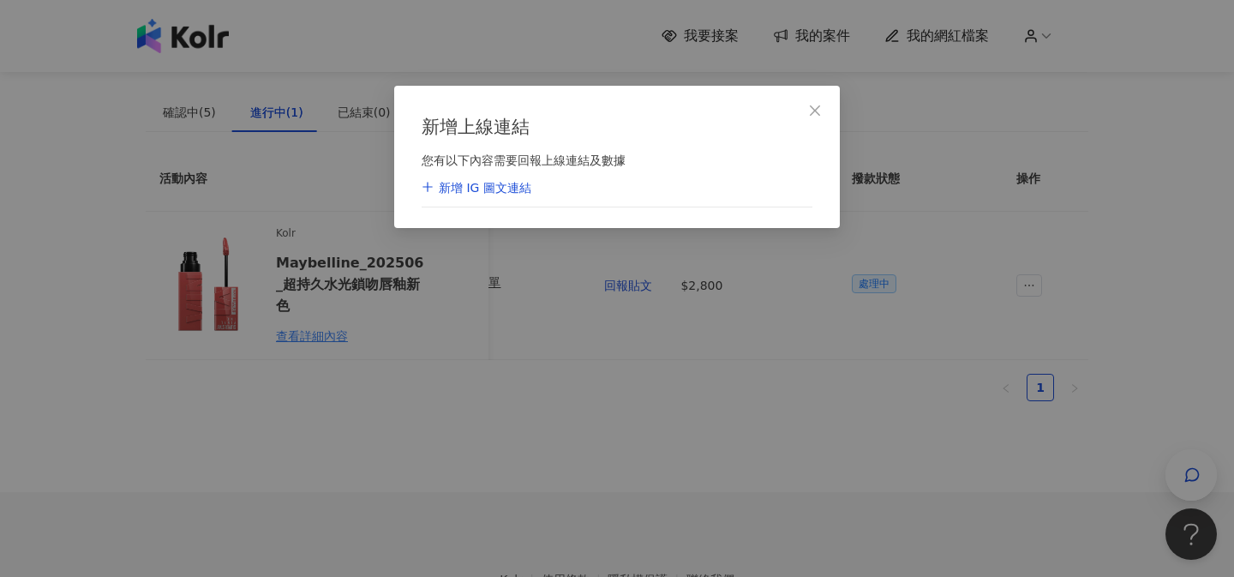
click at [701, 189] on div "新增 IG 圖文連結" at bounding box center [617, 189] width 391 height 39
click at [473, 183] on div "新增 IG 圖文連結" at bounding box center [477, 188] width 110 height 17
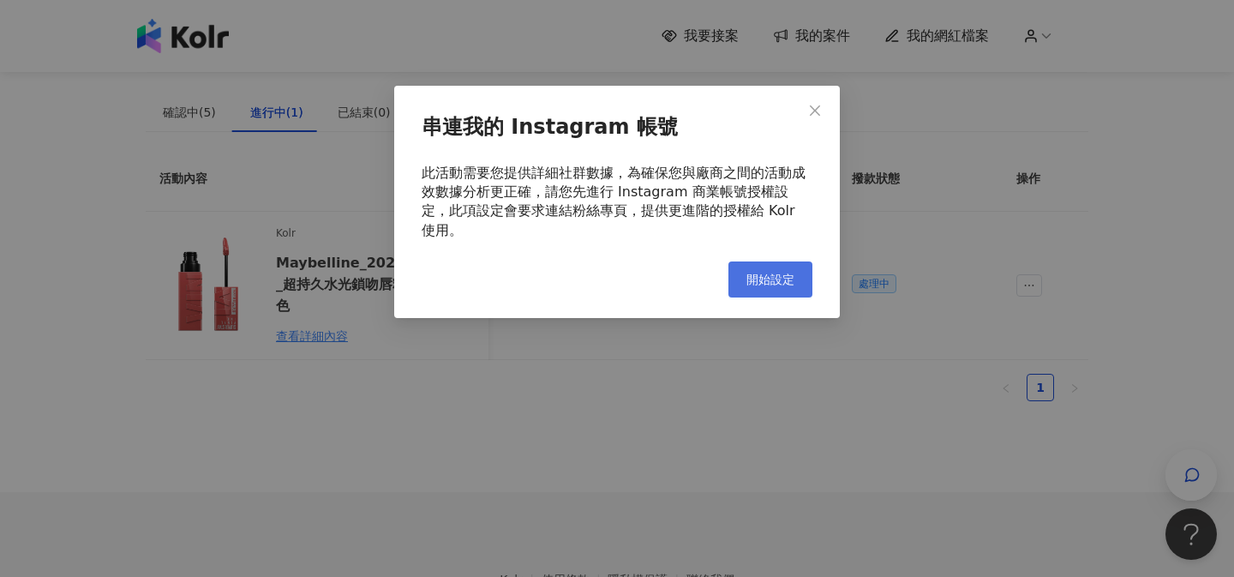
click at [742, 261] on button "開始設定" at bounding box center [771, 279] width 84 height 36
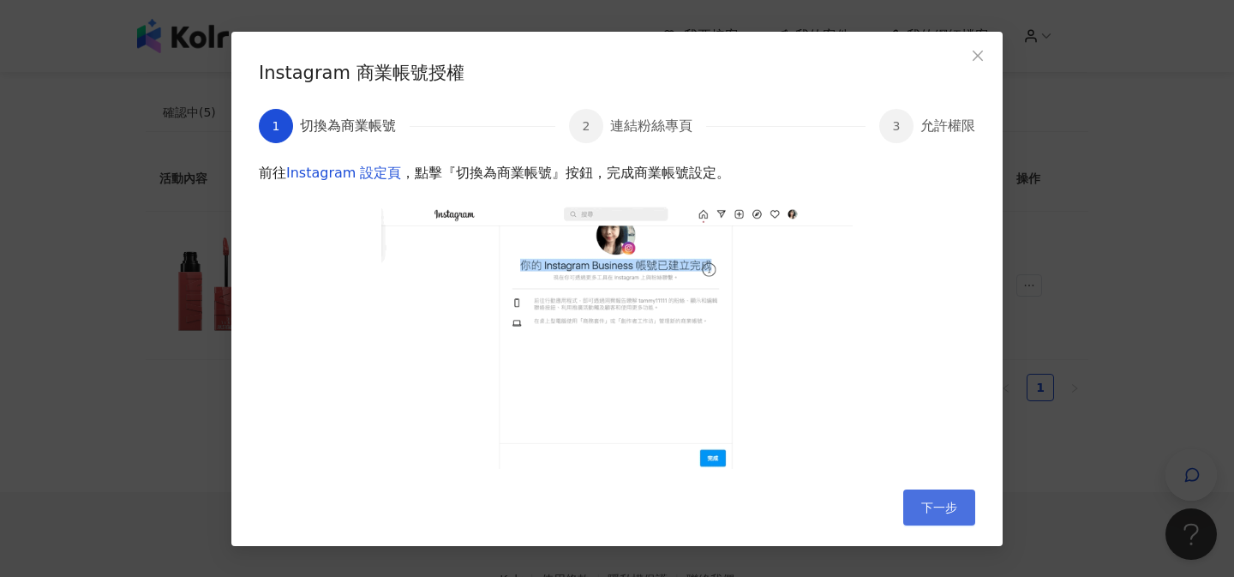
click at [927, 504] on span "下一步" at bounding box center [940, 508] width 36 height 14
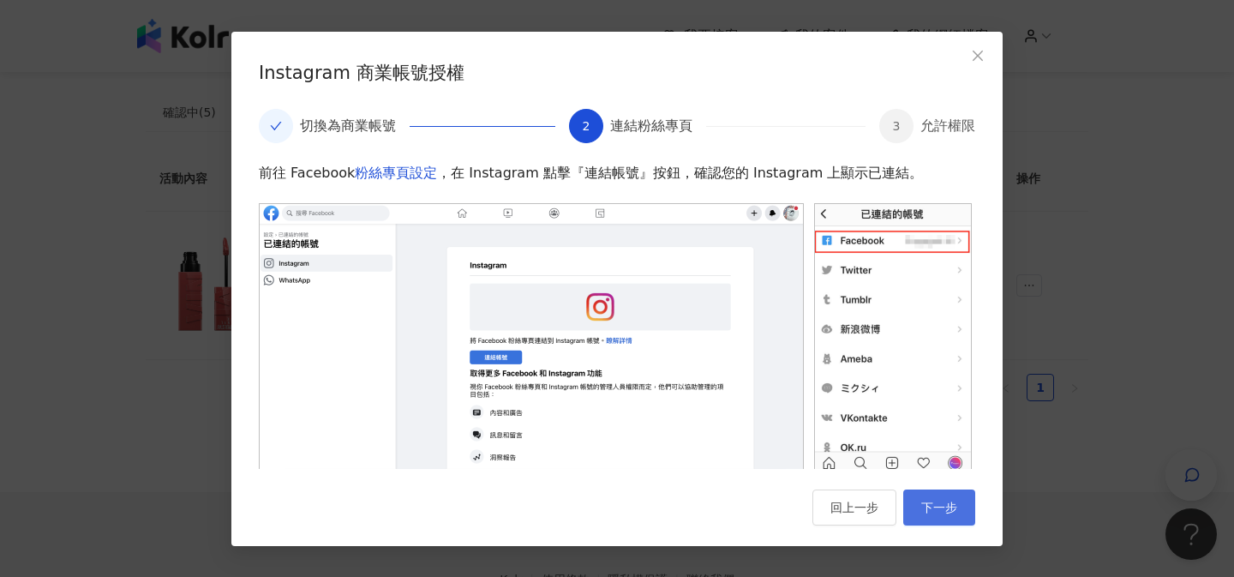
click at [951, 511] on span "下一步" at bounding box center [940, 508] width 36 height 14
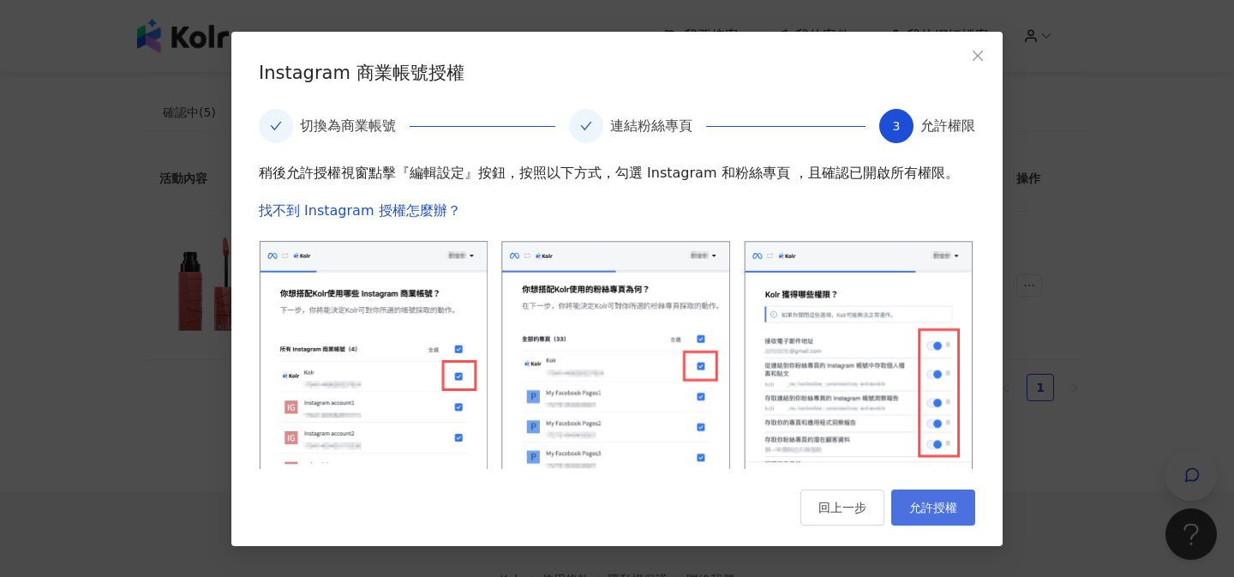
click at [925, 510] on span "允許授權" at bounding box center [934, 508] width 48 height 14
click at [987, 63] on button "Close" at bounding box center [978, 56] width 34 height 34
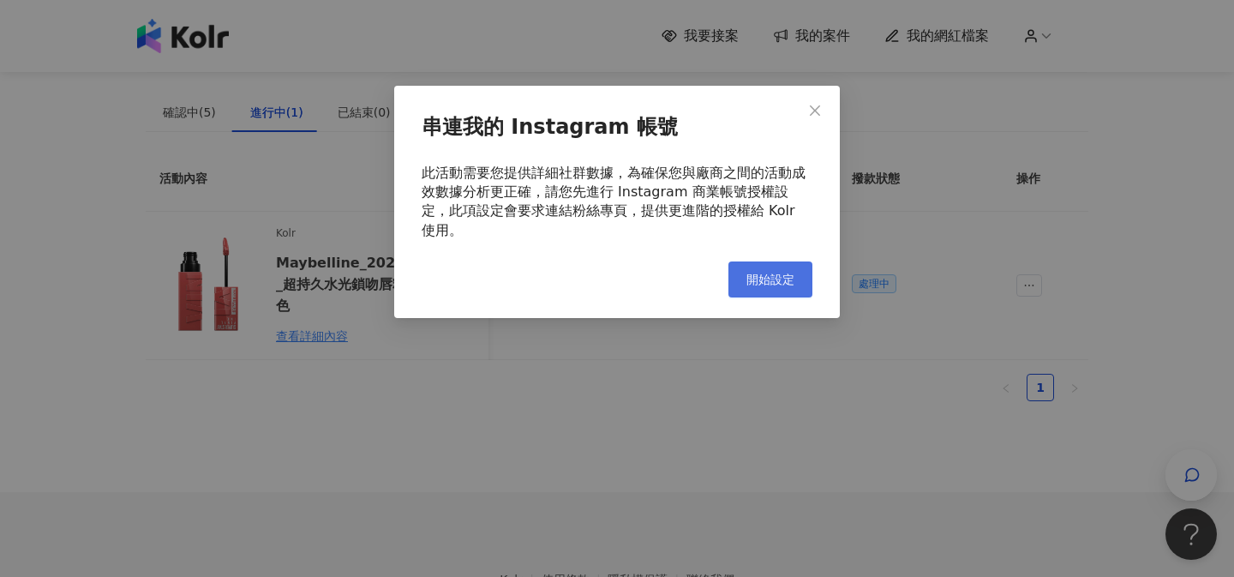
click at [754, 273] on span "開始設定" at bounding box center [771, 280] width 48 height 14
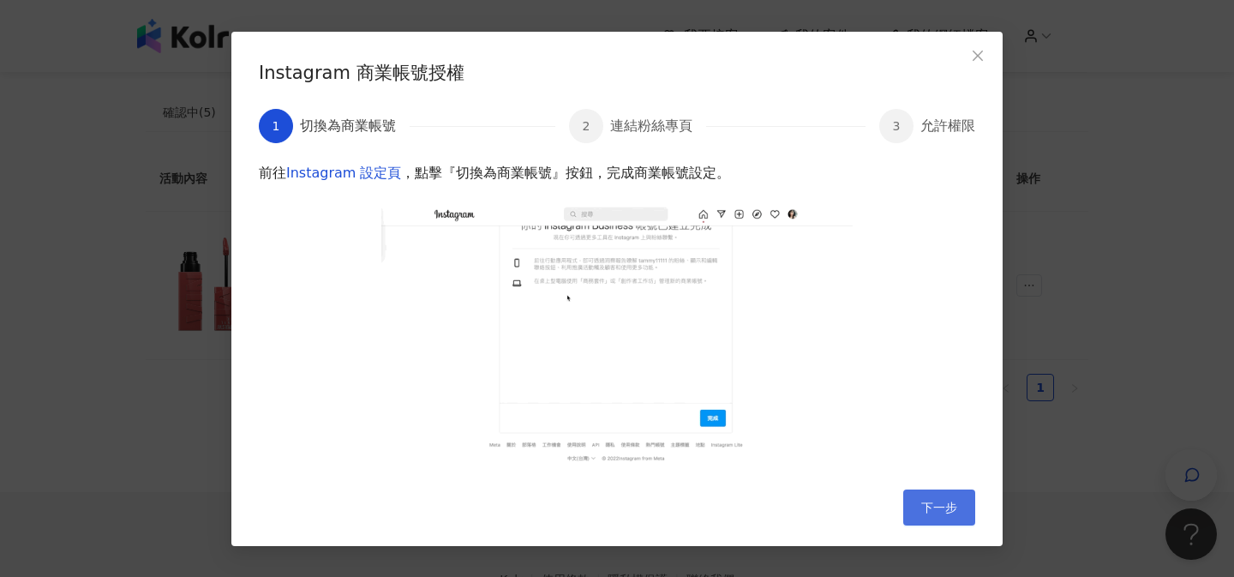
click at [946, 515] on button "下一步" at bounding box center [940, 507] width 72 height 36
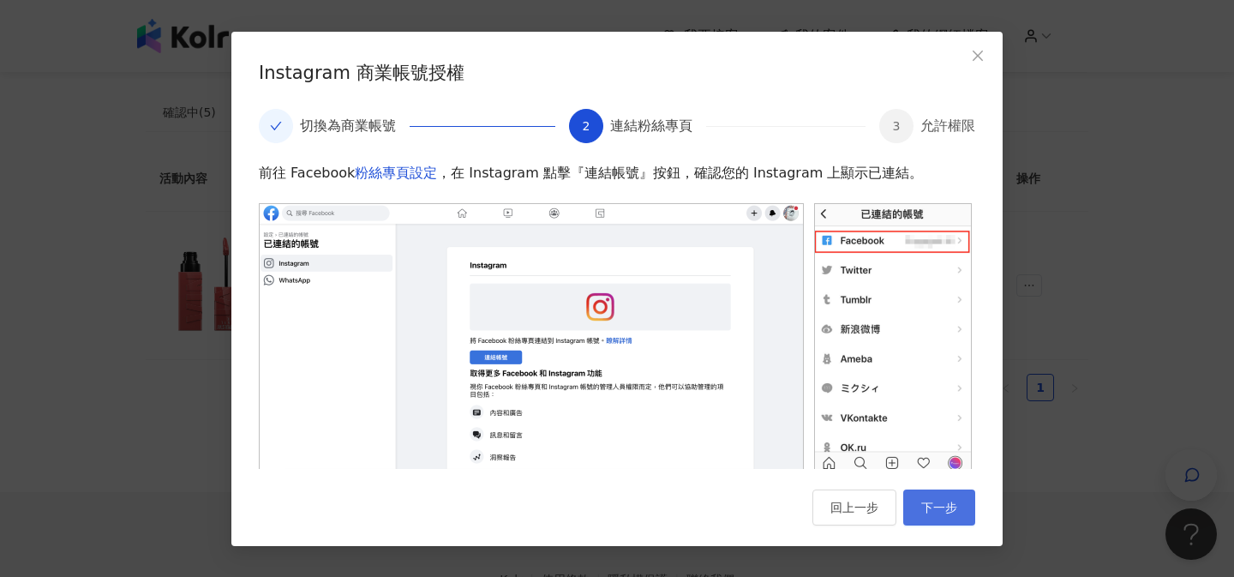
click at [946, 512] on span "下一步" at bounding box center [940, 508] width 36 height 14
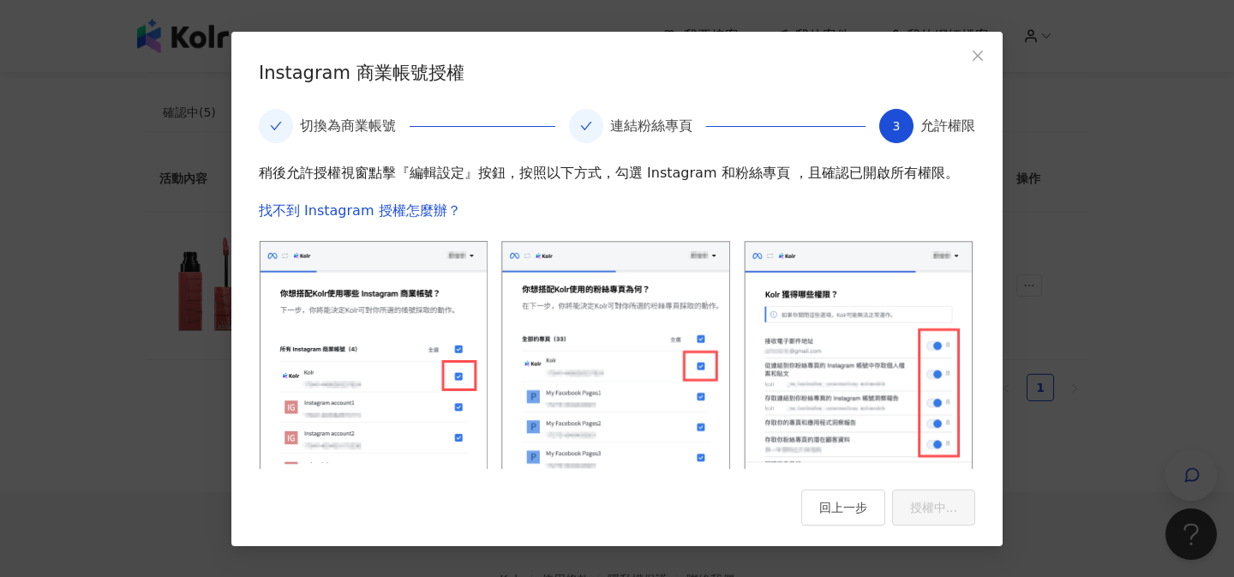
click at [975, 36] on div "Instagram 商業帳號授權 切換為商業帳號 連結粉絲專頁 3 允許權限 稍後允許授權視窗點擊『編輯設定』按鈕，按照以下方式，勾選 Instagram 和…" at bounding box center [617, 289] width 772 height 514
click at [975, 58] on icon "close" at bounding box center [978, 56] width 10 height 10
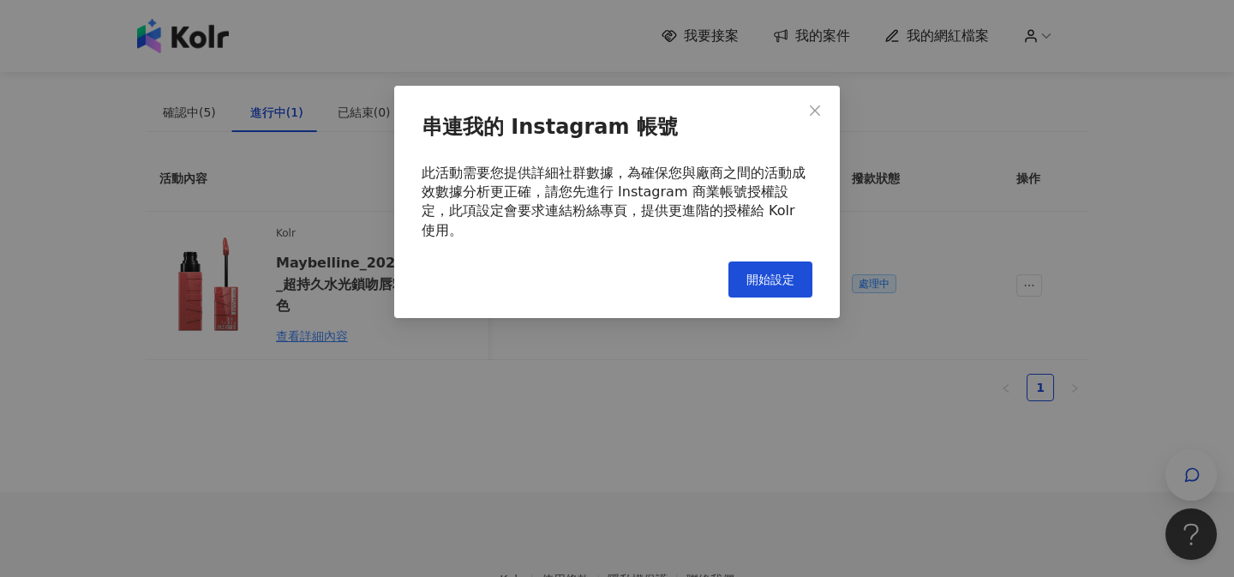
click at [815, 109] on icon "close" at bounding box center [815, 110] width 10 height 10
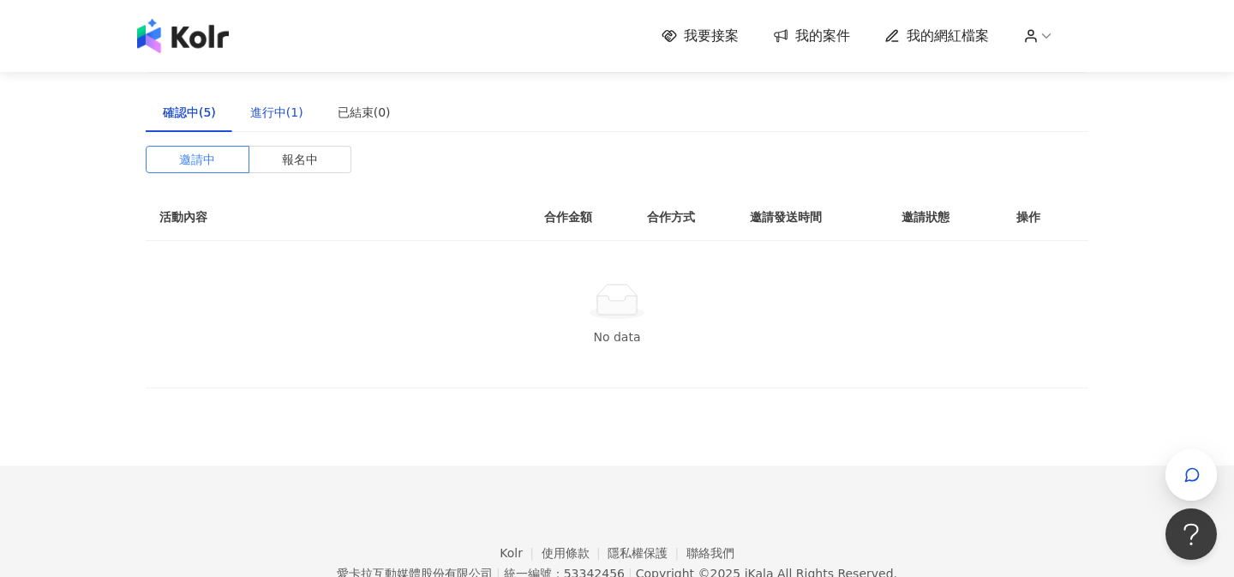
click at [271, 111] on div "進行中(1)" at bounding box center [276, 112] width 53 height 19
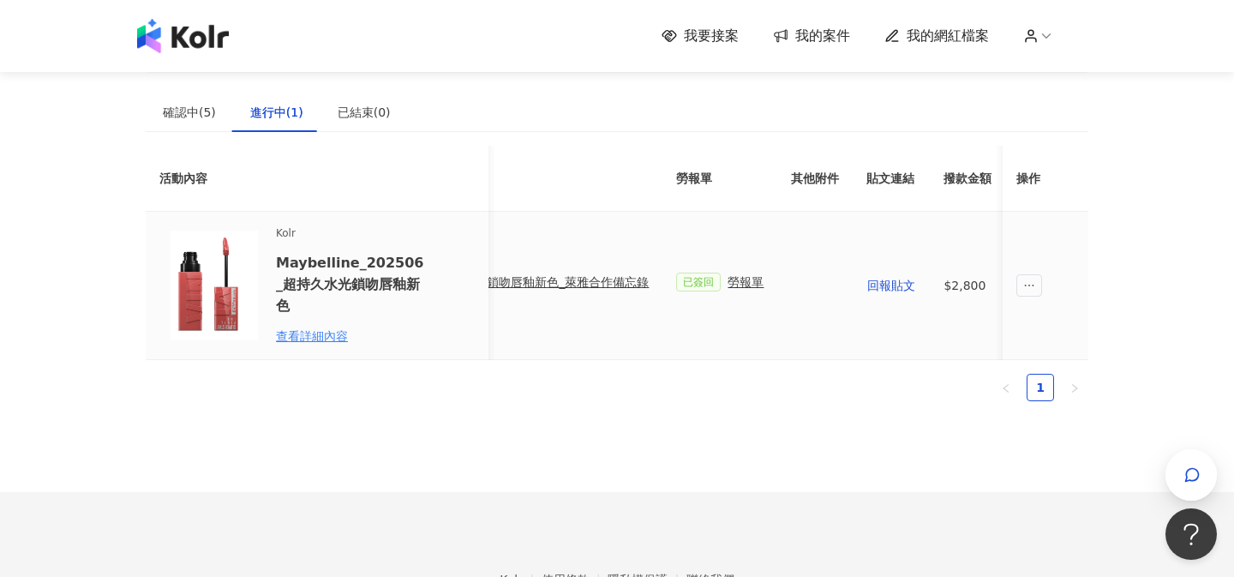
scroll to position [0, 882]
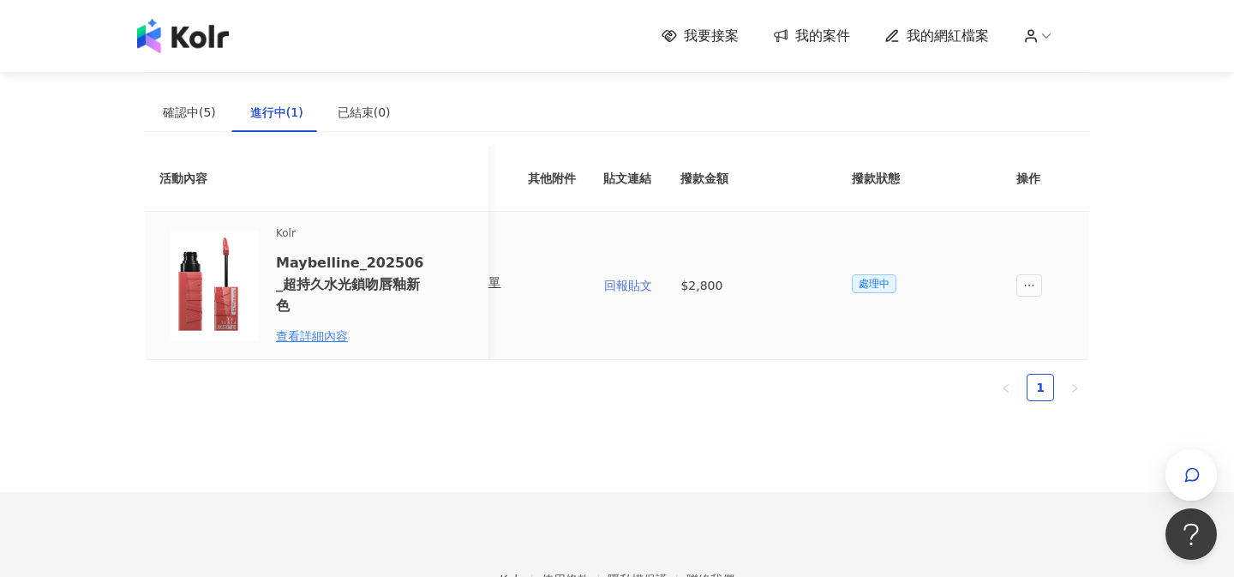
click at [614, 287] on span "回報貼文" at bounding box center [628, 286] width 48 height 14
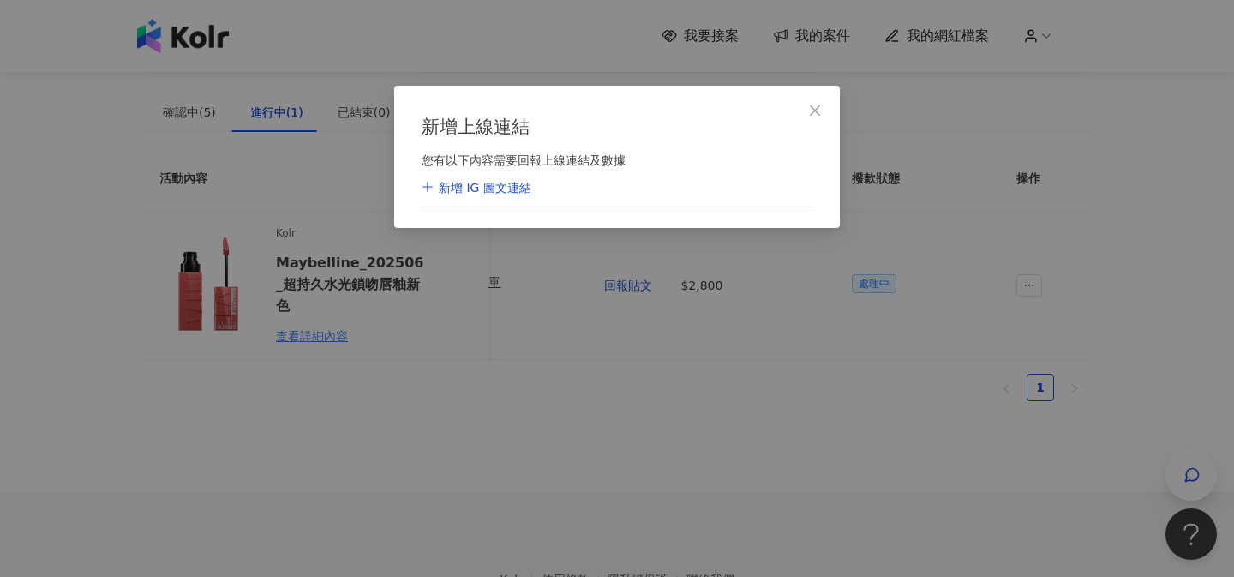
click at [495, 189] on div "新增 IG 圖文連結" at bounding box center [477, 188] width 110 height 17
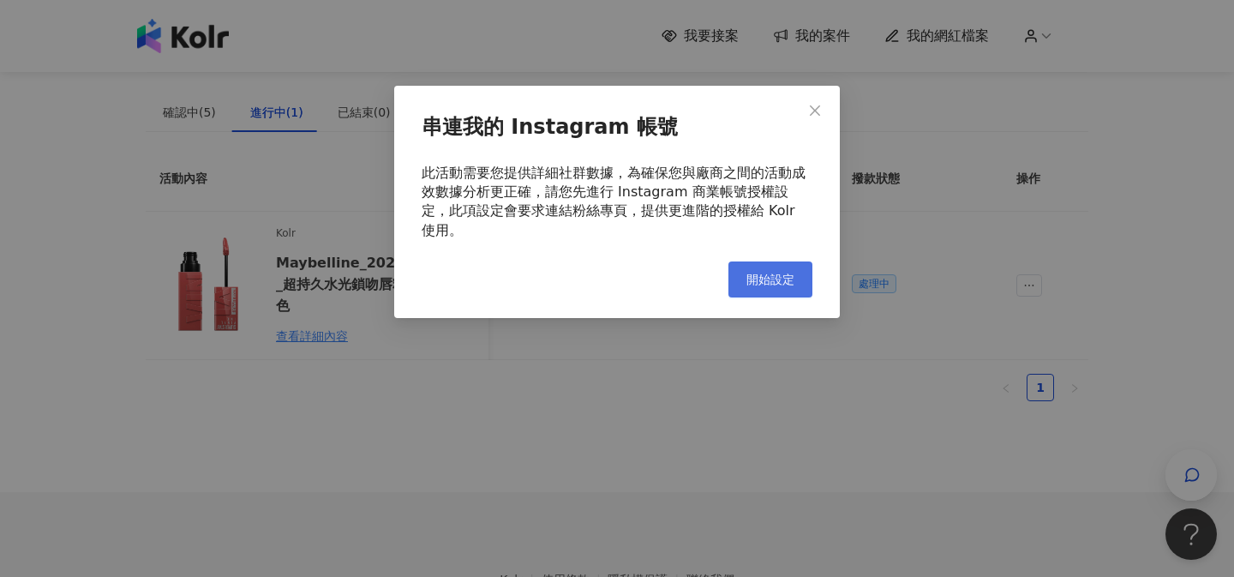
click at [782, 273] on span "開始設定" at bounding box center [771, 280] width 48 height 14
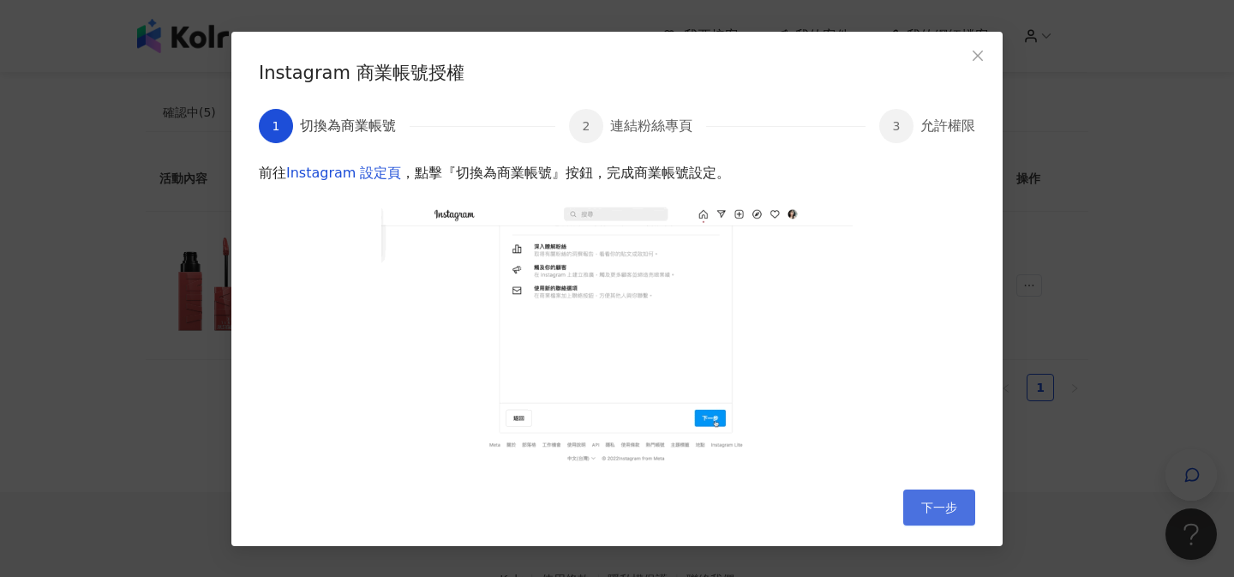
click at [922, 489] on button "下一步" at bounding box center [940, 507] width 72 height 36
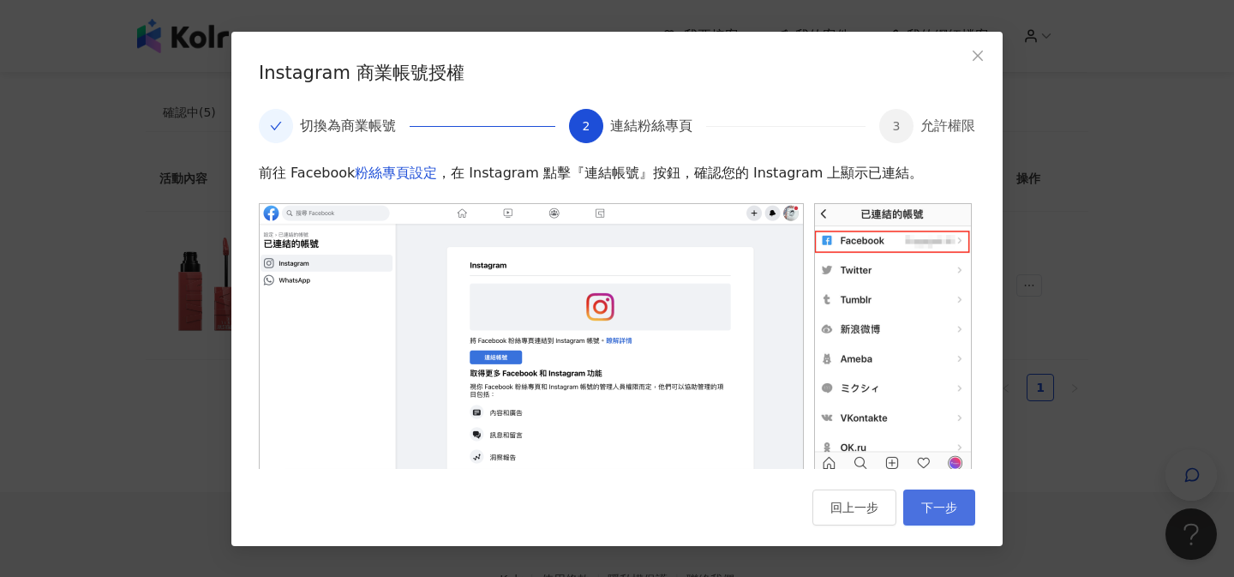
click at [948, 502] on span "下一步" at bounding box center [940, 508] width 36 height 14
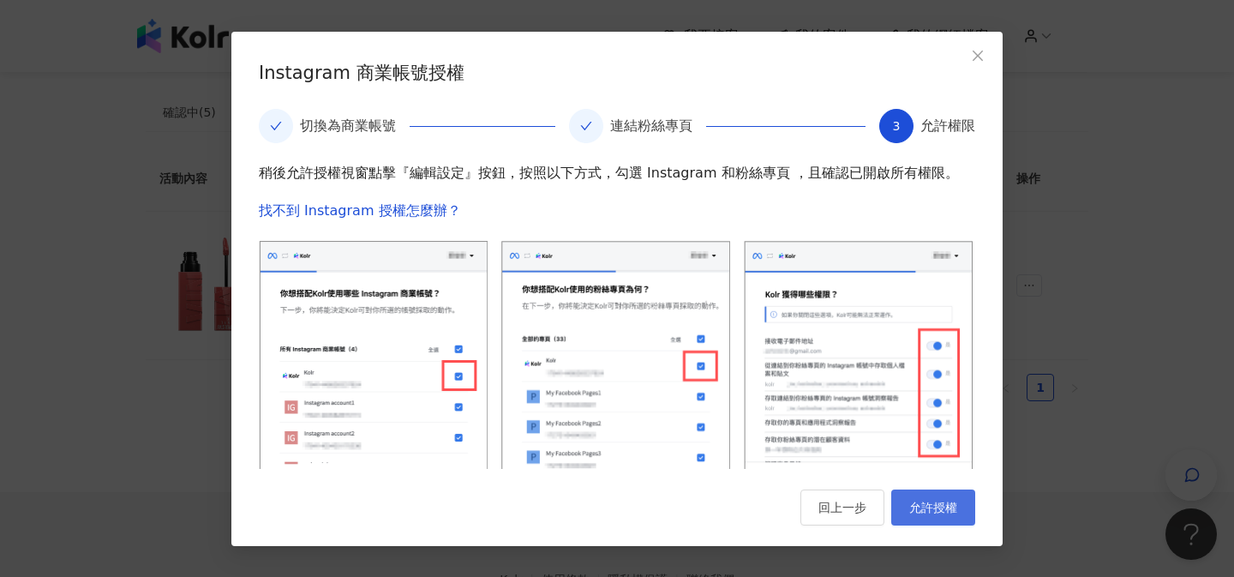
click at [928, 497] on button "允許授權" at bounding box center [934, 507] width 84 height 36
click at [976, 55] on icon "close" at bounding box center [978, 56] width 14 height 14
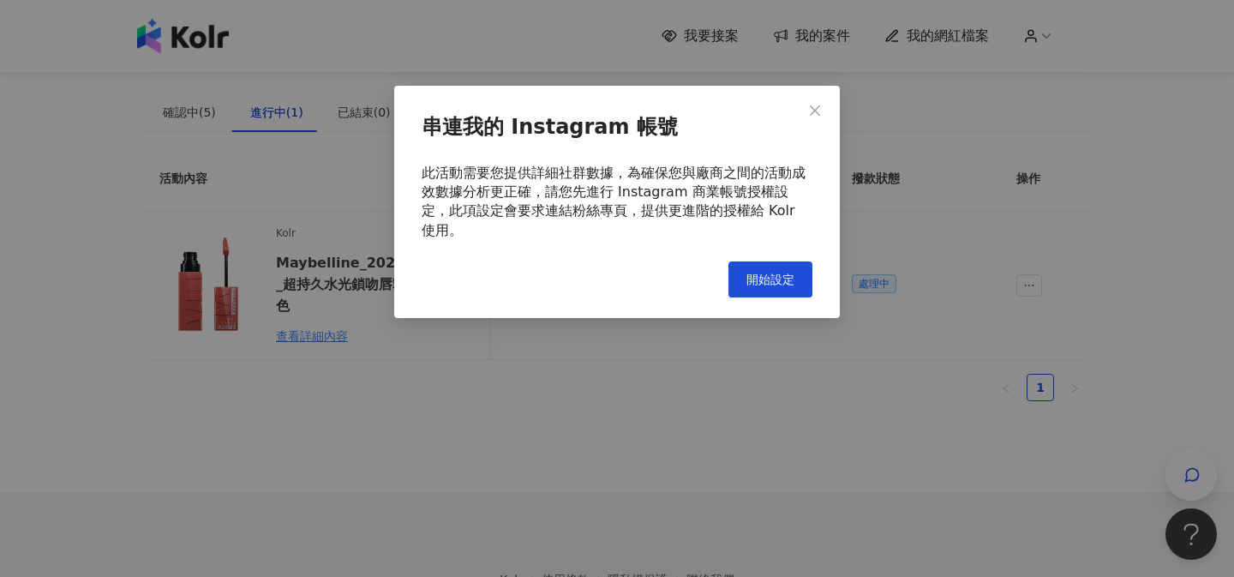
click at [820, 111] on icon "close" at bounding box center [815, 111] width 14 height 14
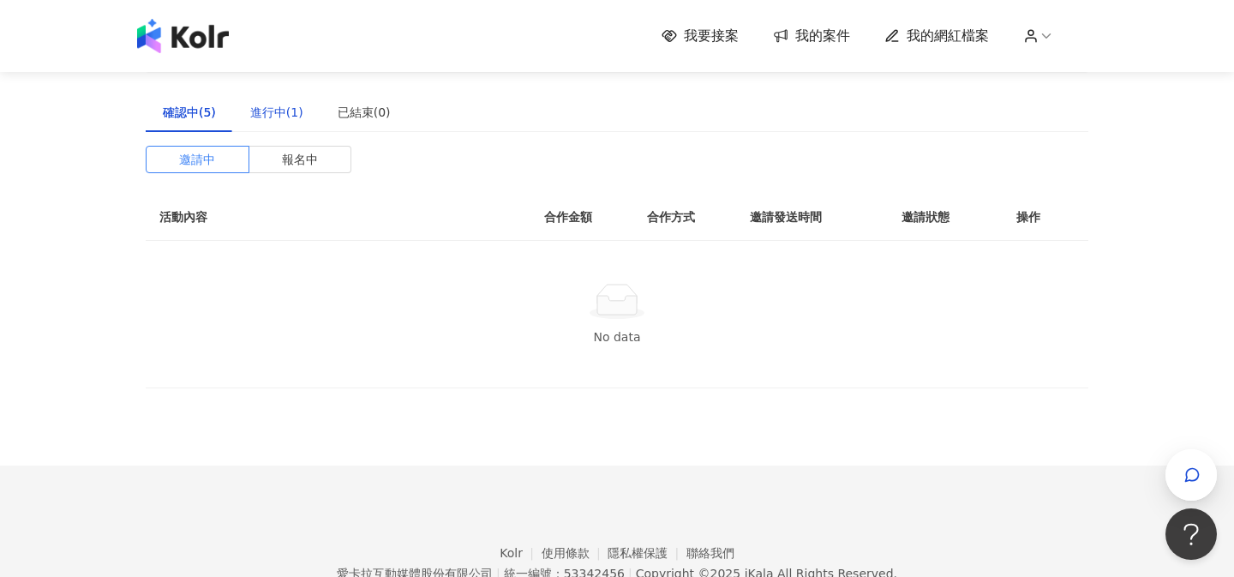
click at [287, 113] on div "進行中(1)" at bounding box center [276, 112] width 53 height 19
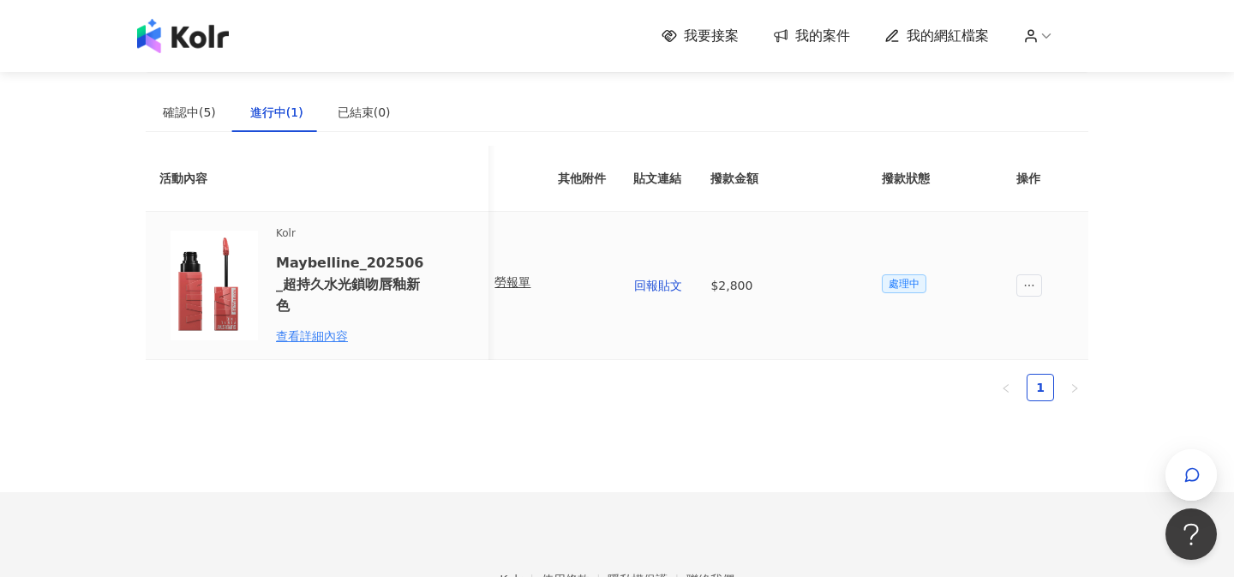
scroll to position [0, 882]
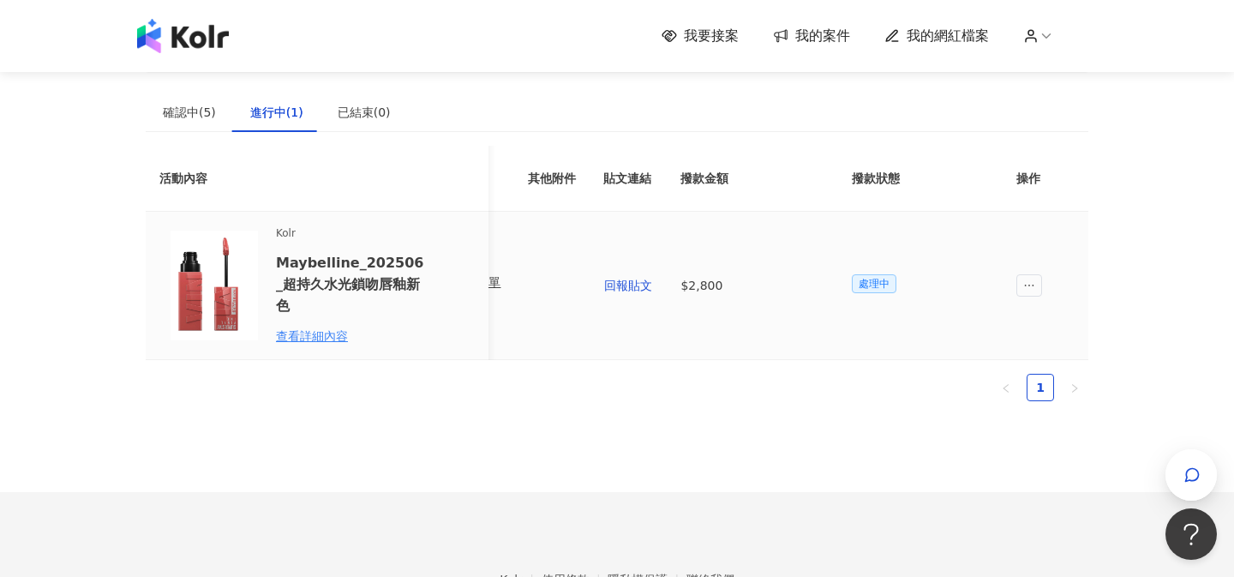
click at [873, 291] on span "處理中" at bounding box center [874, 283] width 45 height 19
click at [624, 289] on span "回報貼文" at bounding box center [628, 286] width 48 height 14
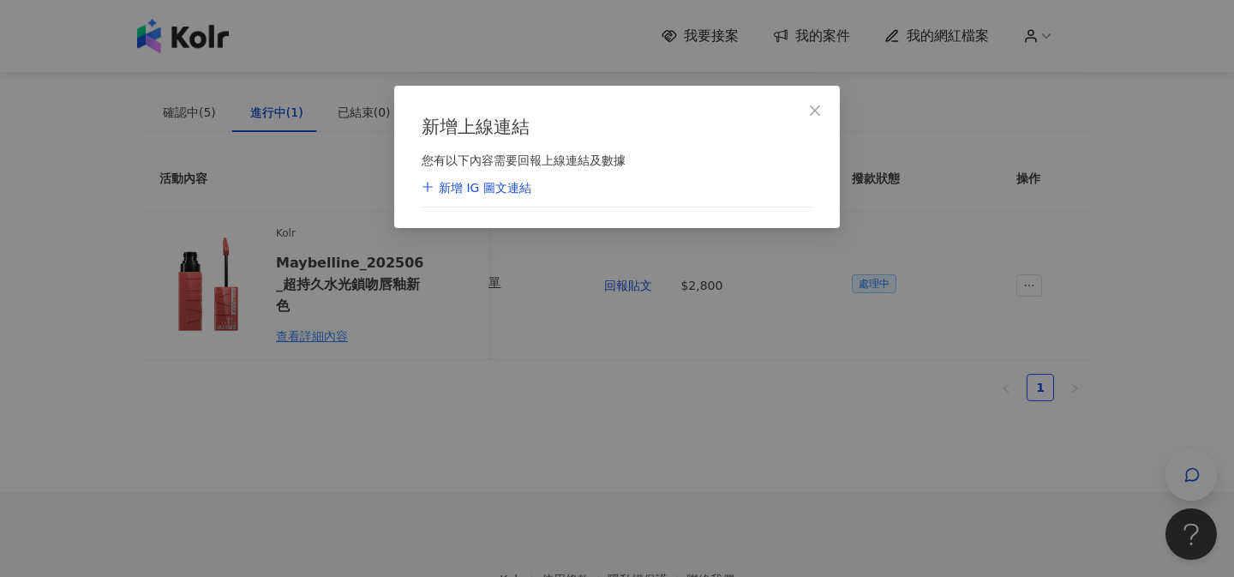
click at [634, 182] on div "新增 IG 圖文連結" at bounding box center [617, 189] width 391 height 39
click at [506, 185] on div "新增 IG 圖文連結" at bounding box center [477, 188] width 110 height 17
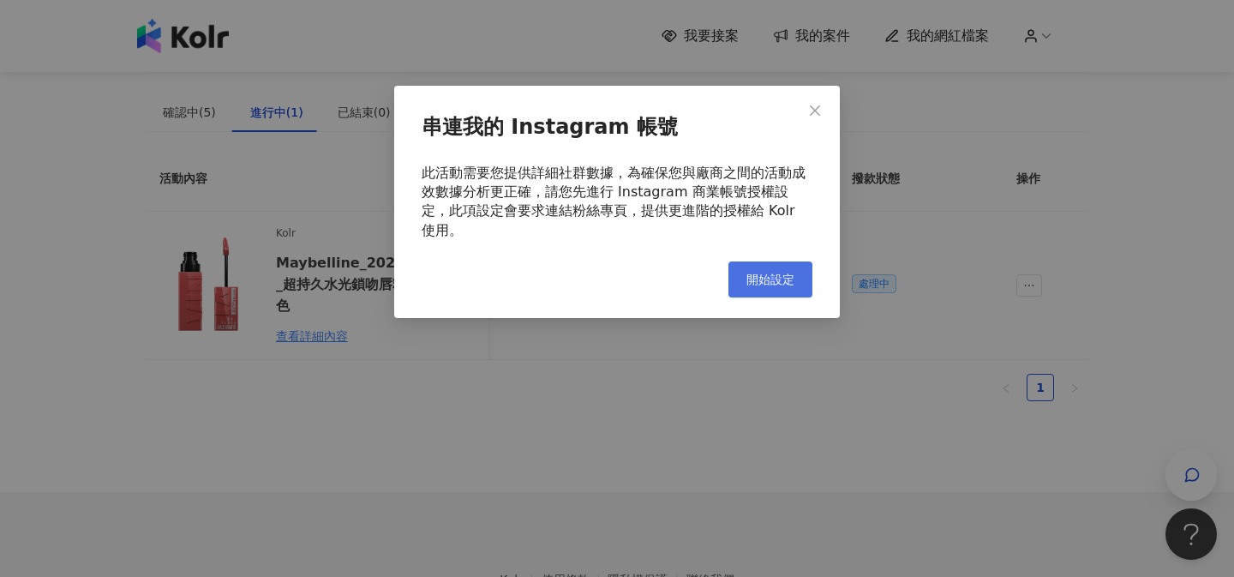
click at [757, 269] on button "開始設定" at bounding box center [771, 279] width 84 height 36
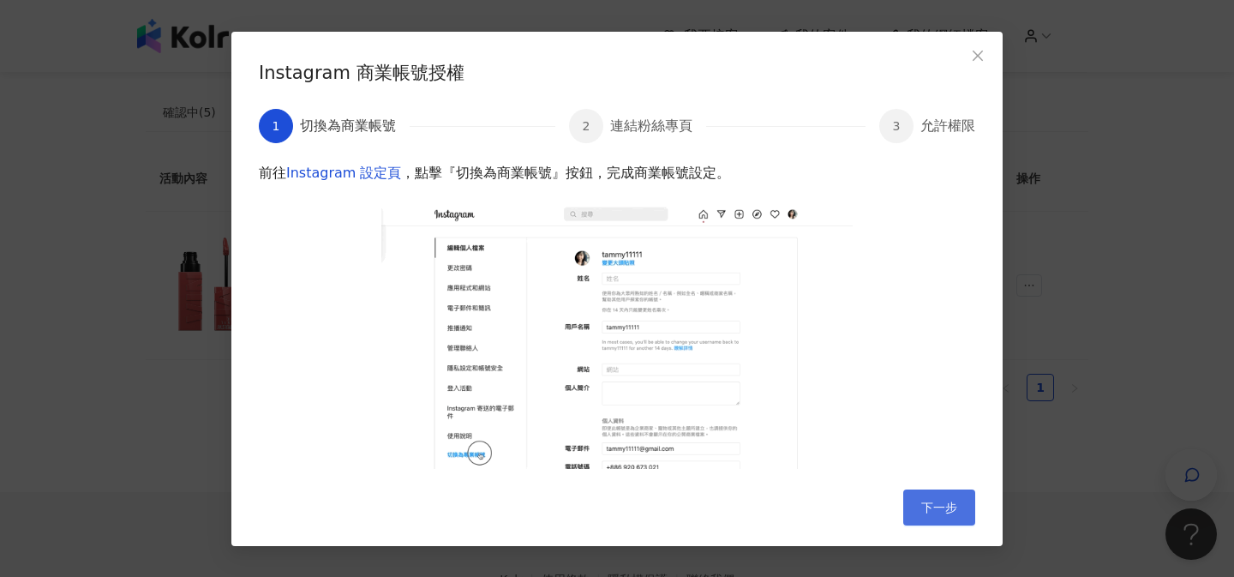
click at [920, 502] on button "下一步" at bounding box center [940, 507] width 72 height 36
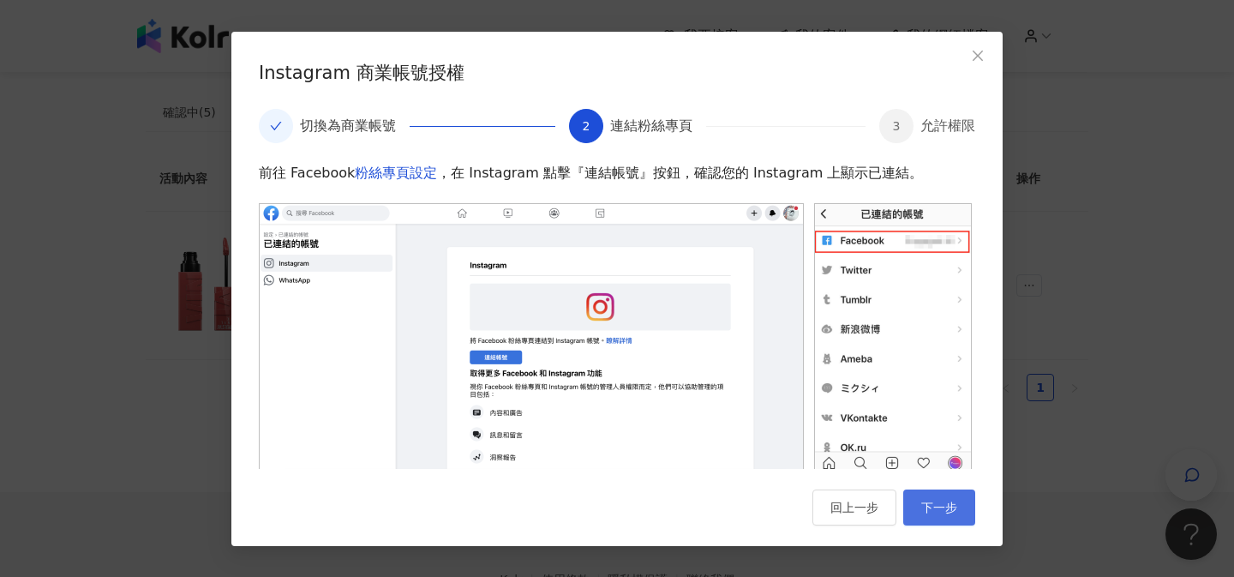
click at [920, 502] on button "下一步" at bounding box center [940, 507] width 72 height 36
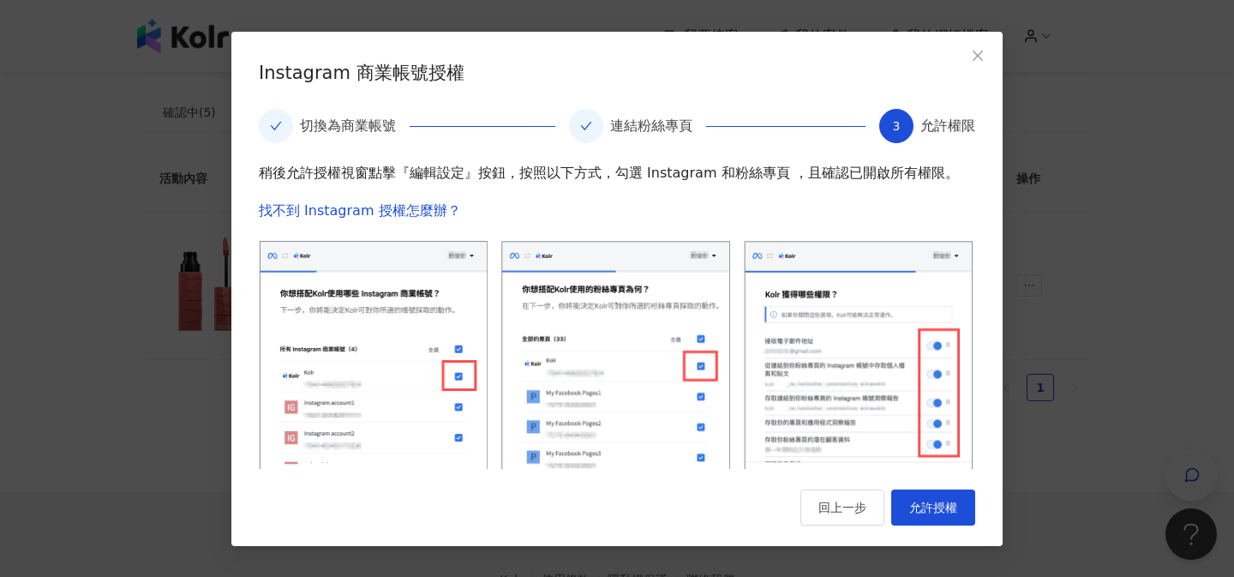
click at [920, 502] on span "允許授權" at bounding box center [934, 508] width 48 height 14
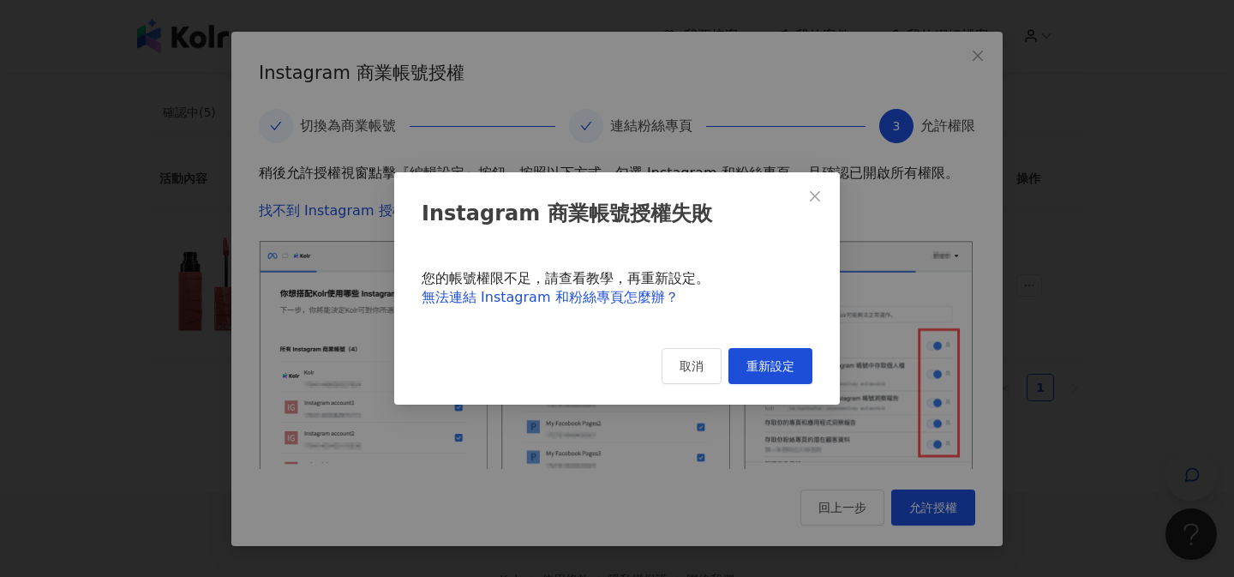
click at [754, 387] on div "Instagram 商業帳號授權失敗 您的帳號權限不足，請查看教學，再重新設定。 無法連結 Instagram 和粉絲專頁怎麼辦？ 取消 重新設定" at bounding box center [617, 288] width 446 height 233
click at [754, 367] on span "重新設定" at bounding box center [771, 366] width 48 height 14
